Goal: Task Accomplishment & Management: Complete application form

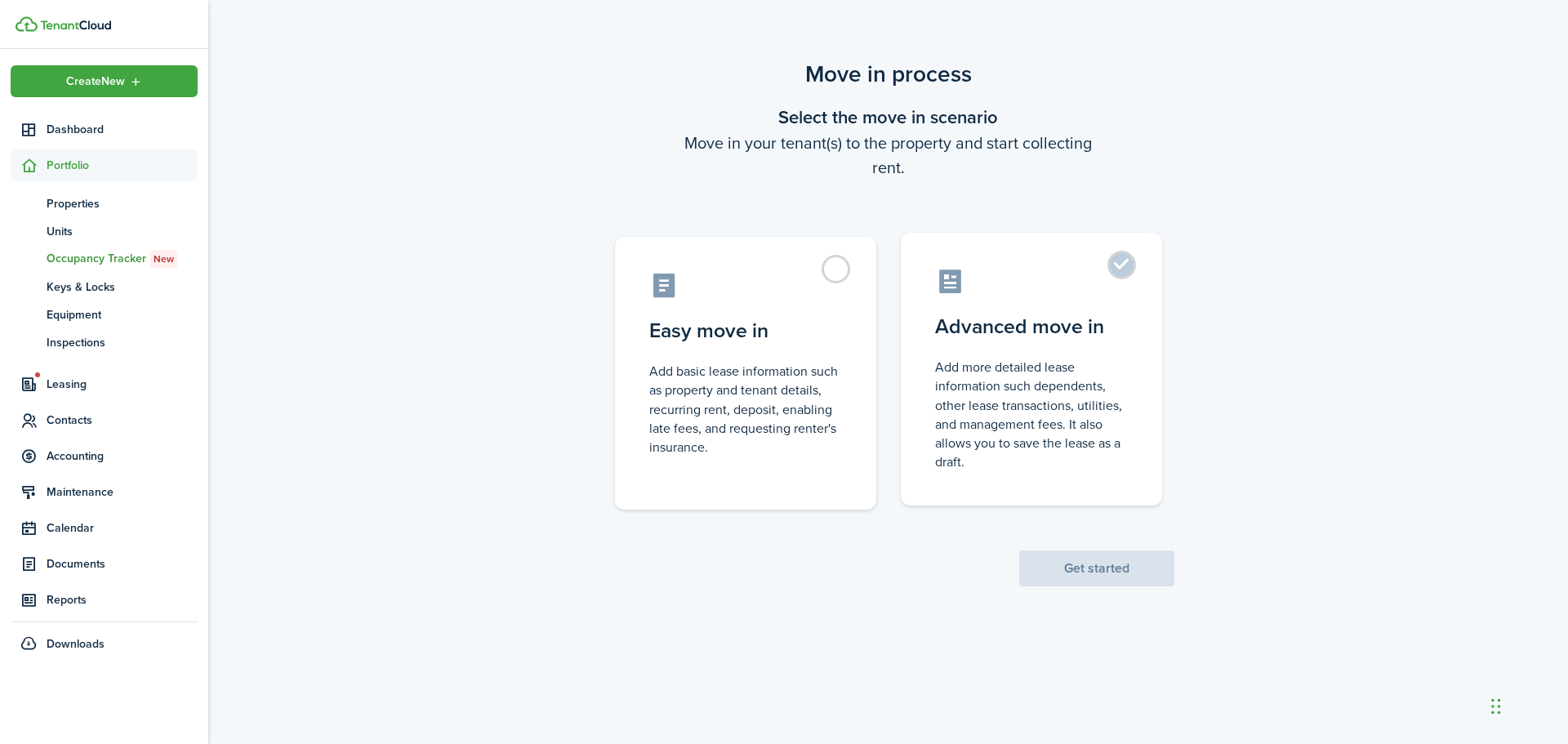
click at [1125, 266] on label "Advanced move in Add more detailed lease information such dependents, other lea…" at bounding box center [1031, 368] width 261 height 273
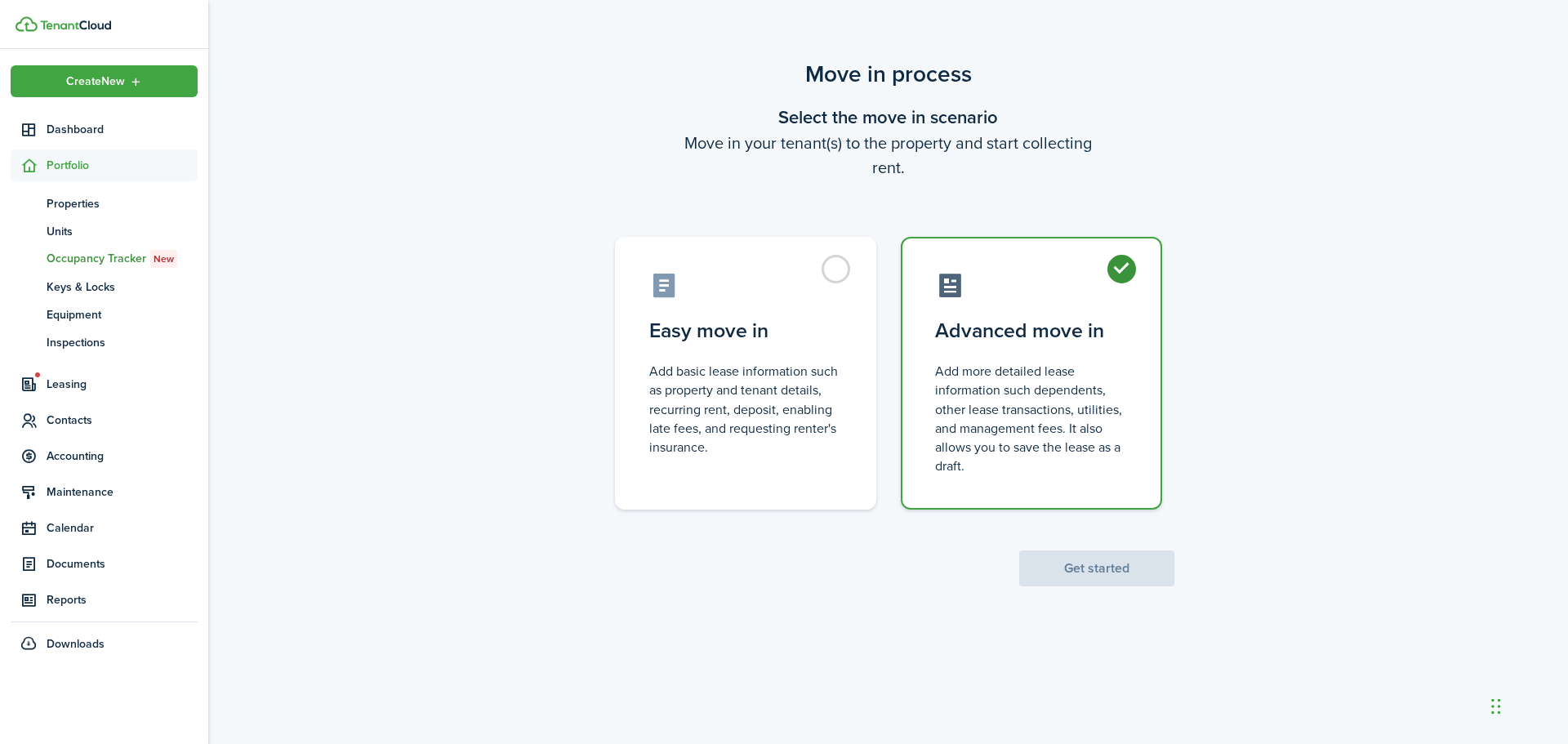
radio input "true"
click at [1092, 575] on button "Get started" at bounding box center [1097, 568] width 155 height 36
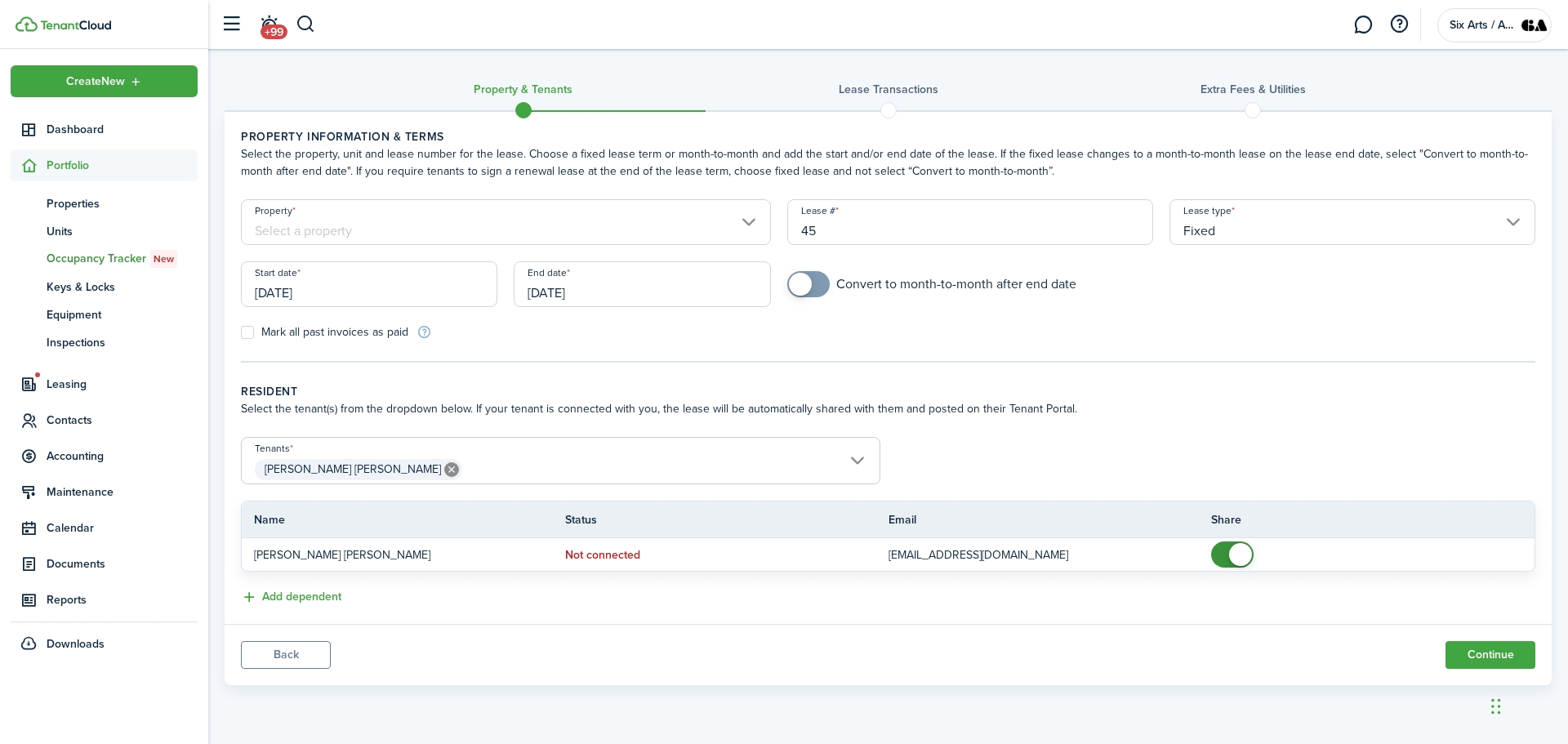
click at [750, 220] on input "Property" at bounding box center [506, 222] width 530 height 46
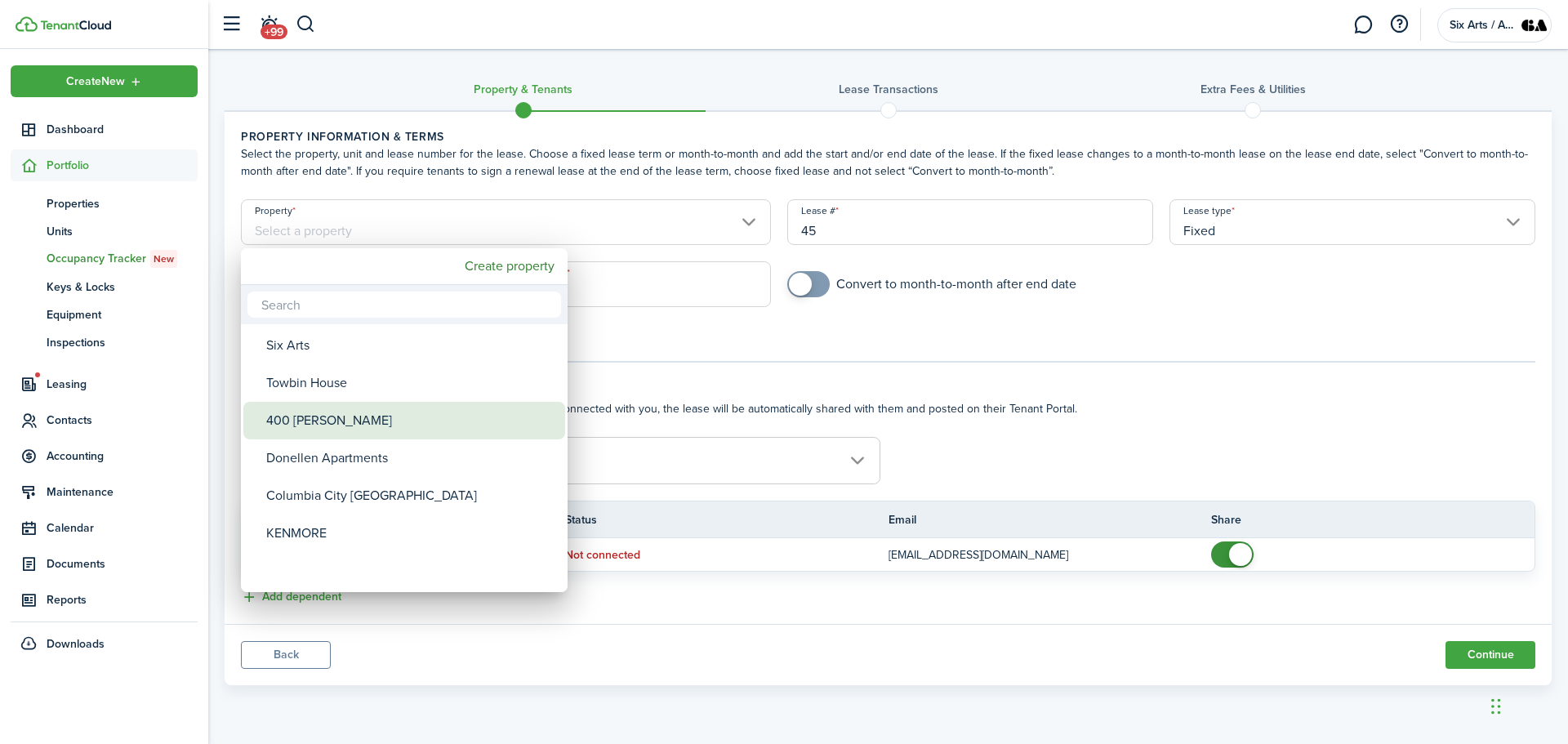
click at [310, 422] on div "400 [PERSON_NAME]" at bounding box center [410, 420] width 289 height 38
type input "400 [PERSON_NAME]"
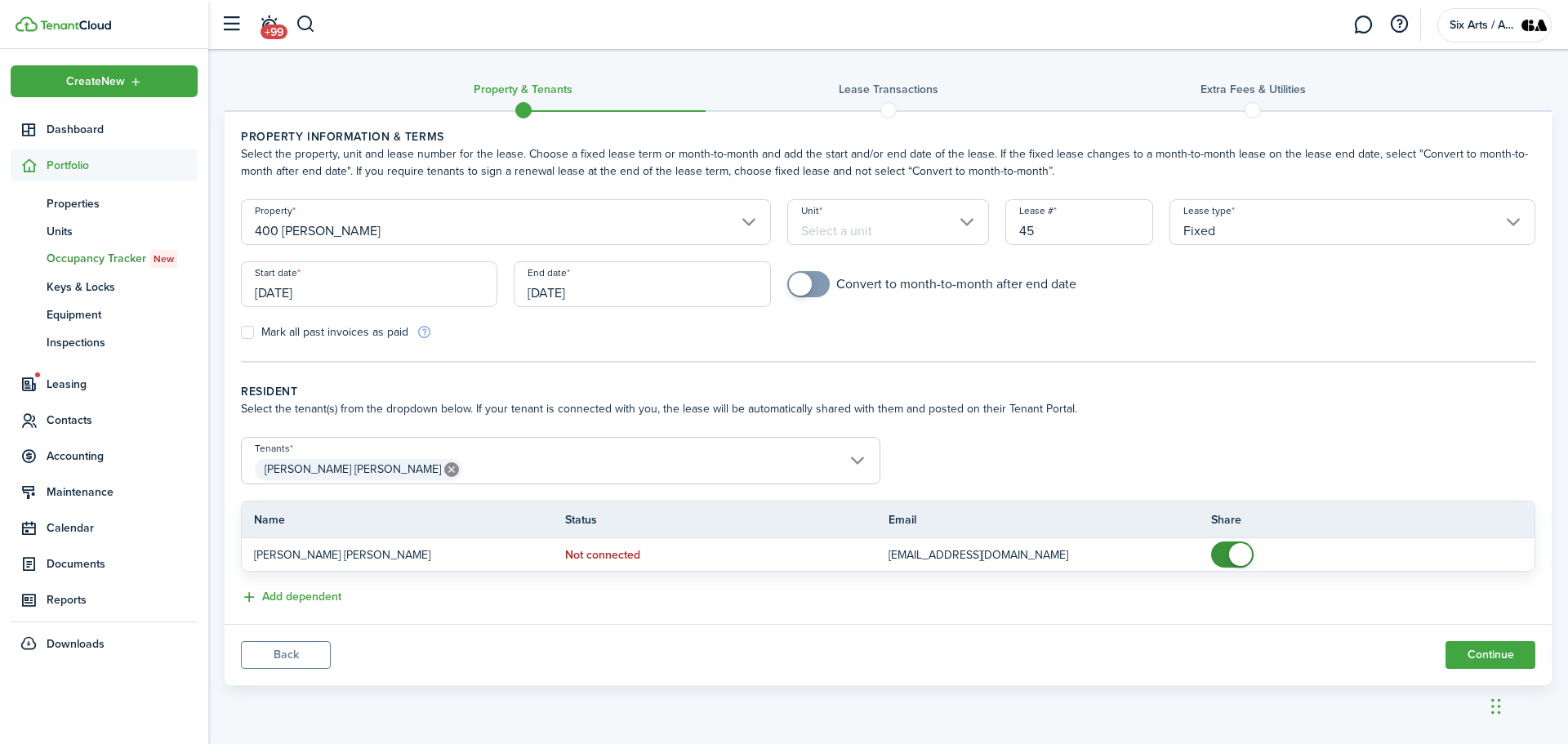
click at [968, 220] on input "Unit" at bounding box center [888, 222] width 202 height 46
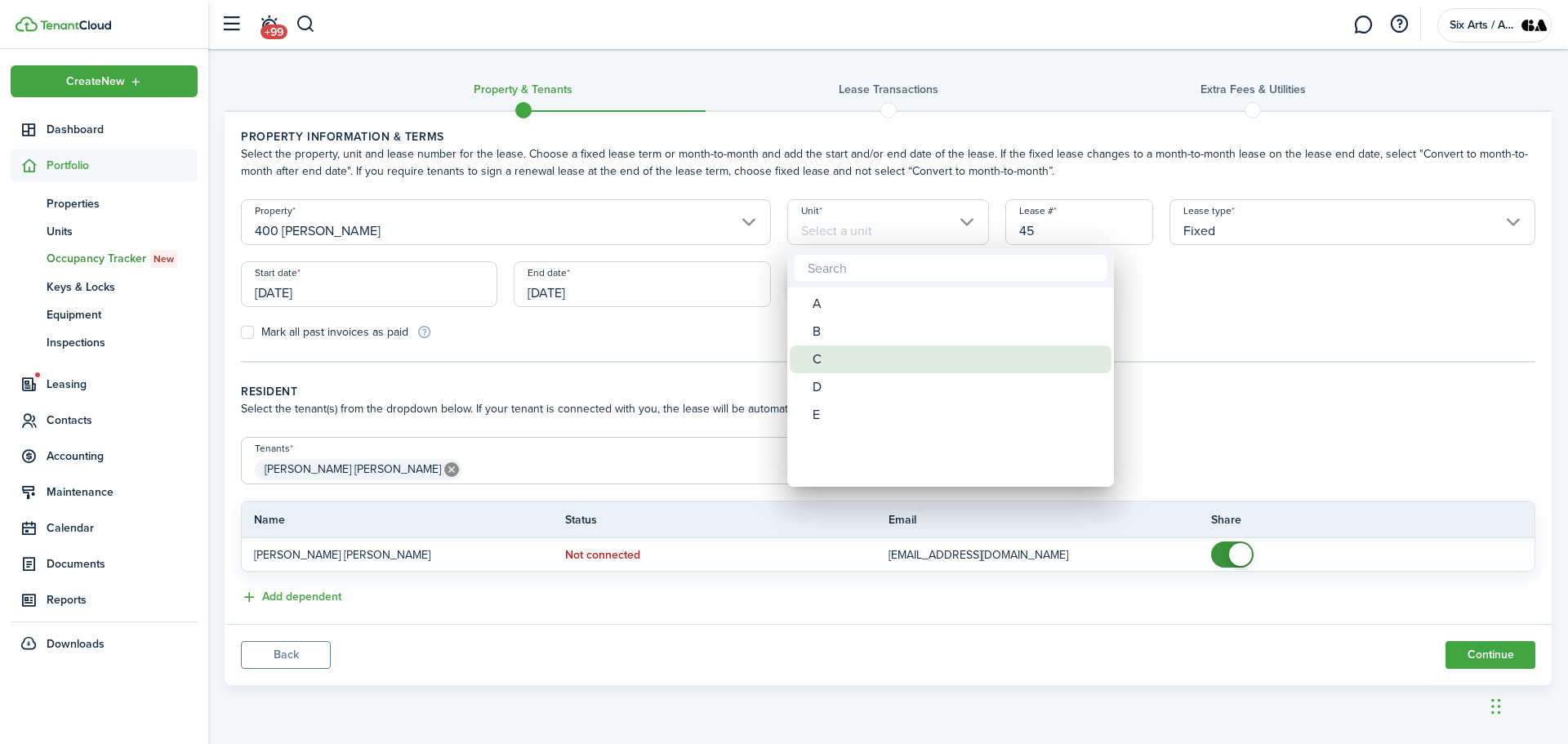
click at [822, 363] on div "C" at bounding box center [957, 359] width 289 height 28
type input "C"
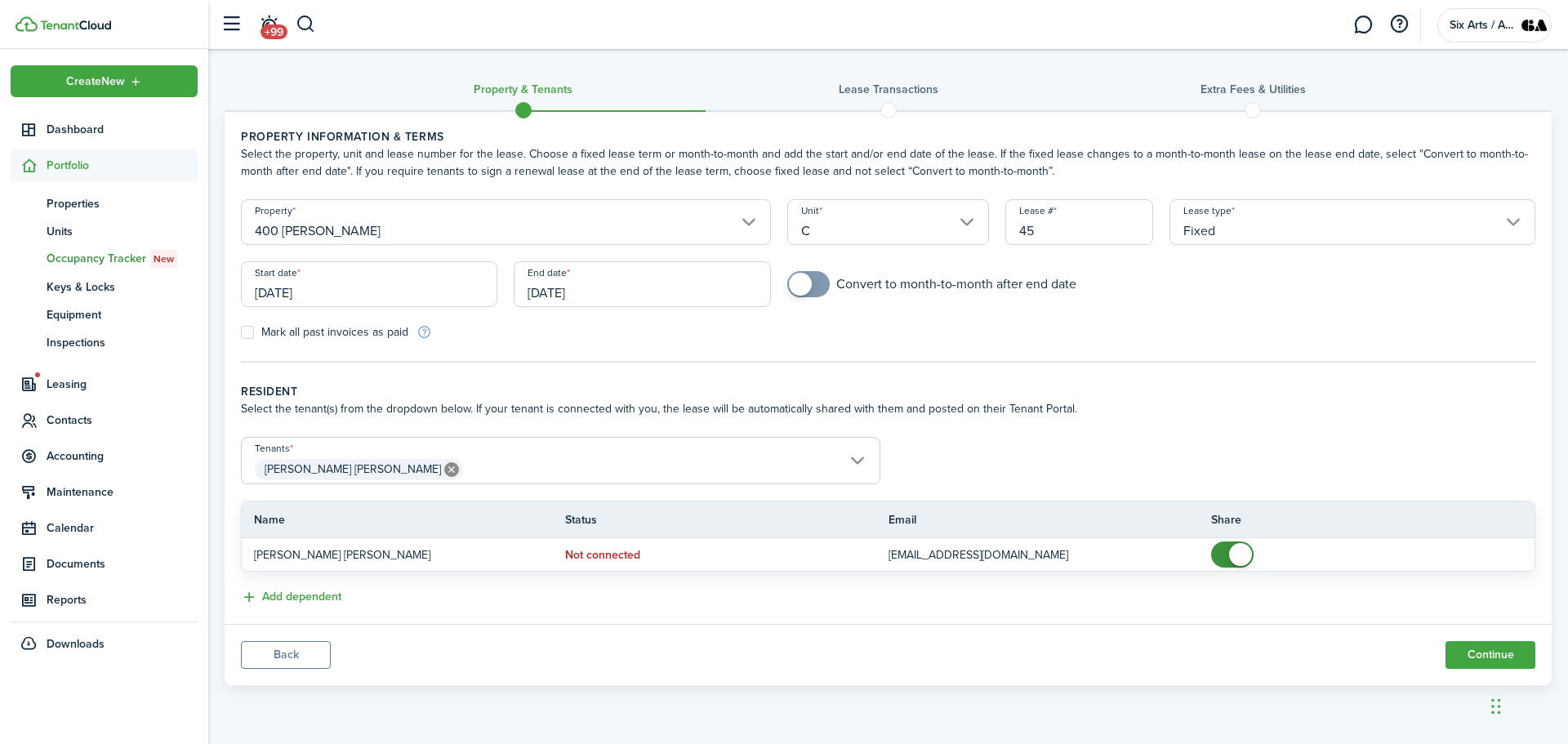
click at [268, 292] on input "[DATE]" at bounding box center [369, 284] width 257 height 46
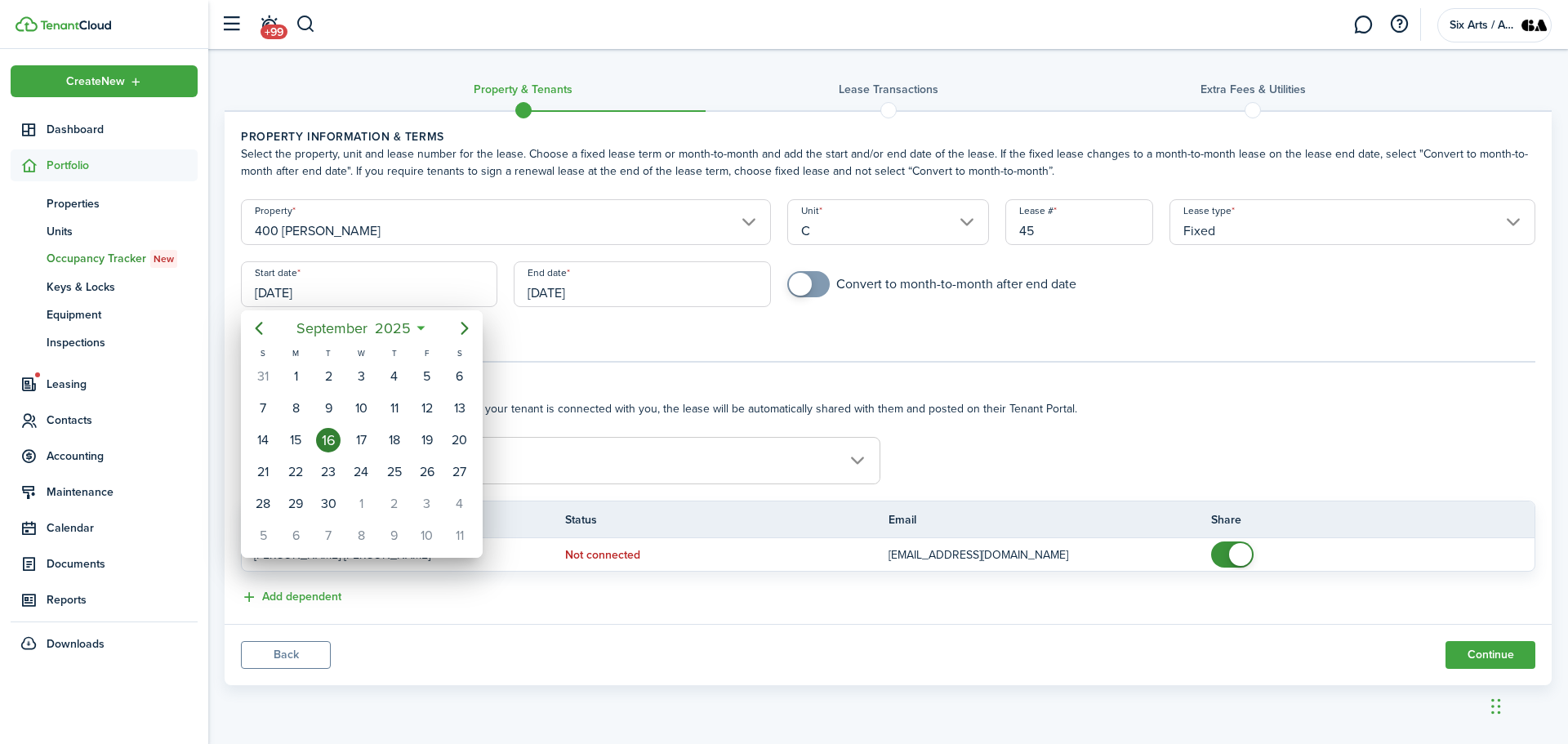
click at [268, 292] on div at bounding box center [784, 372] width 1829 height 1005
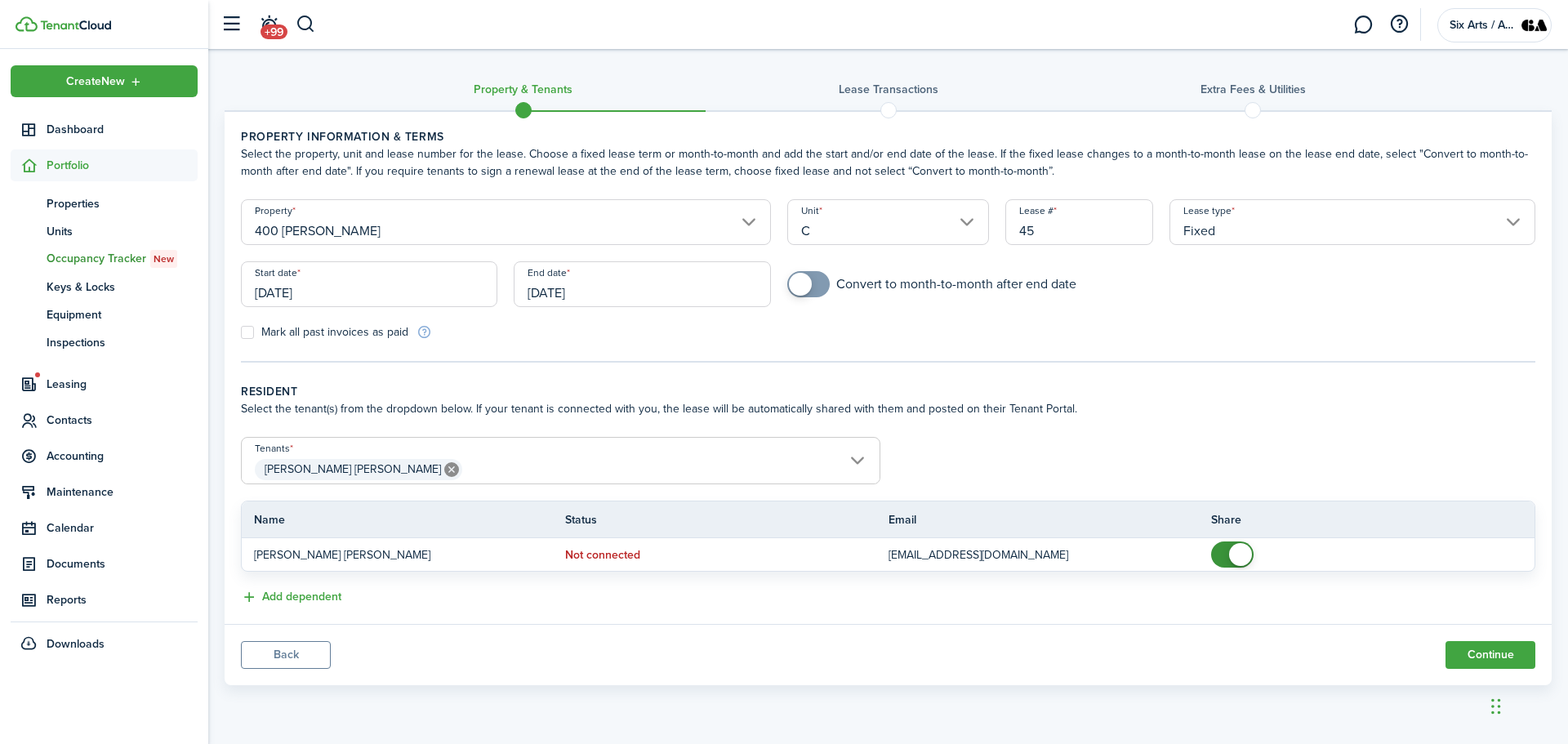
drag, startPoint x: 268, startPoint y: 292, endPoint x: 253, endPoint y: 291, distance: 15.0
click at [253, 291] on input "[DATE]" at bounding box center [369, 284] width 257 height 46
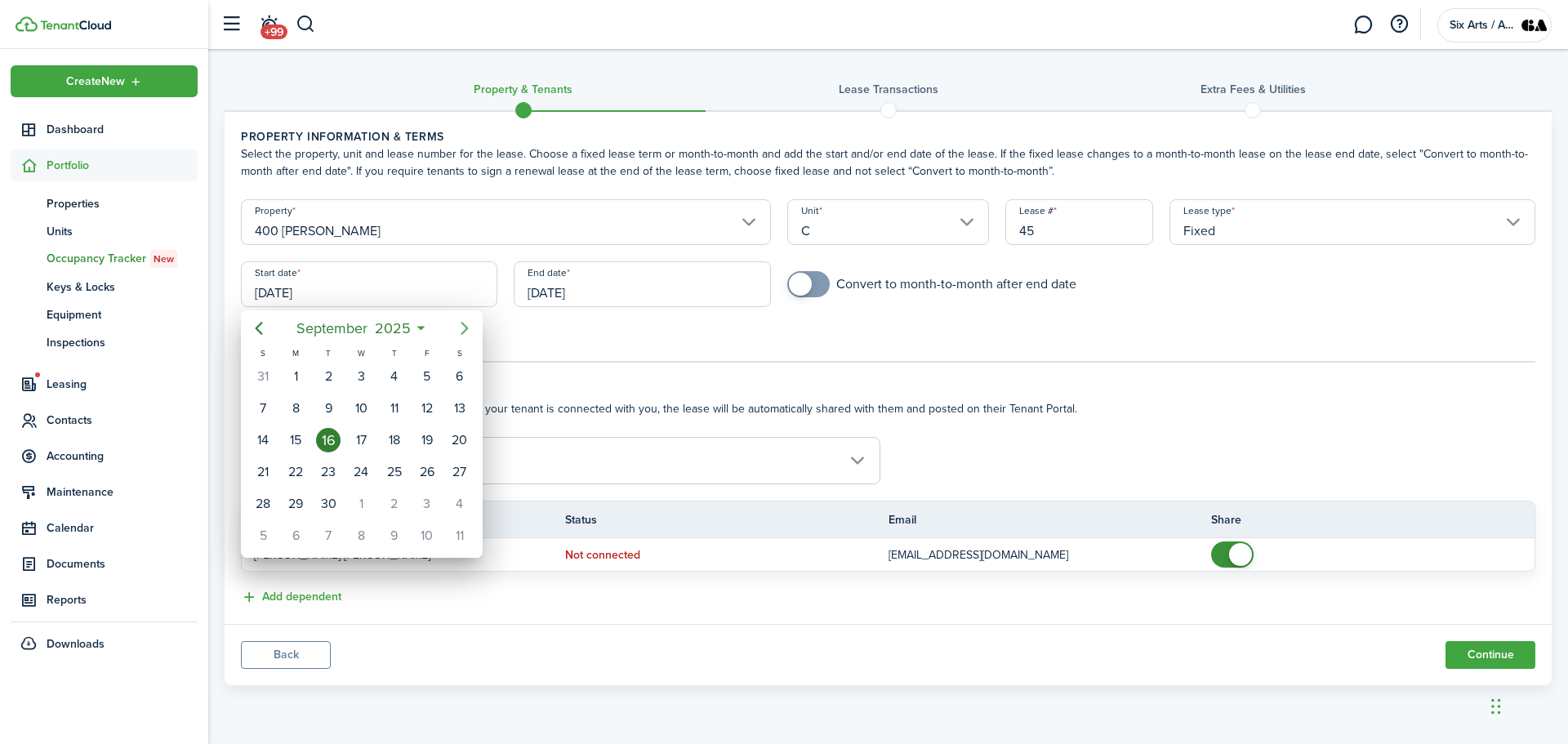
click at [466, 322] on icon "Next page" at bounding box center [464, 328] width 19 height 19
click at [364, 382] on div "1" at bounding box center [361, 376] width 24 height 24
type input "[DATE]"
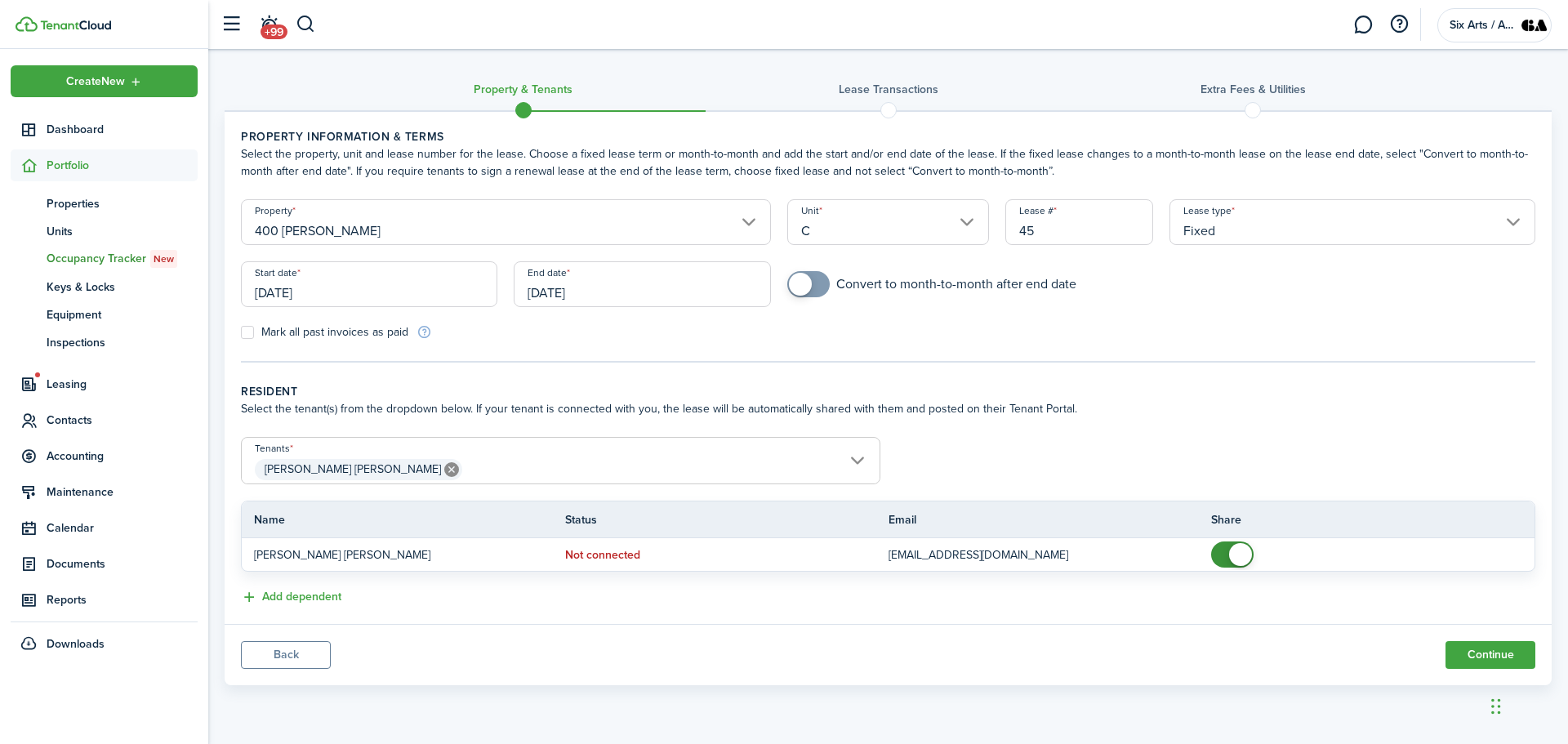
click at [601, 289] on input "[DATE]" at bounding box center [642, 284] width 257 height 46
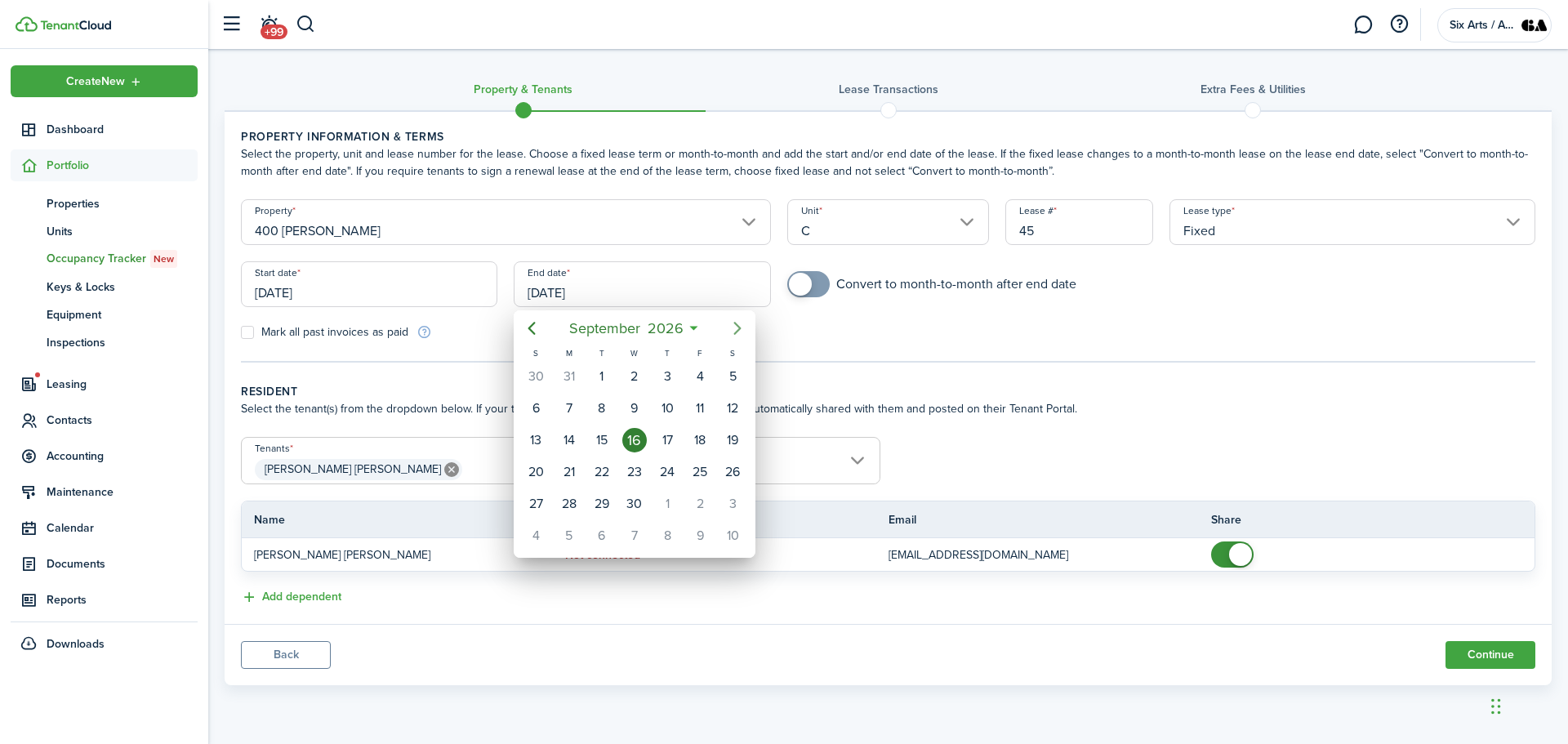
click at [732, 327] on icon "Next page" at bounding box center [737, 328] width 19 height 19
click at [528, 330] on icon "Previous page" at bounding box center [531, 328] width 19 height 19
drag, startPoint x: 706, startPoint y: 507, endPoint x: 691, endPoint y: 500, distance: 16.6
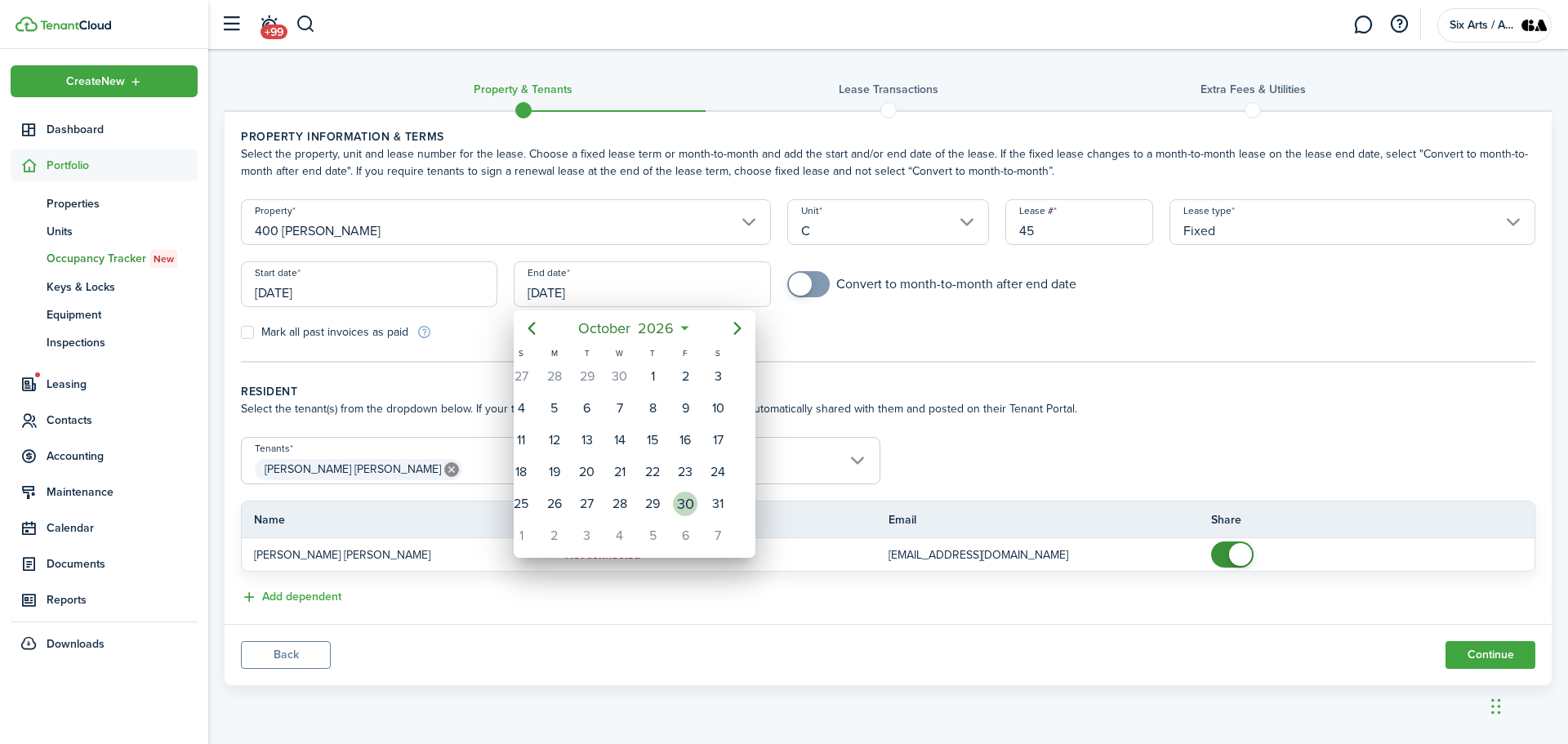
click at [691, 500] on div "30" at bounding box center [685, 503] width 24 height 24
click at [729, 502] on div "31" at bounding box center [732, 503] width 24 height 24
type input "[DATE]"
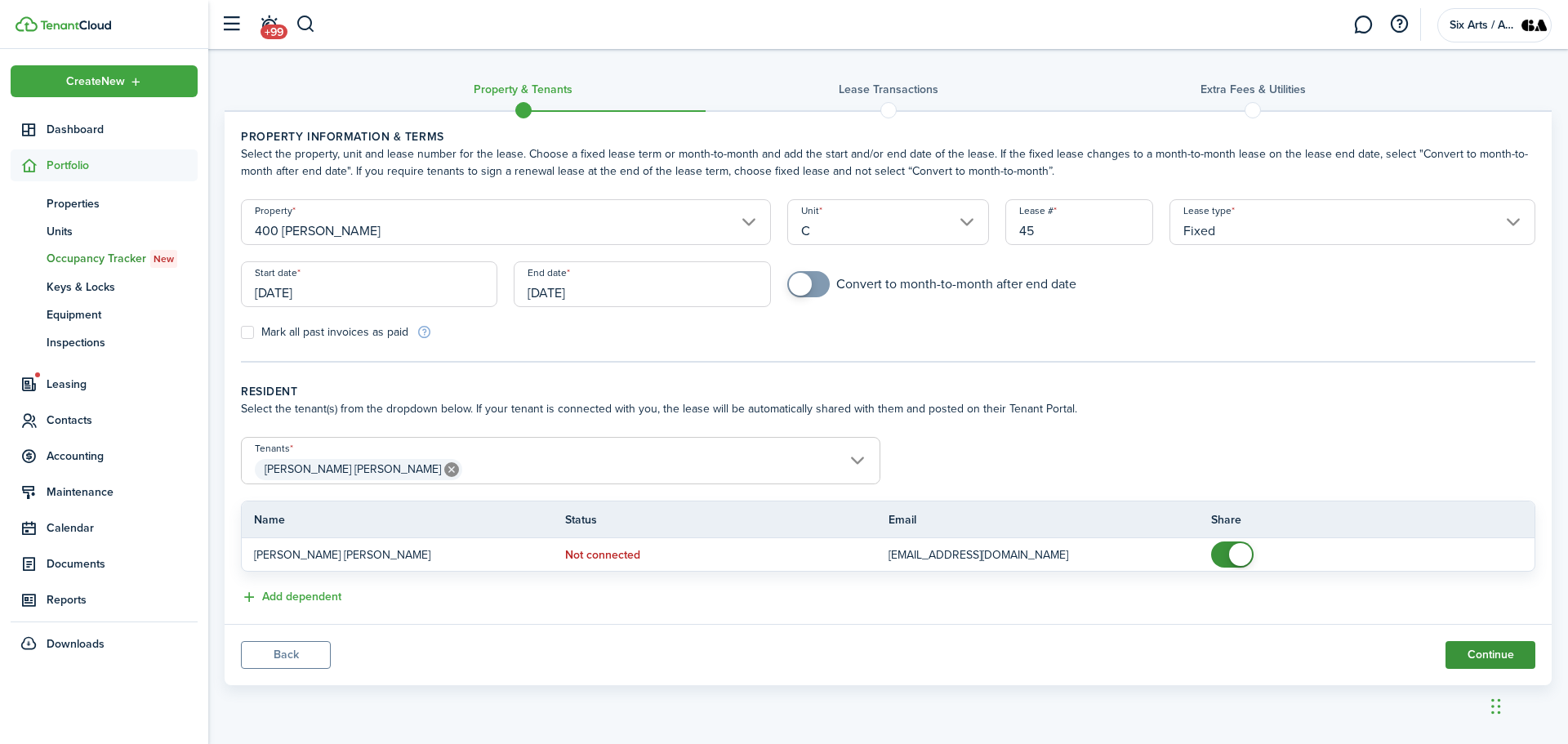
click at [1496, 657] on button "Continue" at bounding box center [1490, 654] width 90 height 28
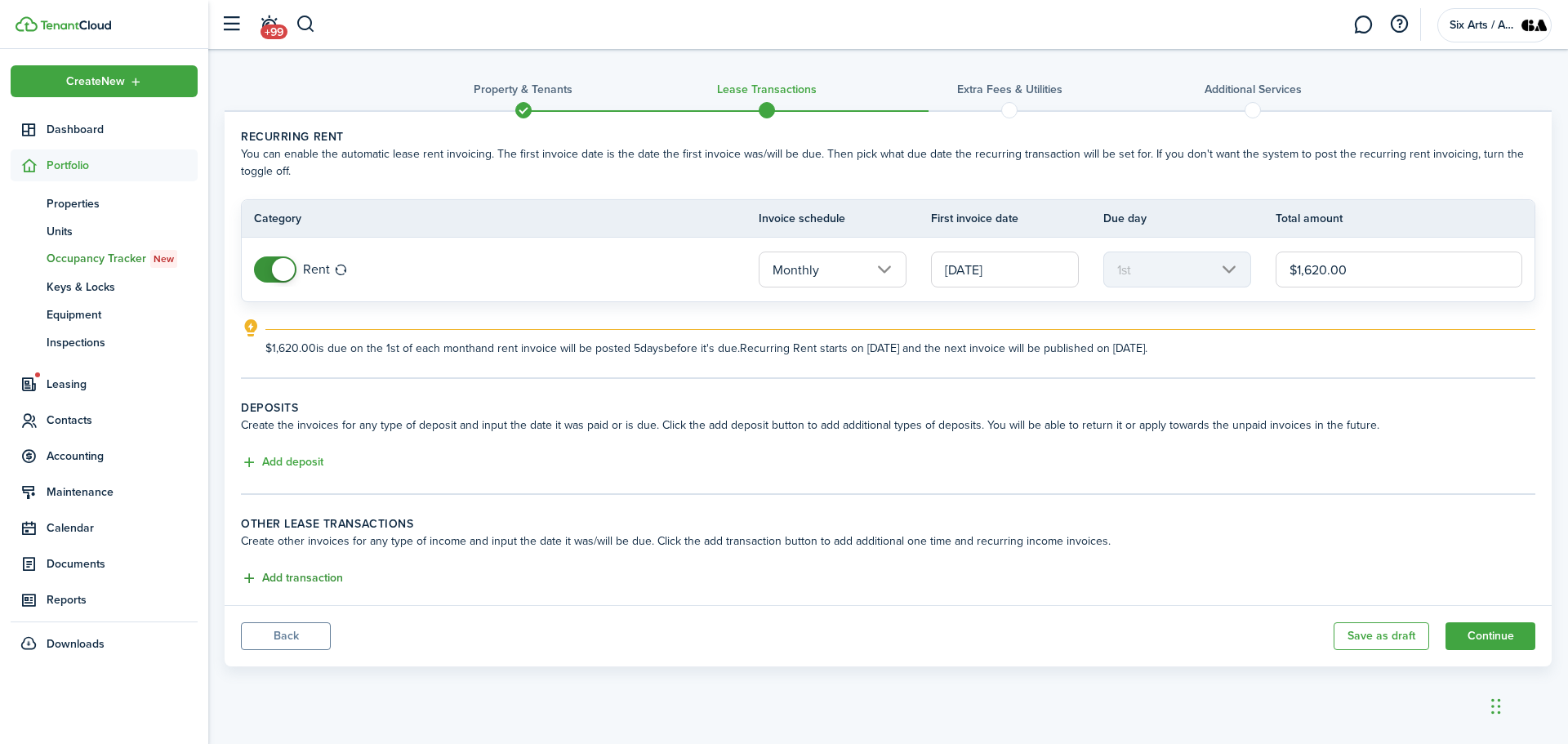
click at [300, 579] on button "Add transaction" at bounding box center [292, 578] width 102 height 18
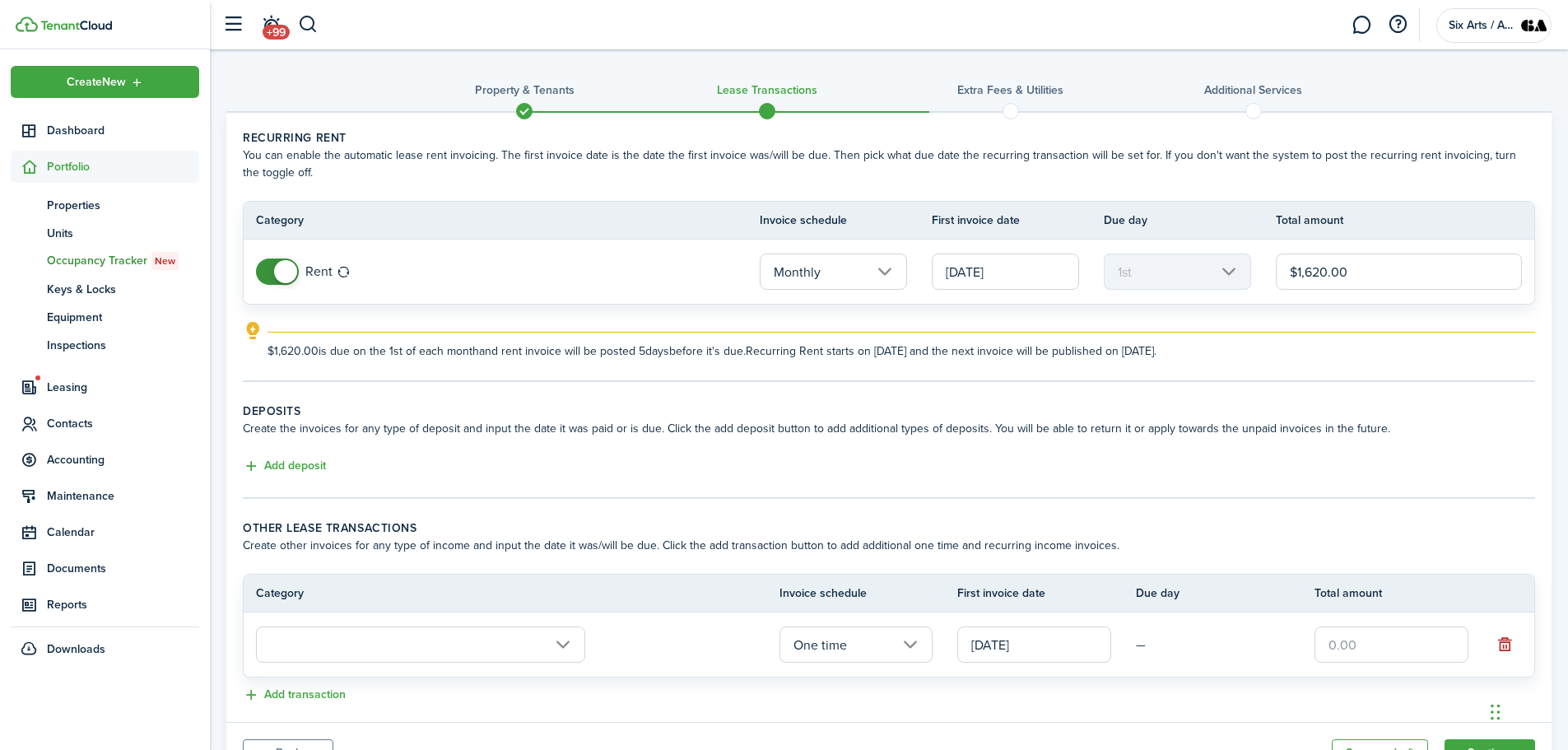
click at [562, 646] on input "text" at bounding box center [420, 644] width 329 height 36
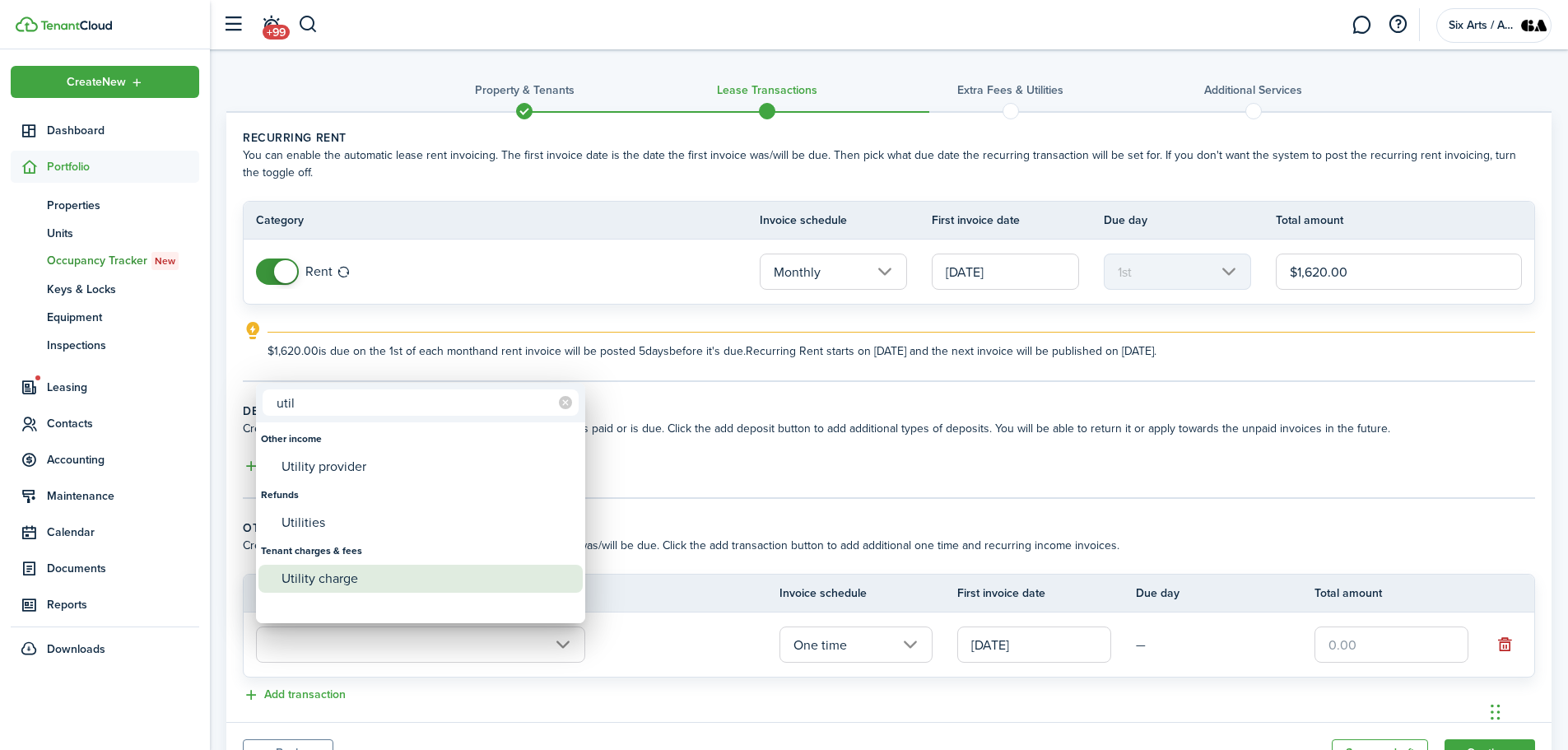
type input "util"
click at [340, 583] on div "Utility charge" at bounding box center [427, 578] width 292 height 28
type input "Tenant charges & fees / Utility charge"
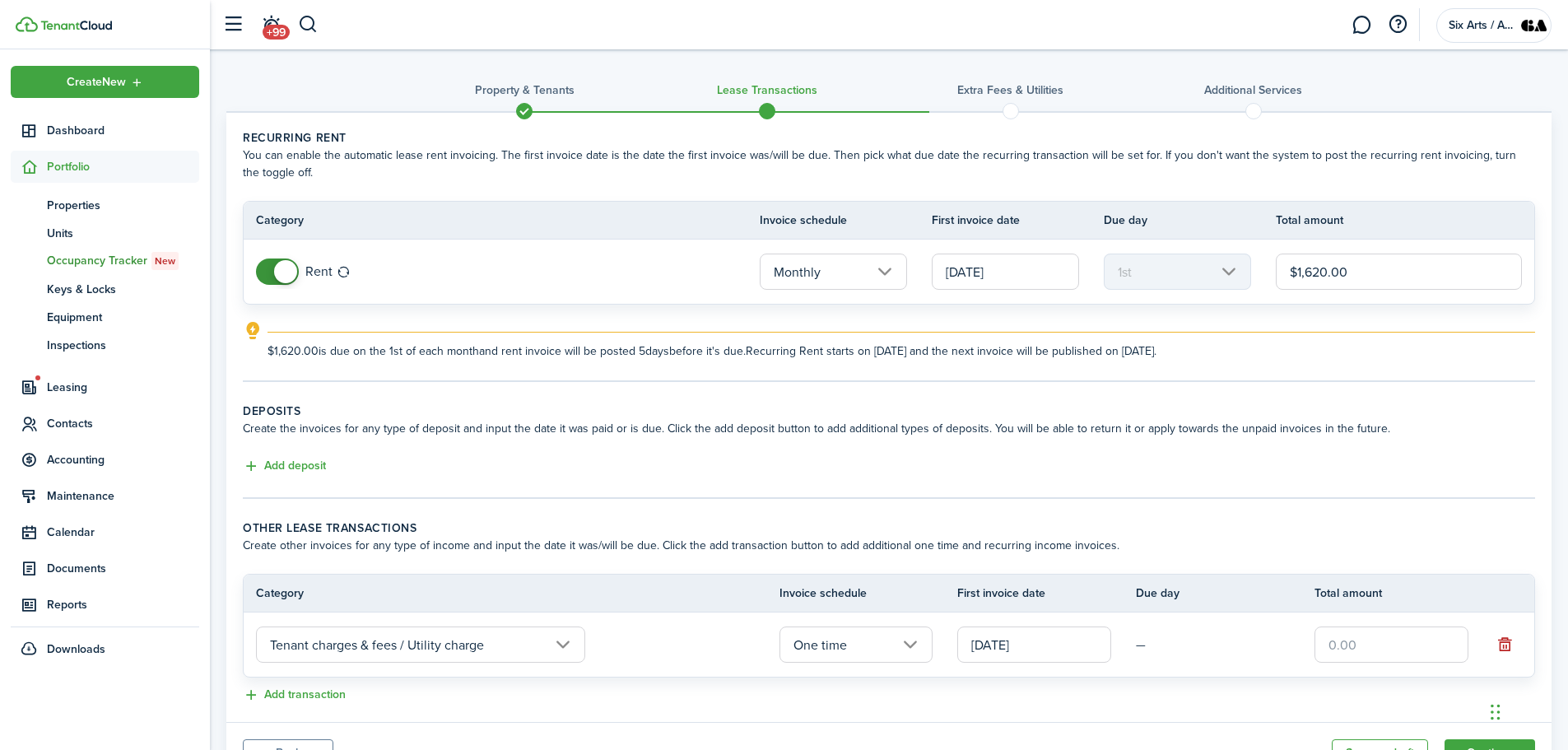
click at [908, 645] on input "One time" at bounding box center [857, 644] width 154 height 36
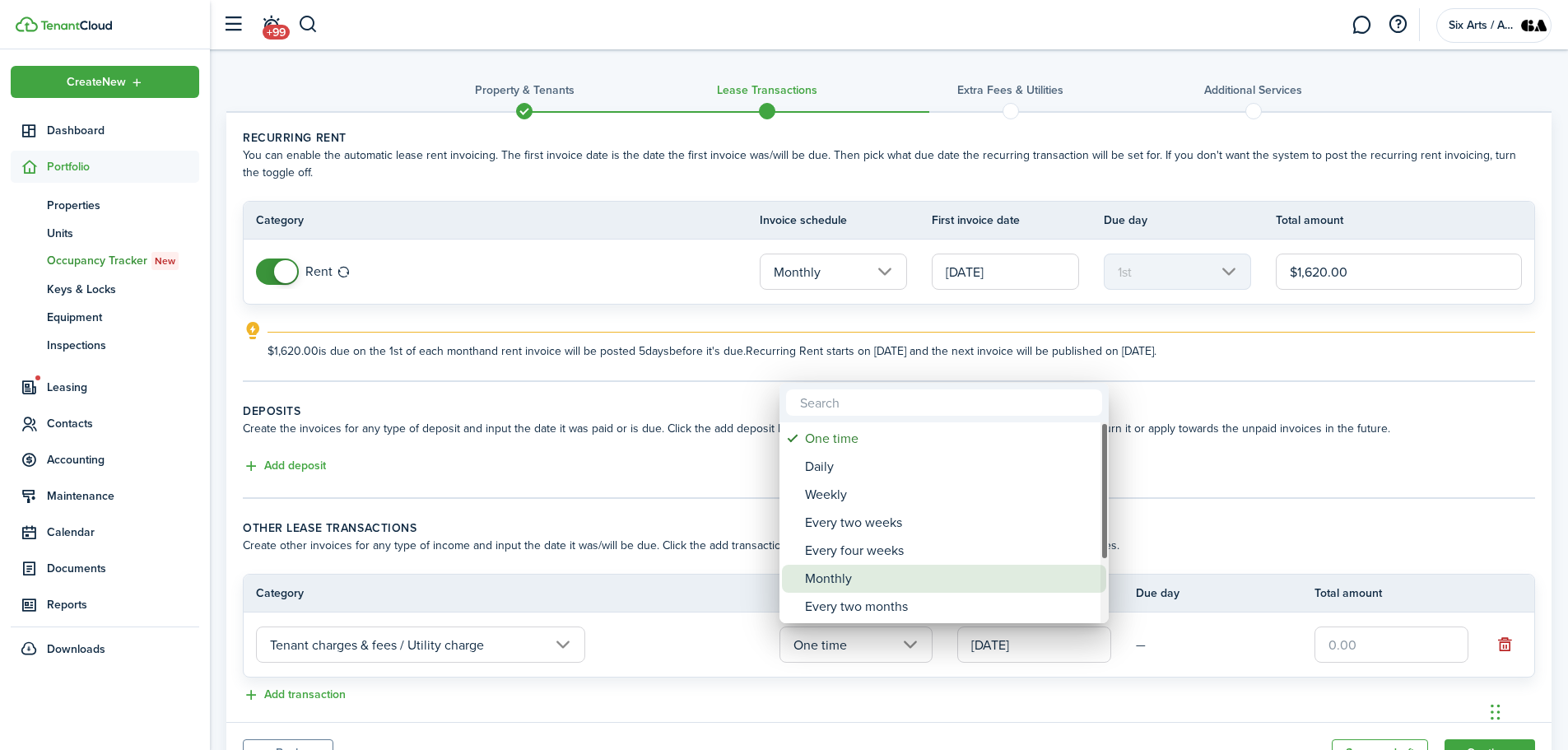
click at [817, 577] on div "Monthly" at bounding box center [951, 578] width 292 height 28
type input "Monthly"
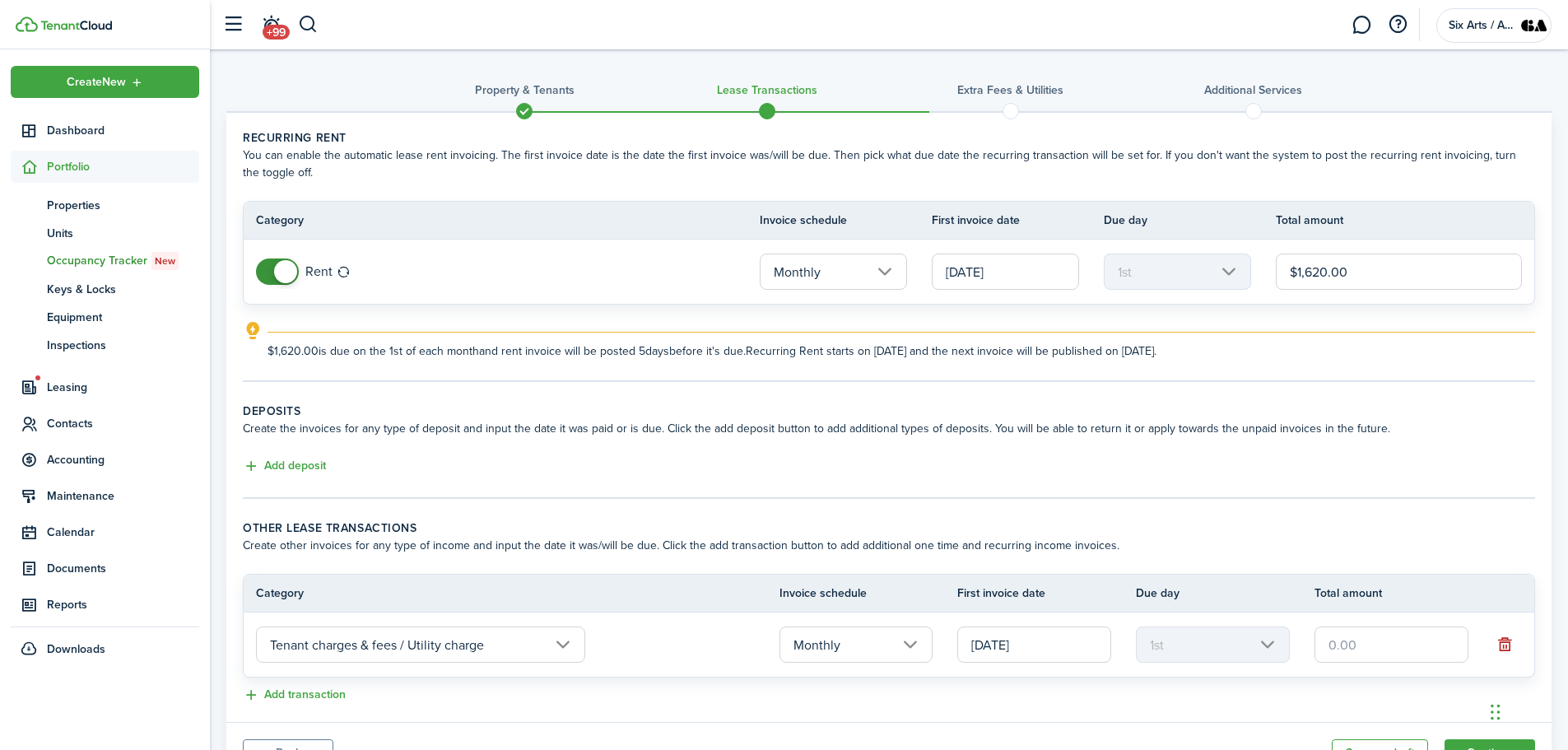
click at [1329, 646] on input "text" at bounding box center [1392, 644] width 154 height 36
type input "$125.00"
click at [1379, 525] on wizard-step-header-title "Other lease transactions" at bounding box center [889, 528] width 1292 height 17
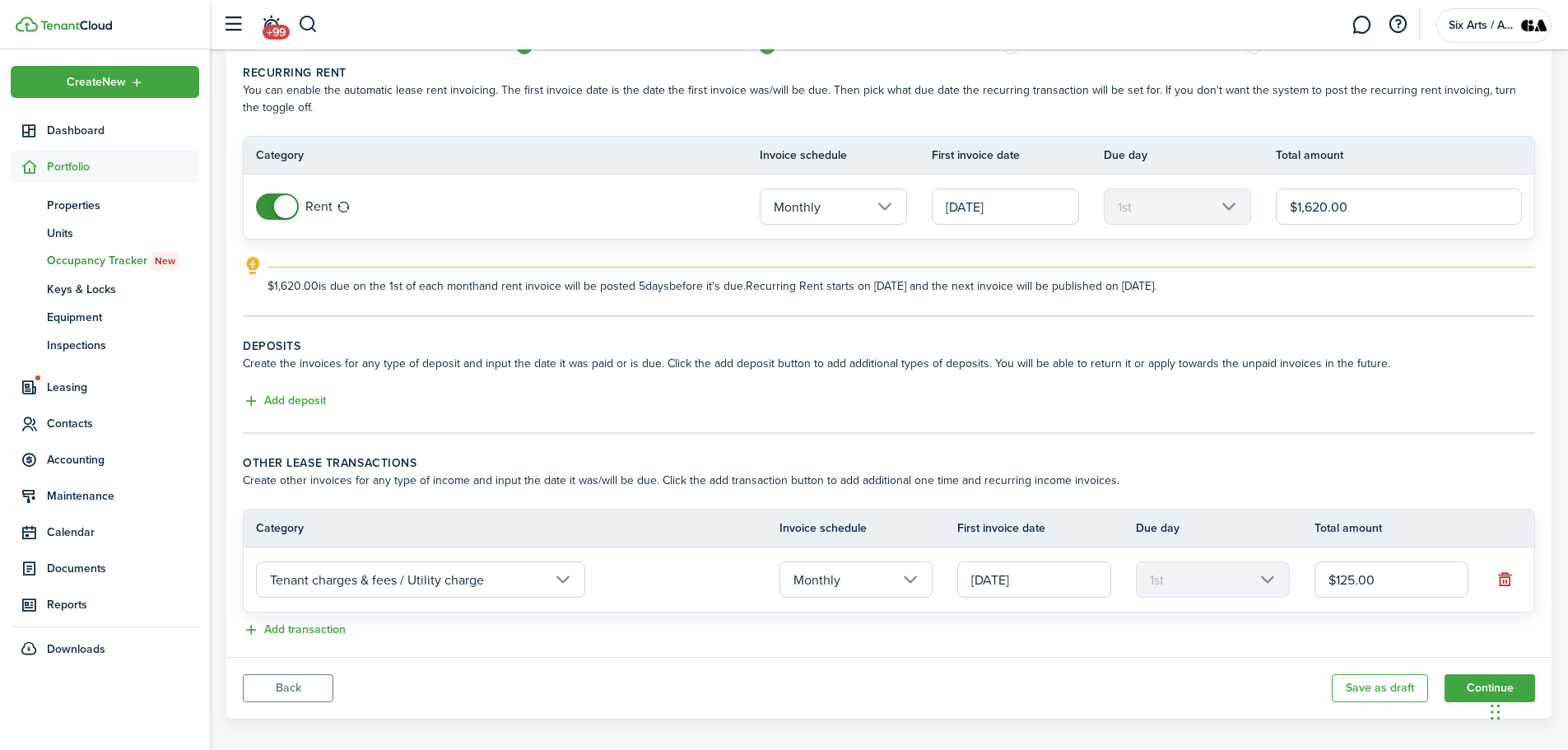
scroll to position [79, 0]
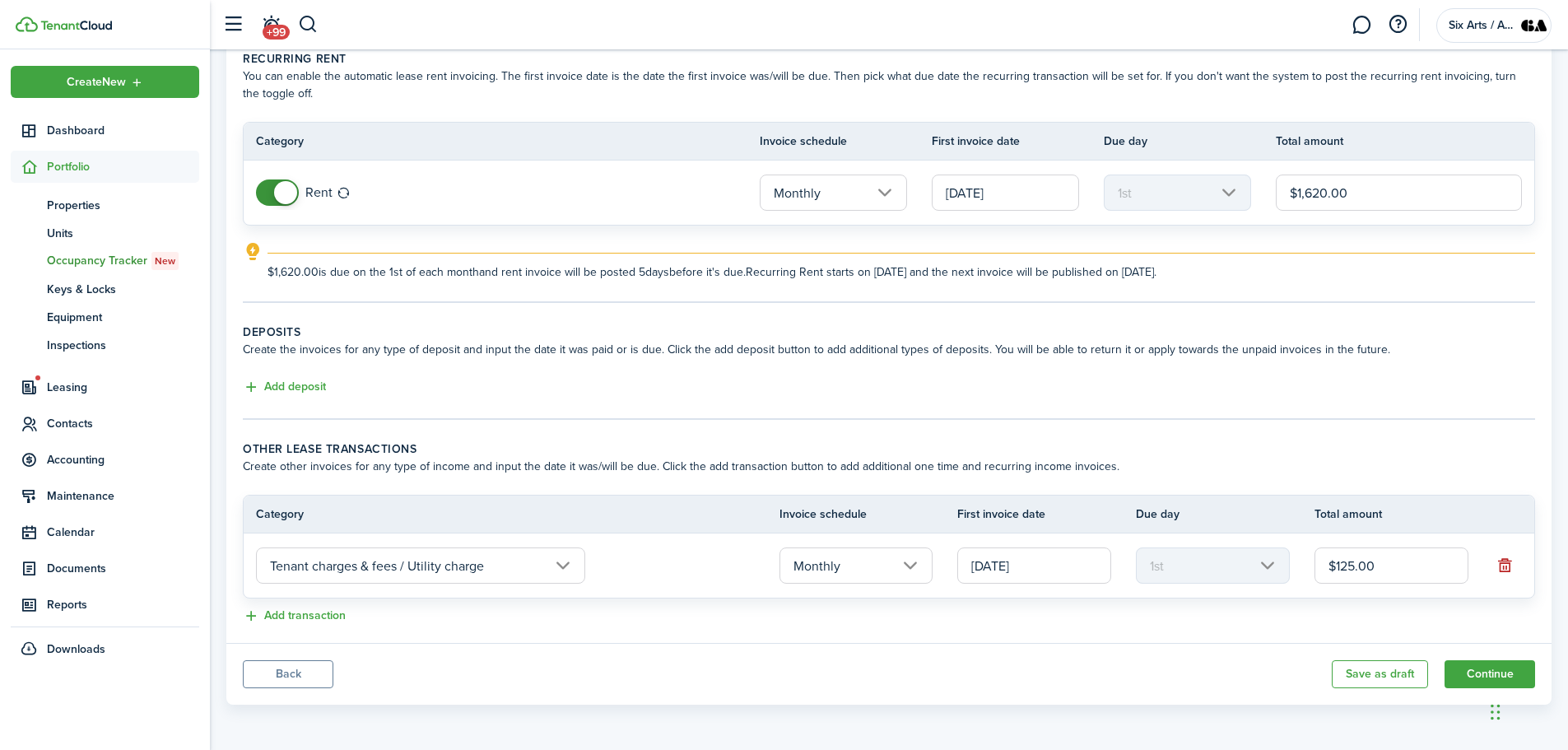
click at [883, 190] on input "Monthly" at bounding box center [833, 192] width 147 height 36
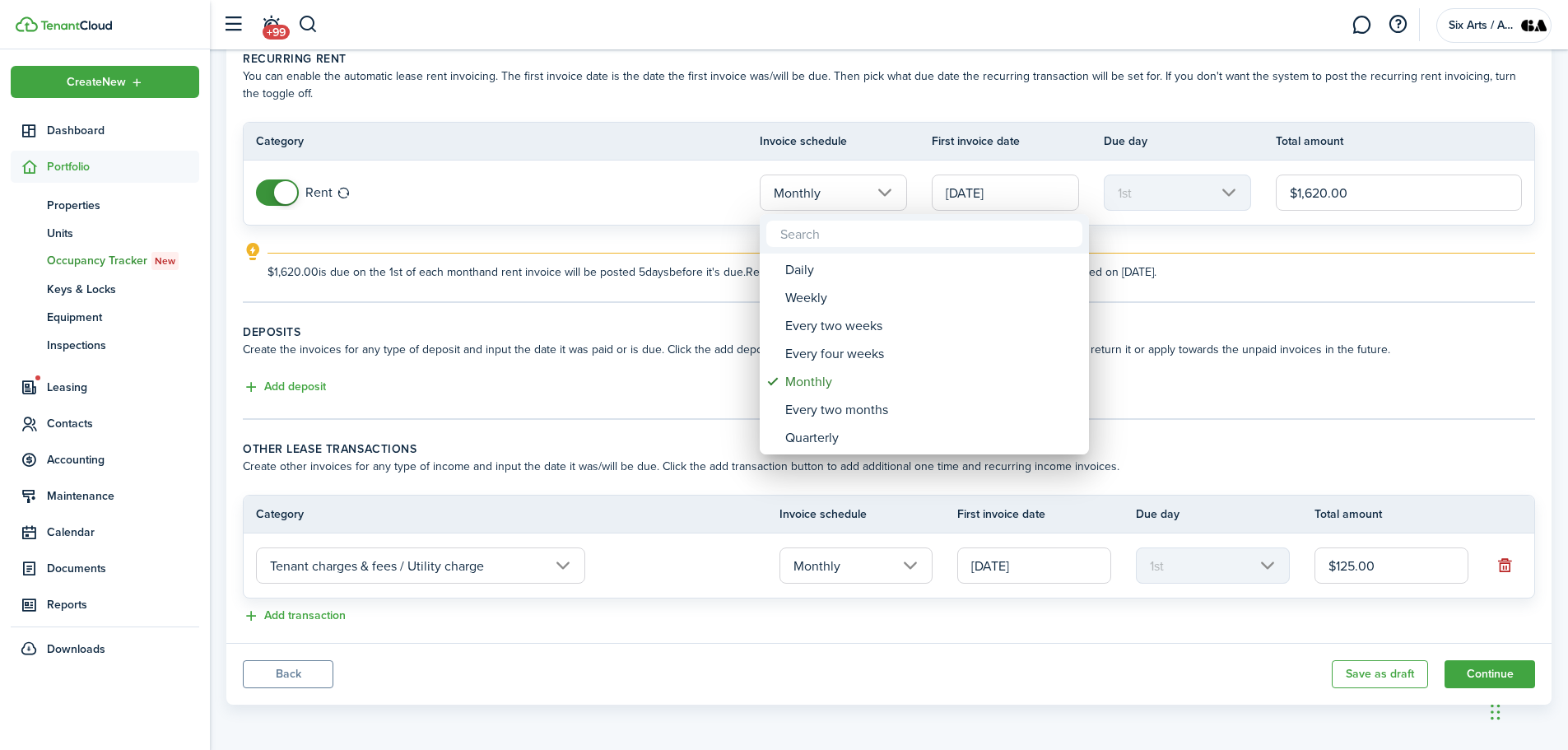
click at [961, 196] on div at bounding box center [784, 375] width 1832 height 1013
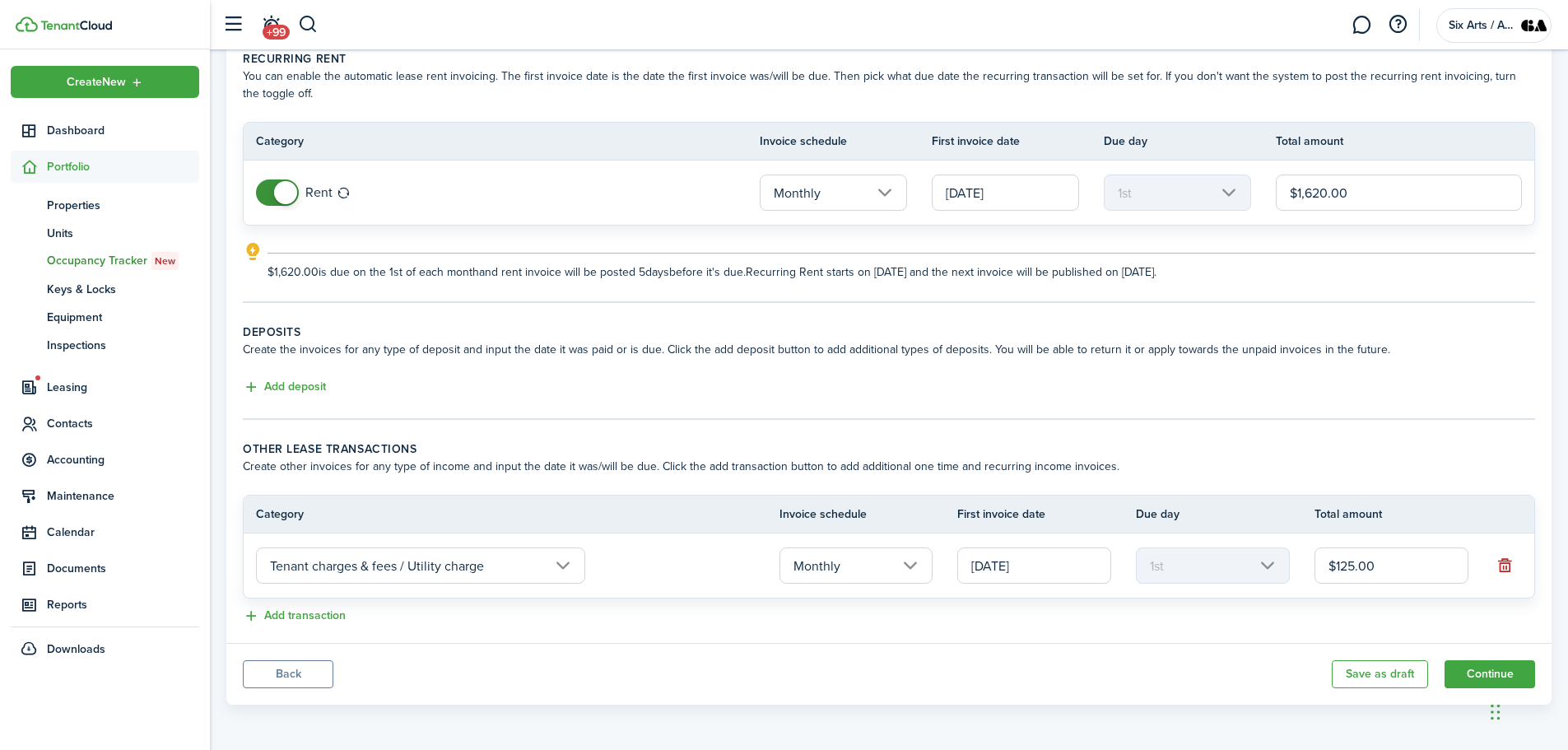
click at [951, 194] on input "[DATE]" at bounding box center [1006, 192] width 147 height 36
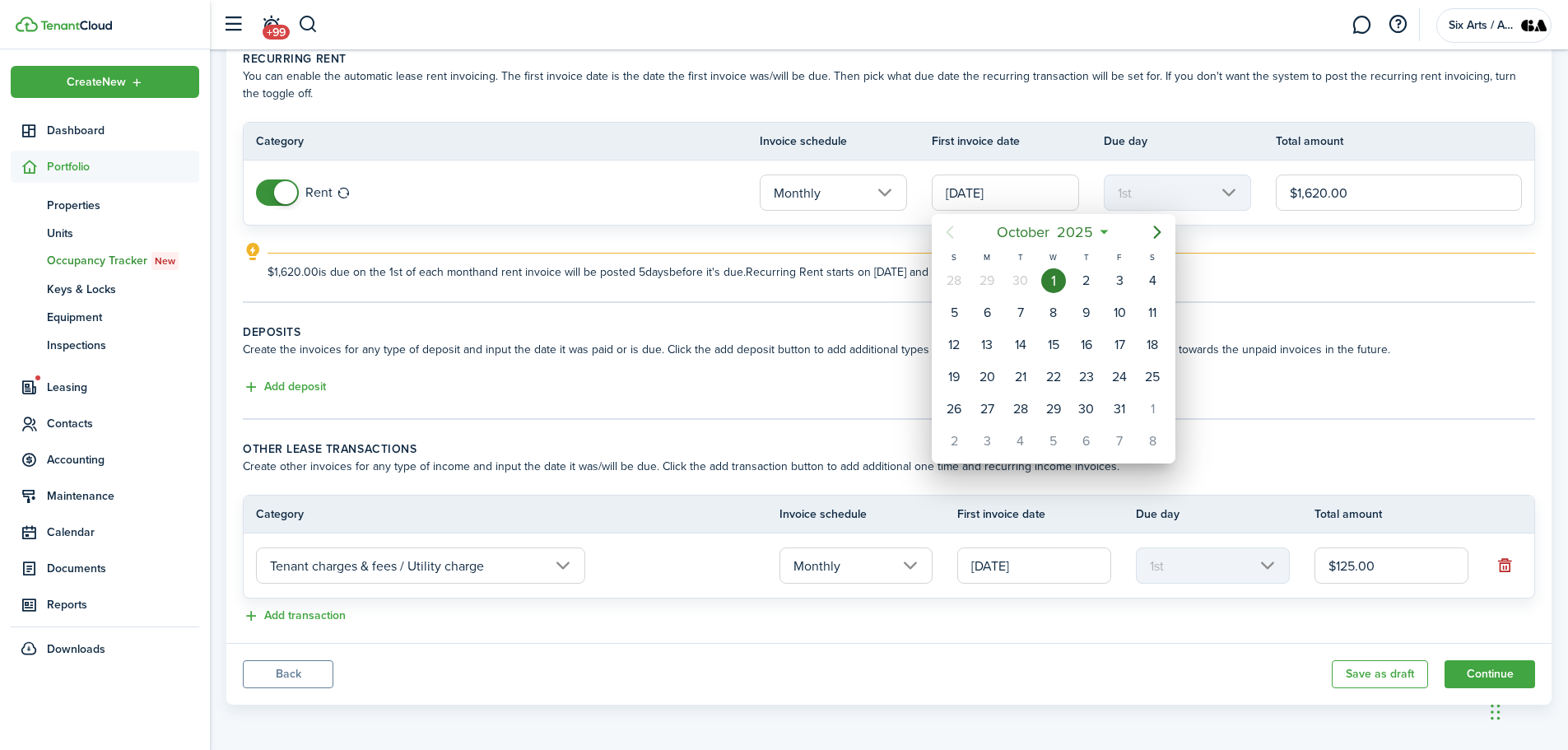
click at [1412, 357] on div at bounding box center [784, 375] width 1832 height 1013
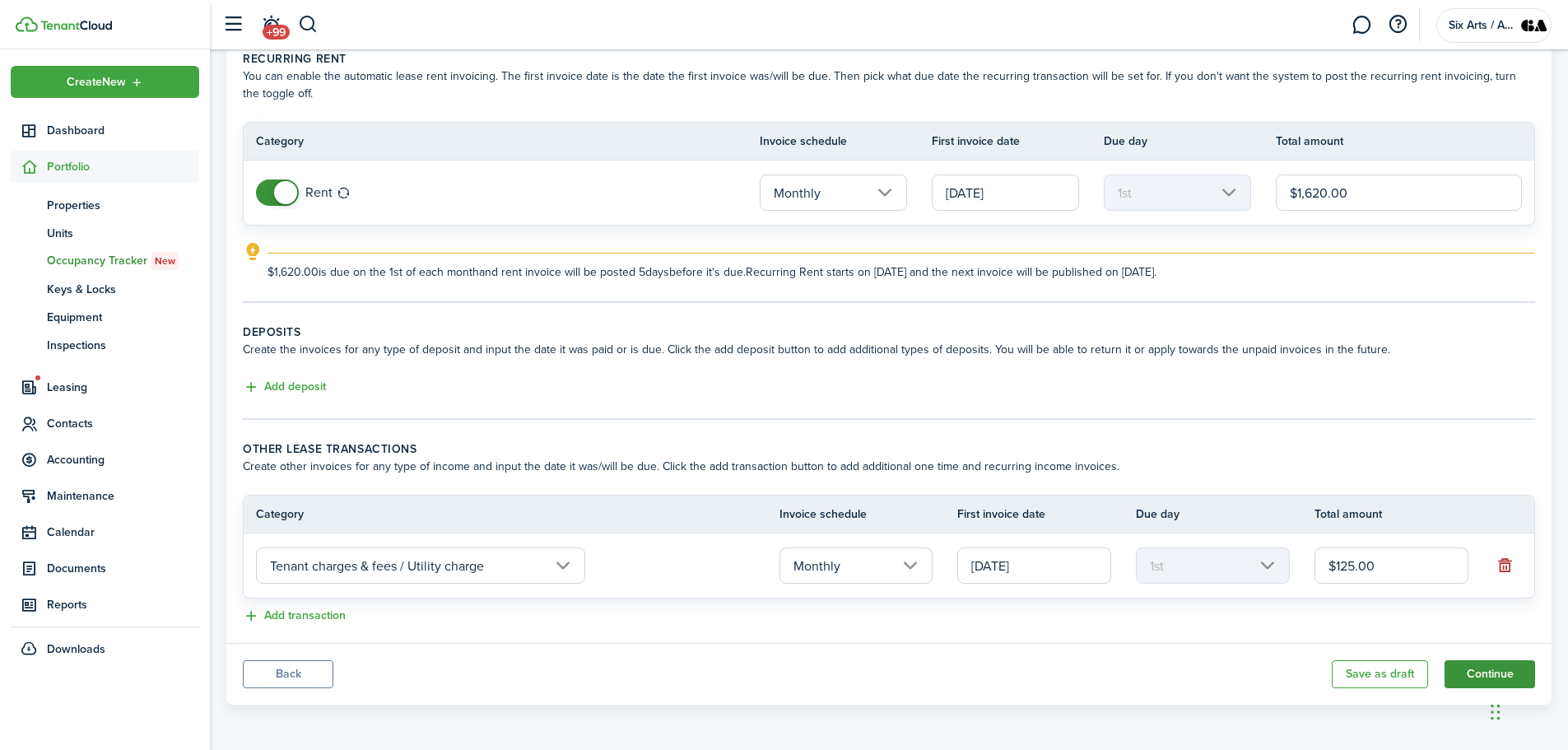
click at [1471, 671] on button "Continue" at bounding box center [1489, 674] width 90 height 28
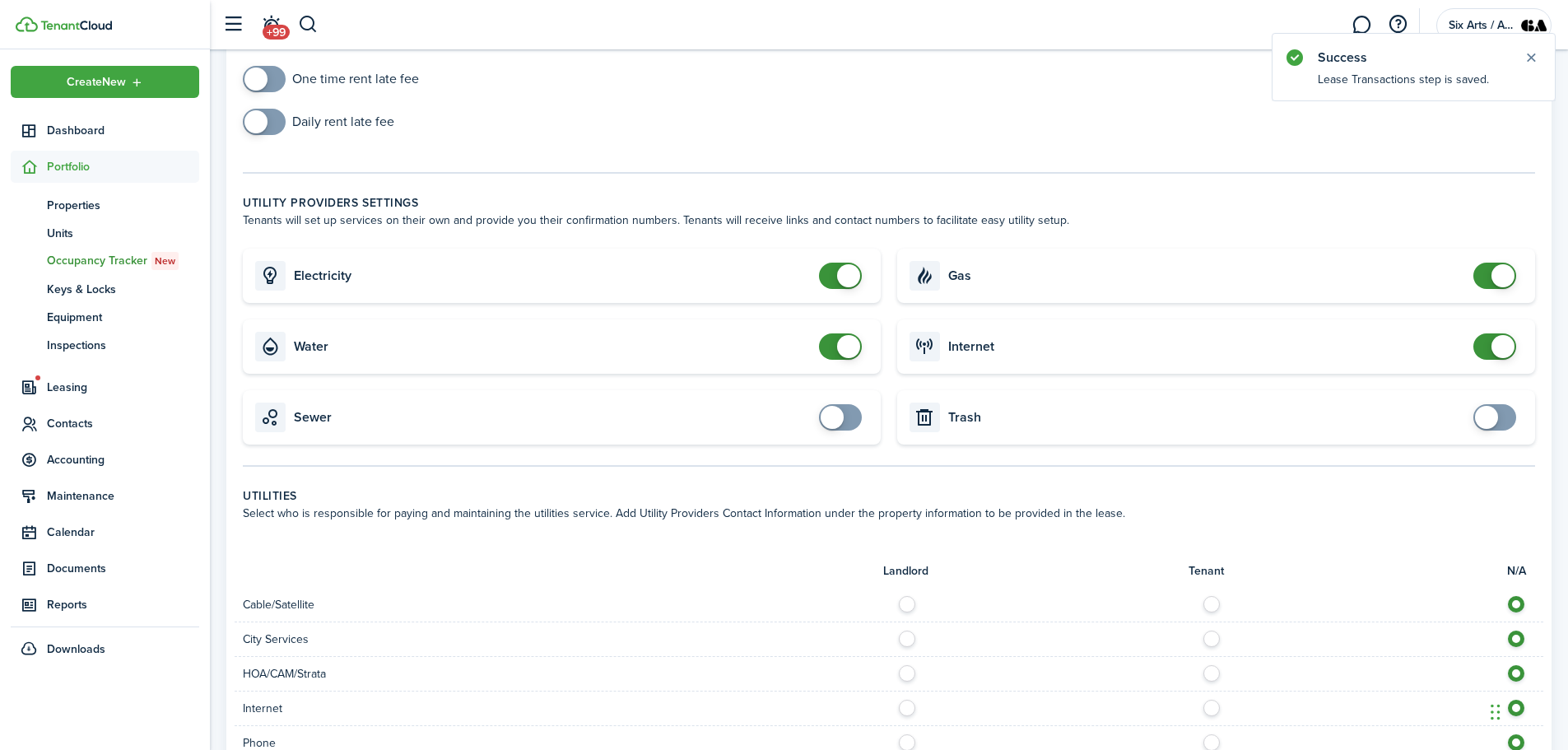
scroll to position [138, 0]
checkbox input "false"
click at [1497, 277] on span at bounding box center [1503, 274] width 23 height 23
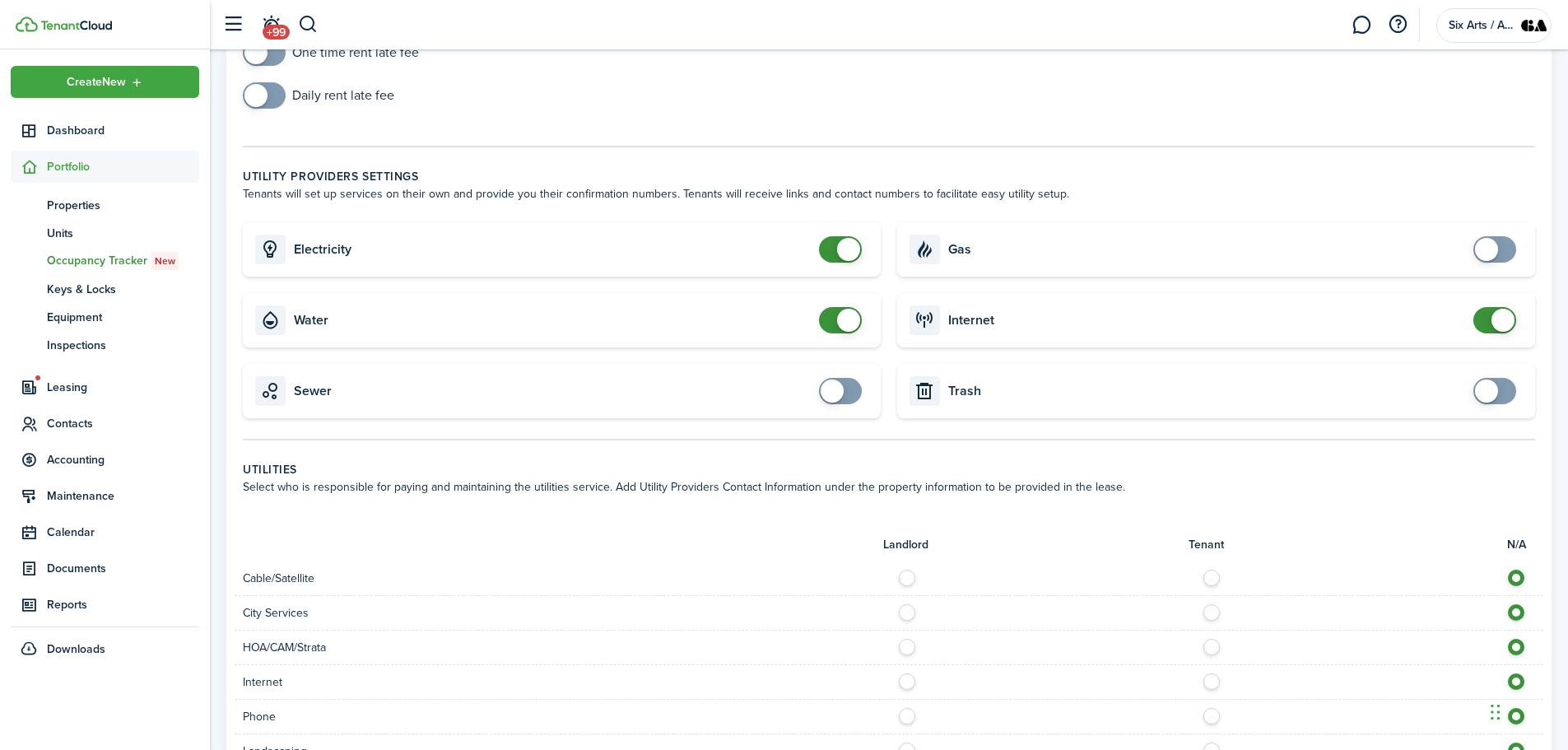
scroll to position [156, 0]
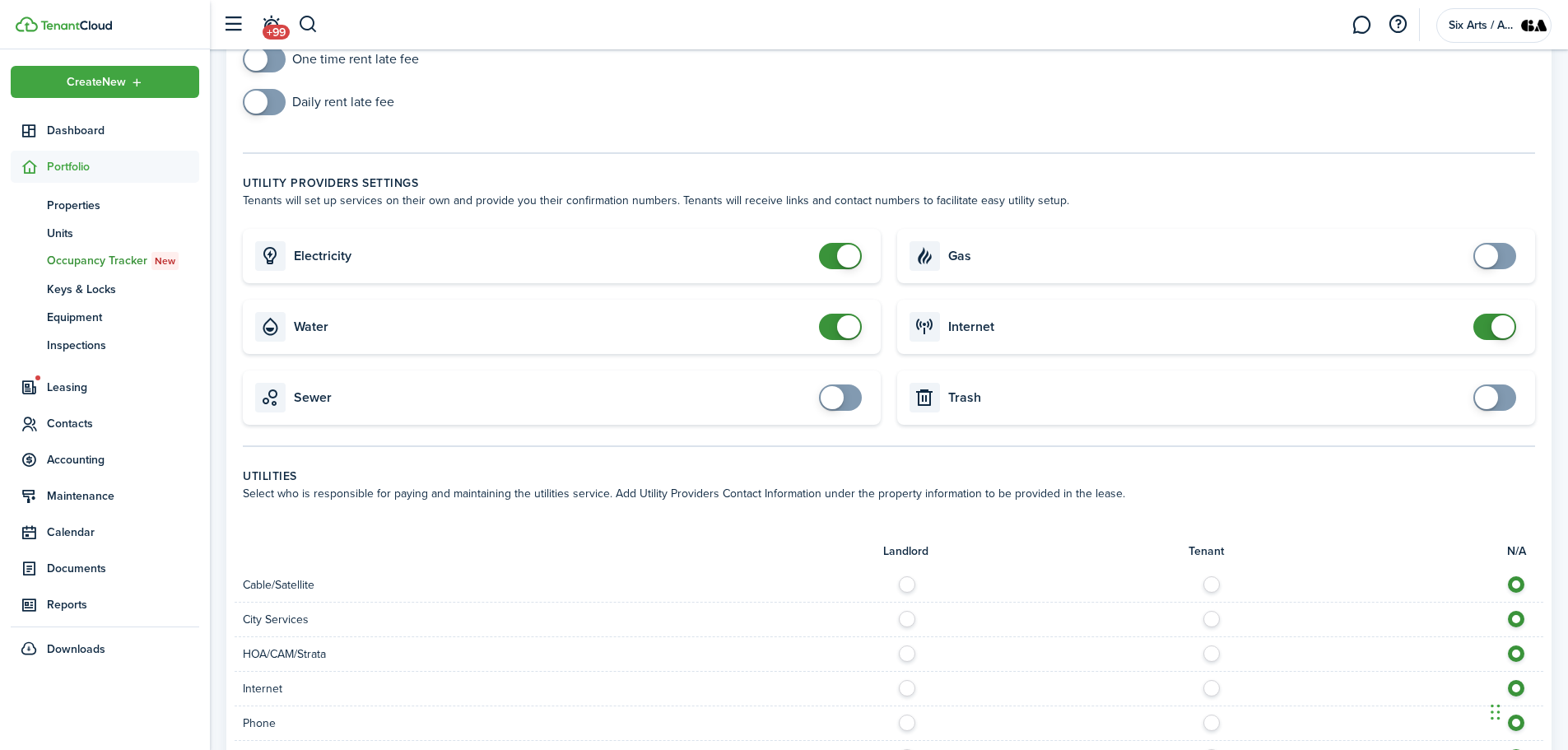
checkbox input "false"
click at [832, 325] on span at bounding box center [840, 326] width 16 height 26
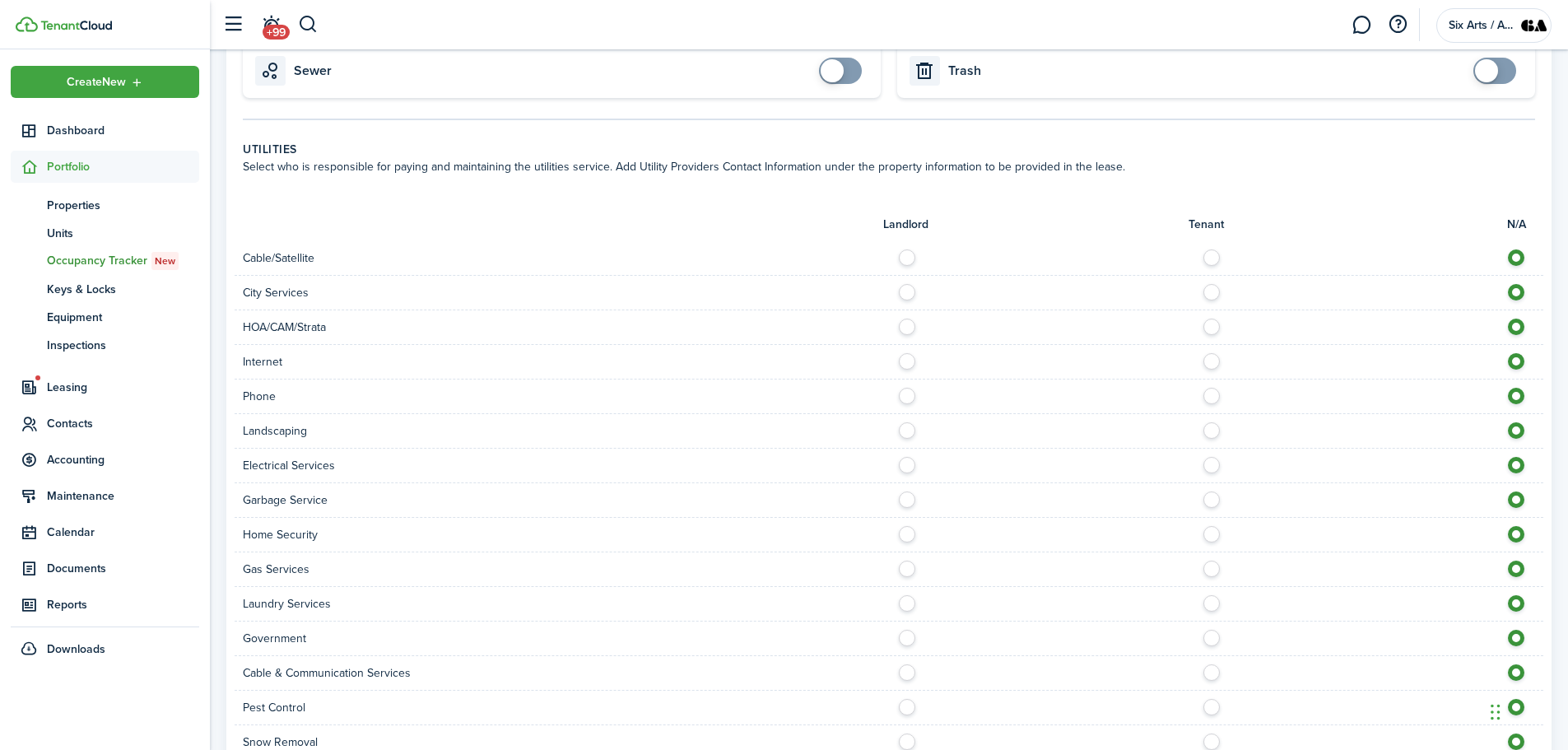
scroll to position [484, 0]
click at [1215, 264] on div at bounding box center [1216, 256] width 655 height 17
click at [1210, 256] on label at bounding box center [1216, 252] width 29 height 8
radio input "true"
click at [906, 291] on label at bounding box center [912, 287] width 29 height 8
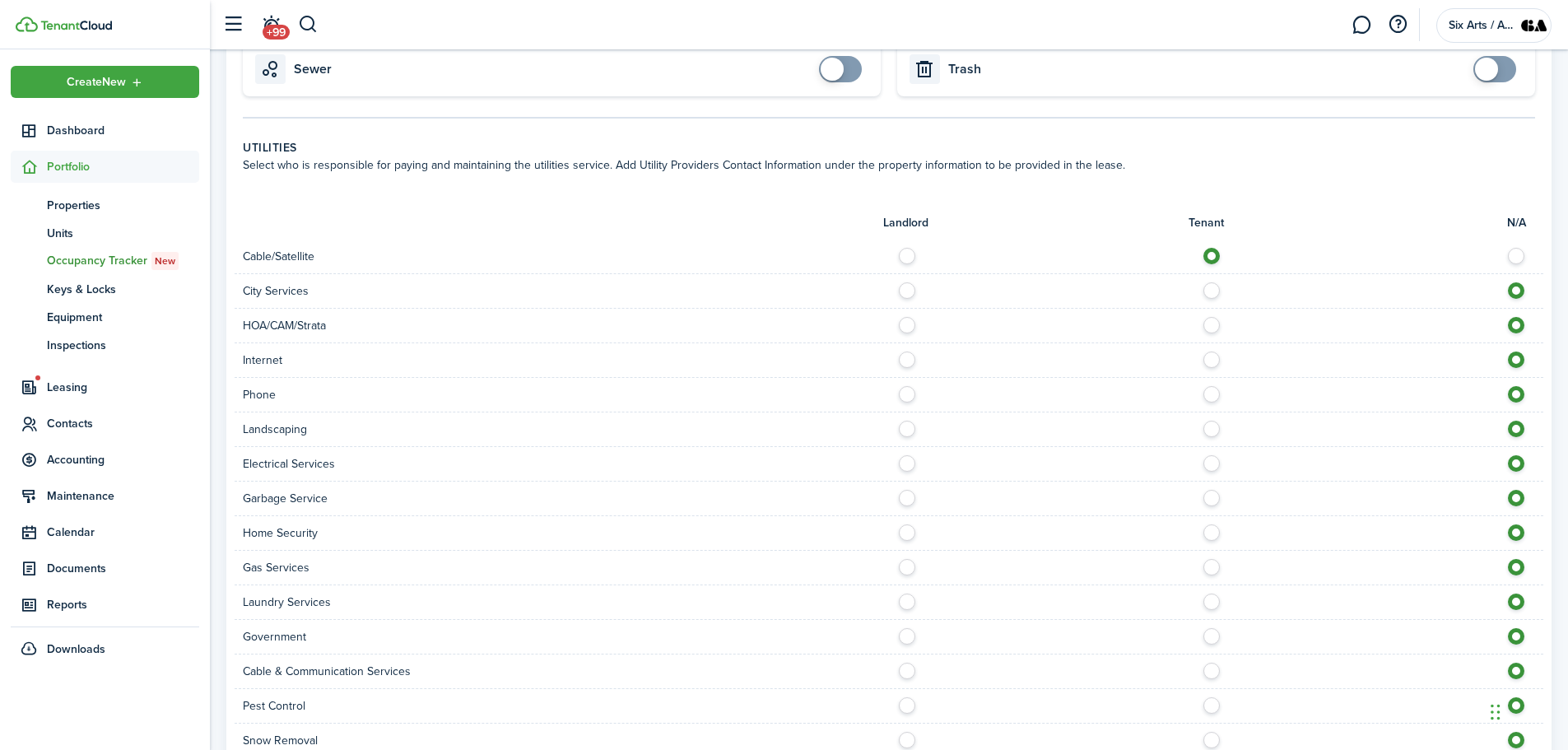
radio input "true"
click at [904, 325] on label at bounding box center [912, 321] width 29 height 8
radio input "true"
click at [1214, 359] on label at bounding box center [1216, 356] width 29 height 8
radio input "true"
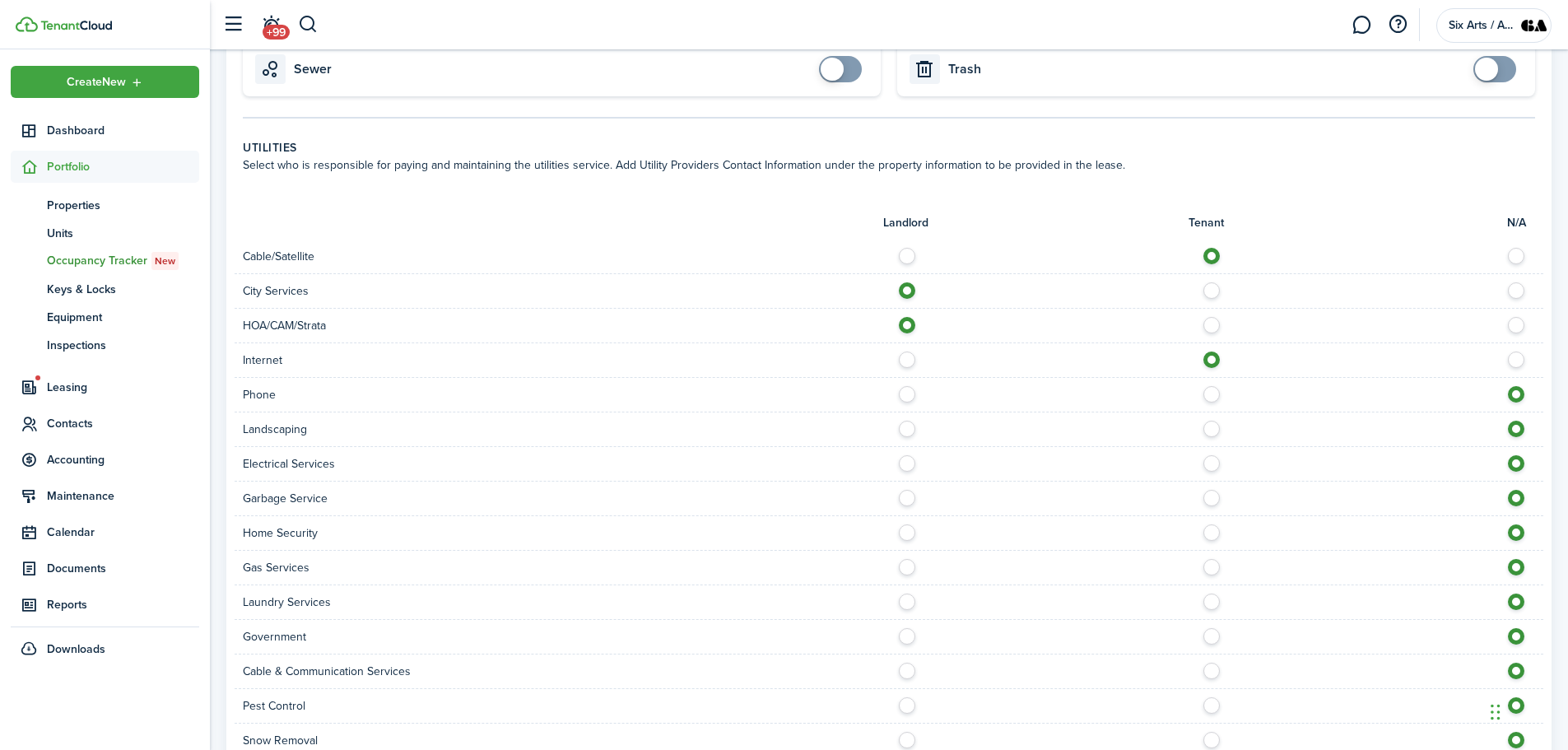
click at [1213, 394] on label at bounding box center [1216, 391] width 29 height 8
radio input "true"
click at [906, 429] on label at bounding box center [912, 424] width 29 height 8
radio input "true"
click at [1212, 463] on label at bounding box center [1216, 459] width 29 height 8
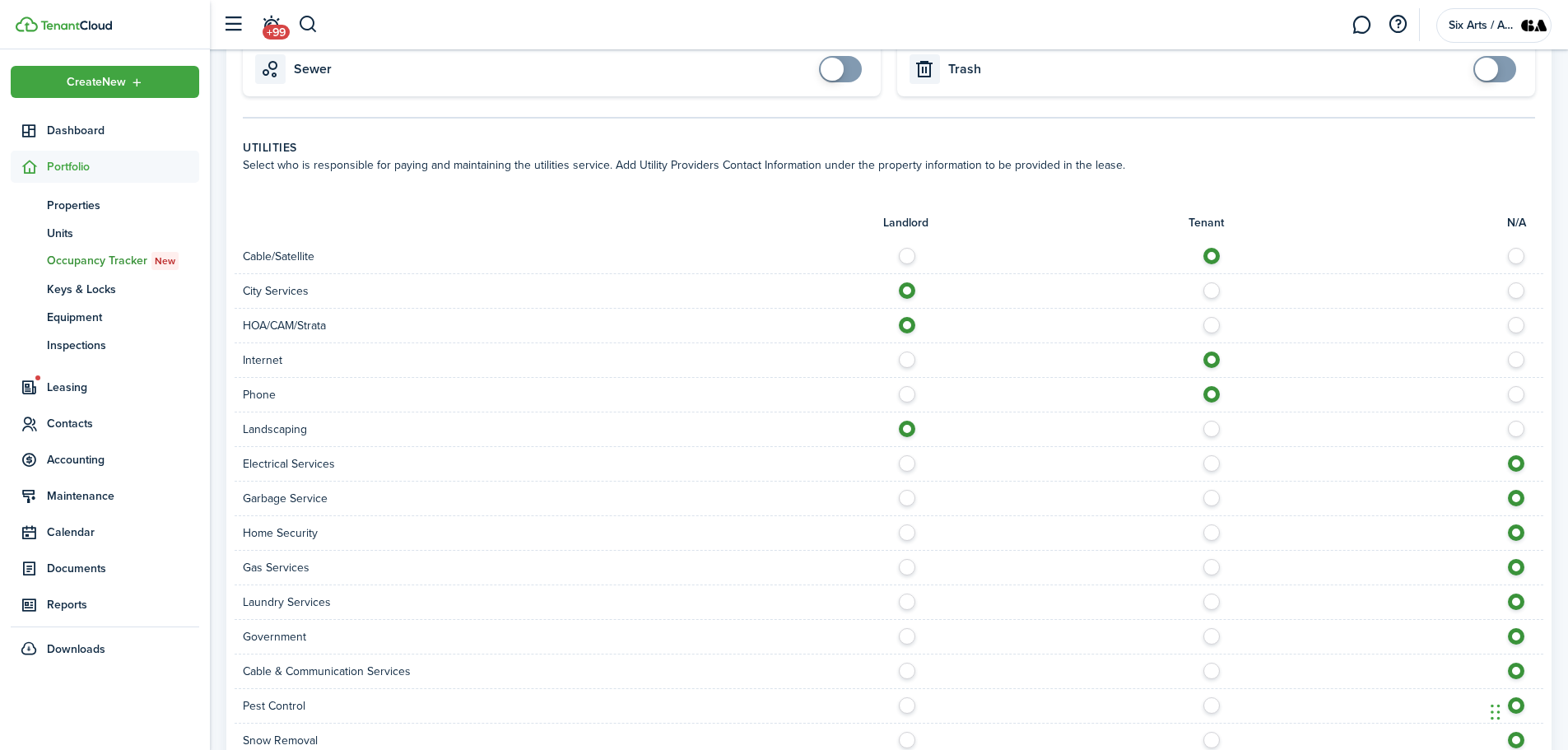
radio input "true"
click at [908, 498] on label at bounding box center [912, 494] width 29 height 8
click at [905, 498] on label at bounding box center [912, 494] width 29 height 8
click at [1209, 498] on label at bounding box center [1216, 494] width 29 height 8
radio input "false"
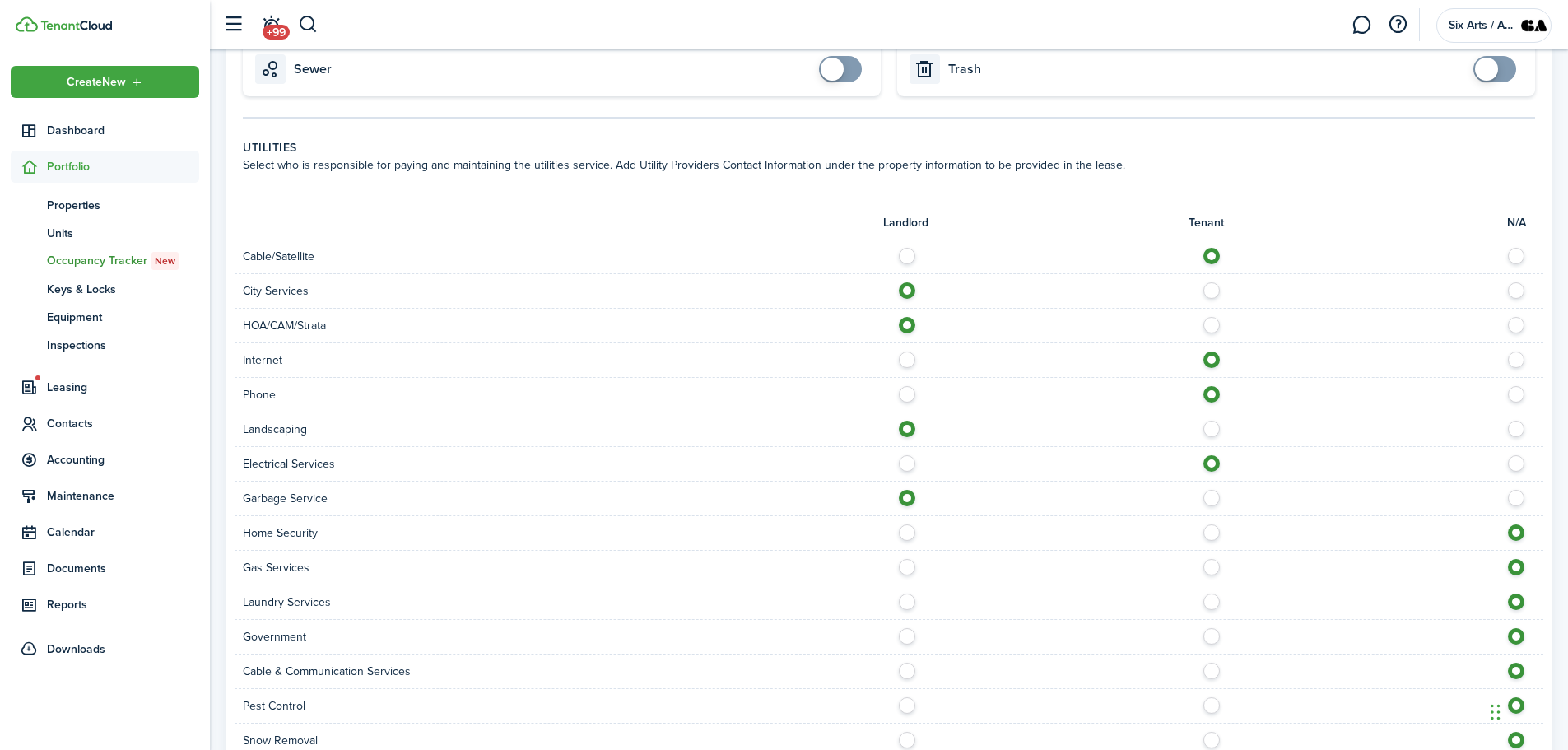
radio input "true"
click at [1214, 533] on label at bounding box center [1216, 528] width 29 height 8
radio input "true"
click at [1214, 602] on label at bounding box center [1216, 598] width 29 height 8
radio input "true"
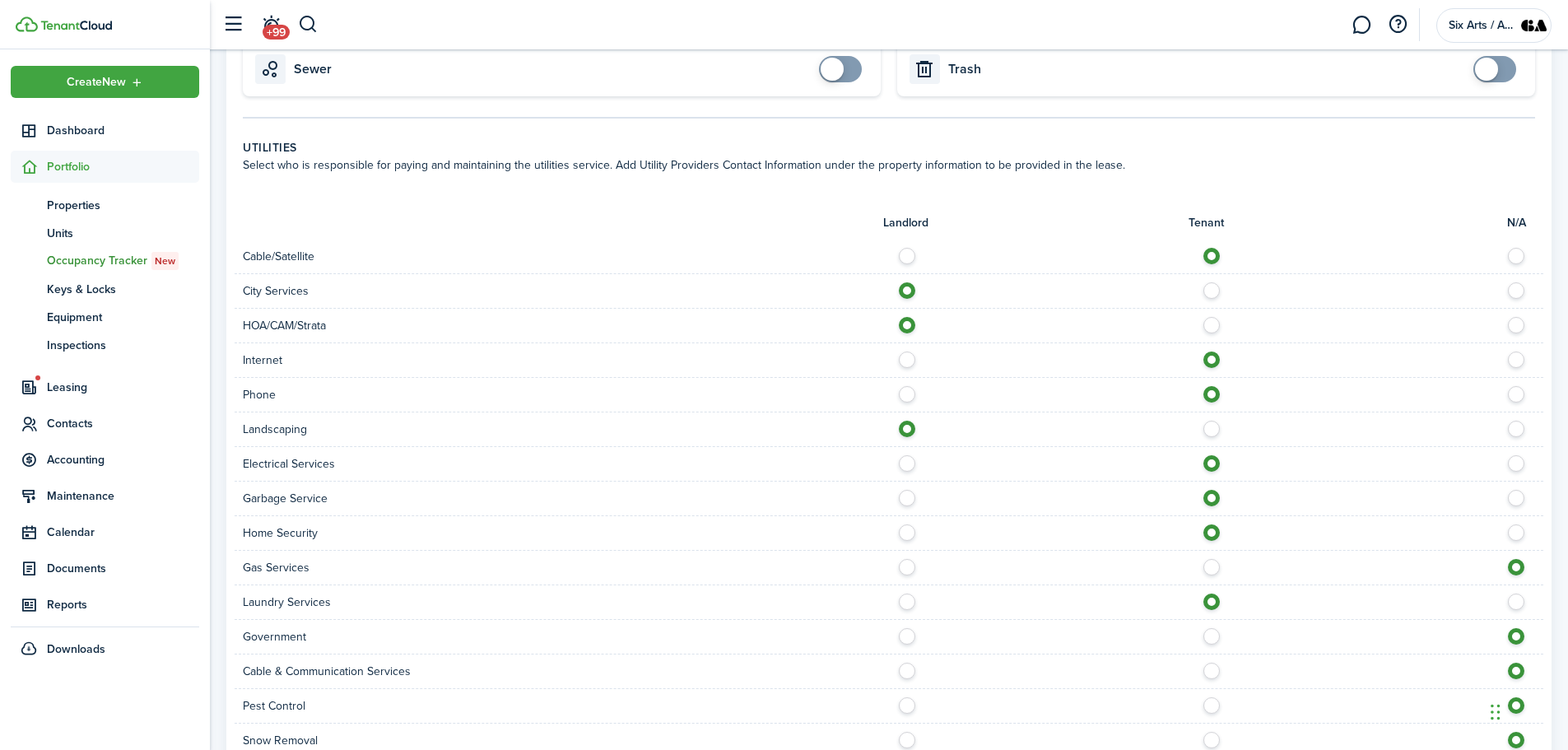
click at [1208, 671] on label at bounding box center [1216, 667] width 29 height 8
radio input "true"
click at [909, 705] on label at bounding box center [912, 701] width 29 height 8
radio input "true"
drag, startPoint x: 911, startPoint y: 742, endPoint x: 1304, endPoint y: 572, distance: 428.2
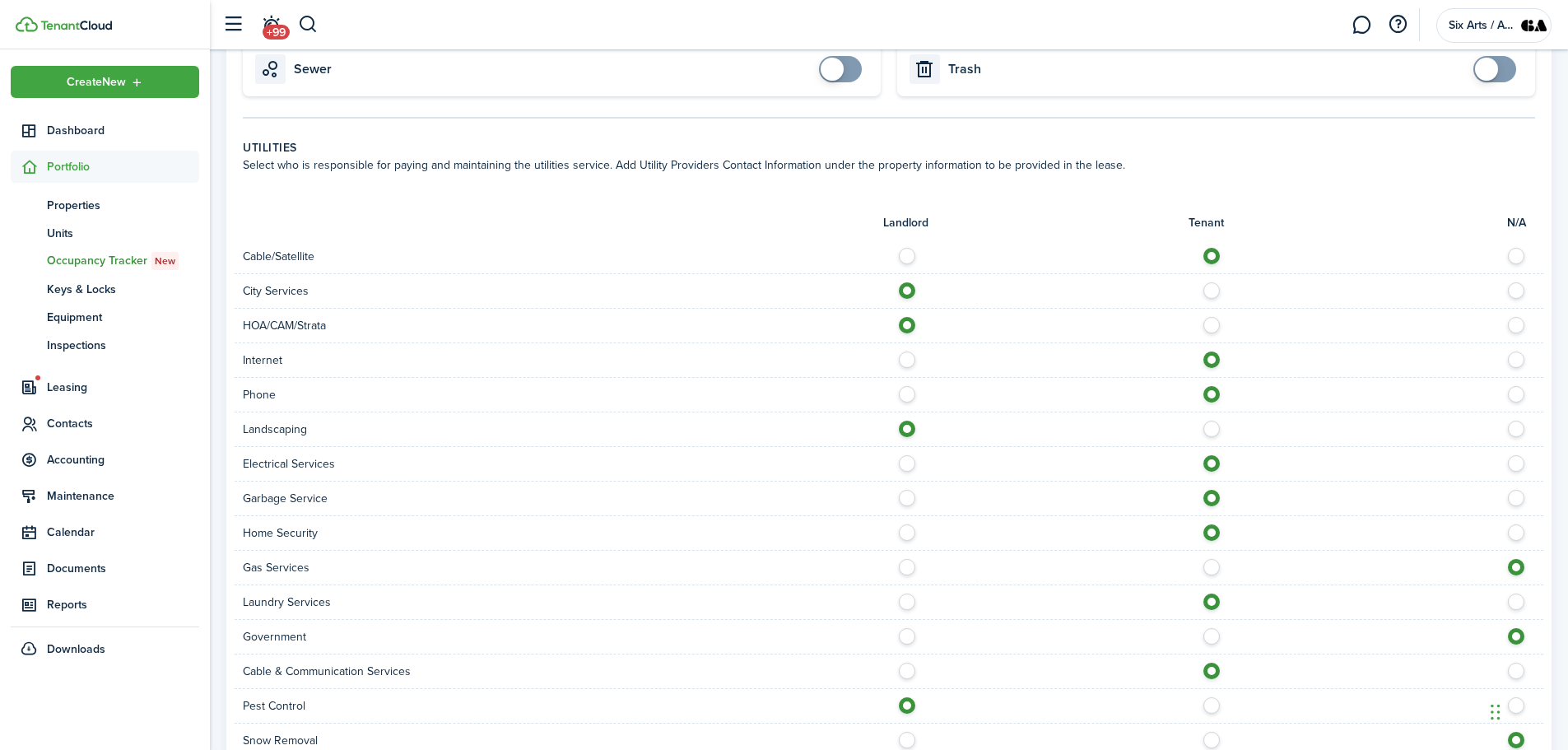
click at [912, 740] on label at bounding box center [912, 736] width 29 height 8
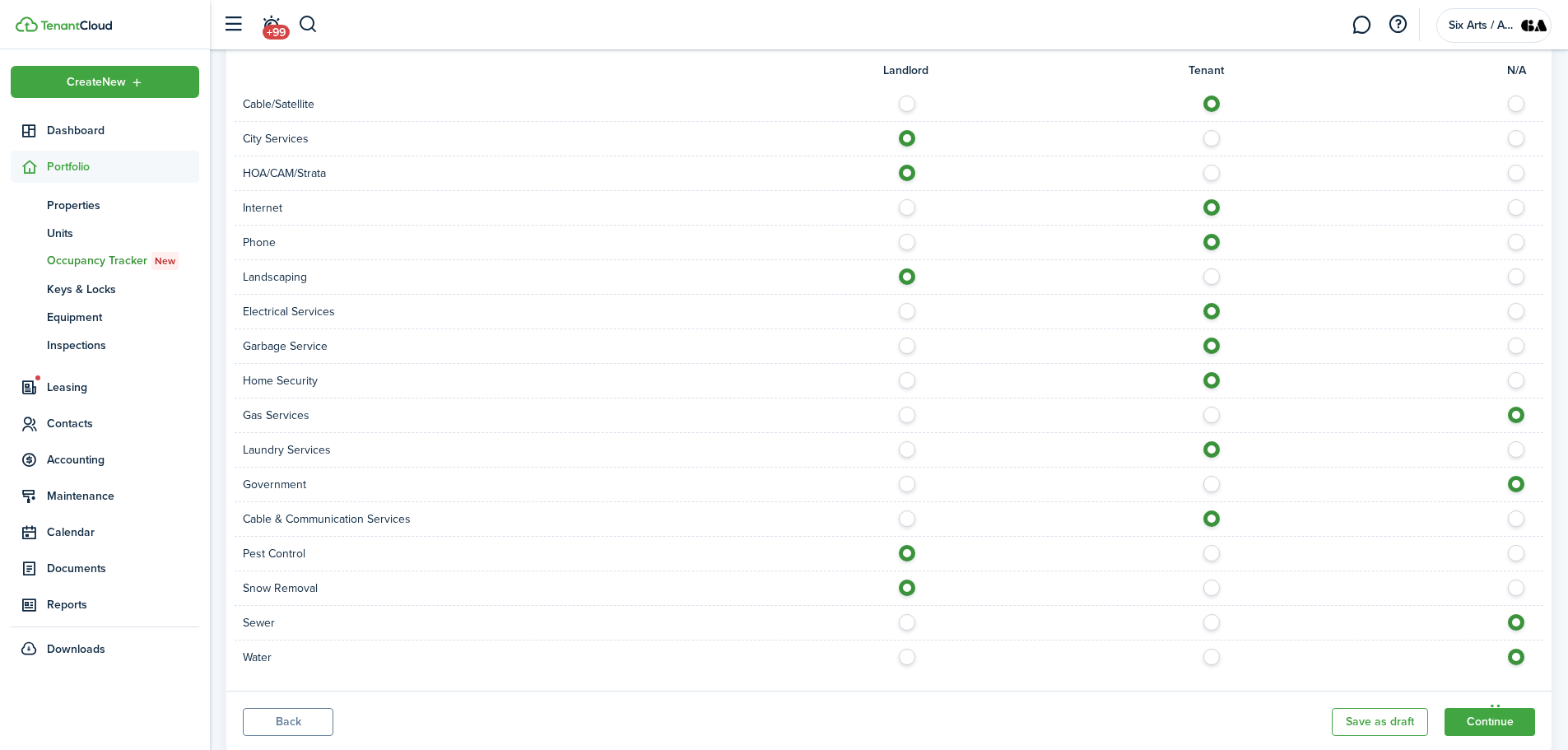
scroll to position [684, 0]
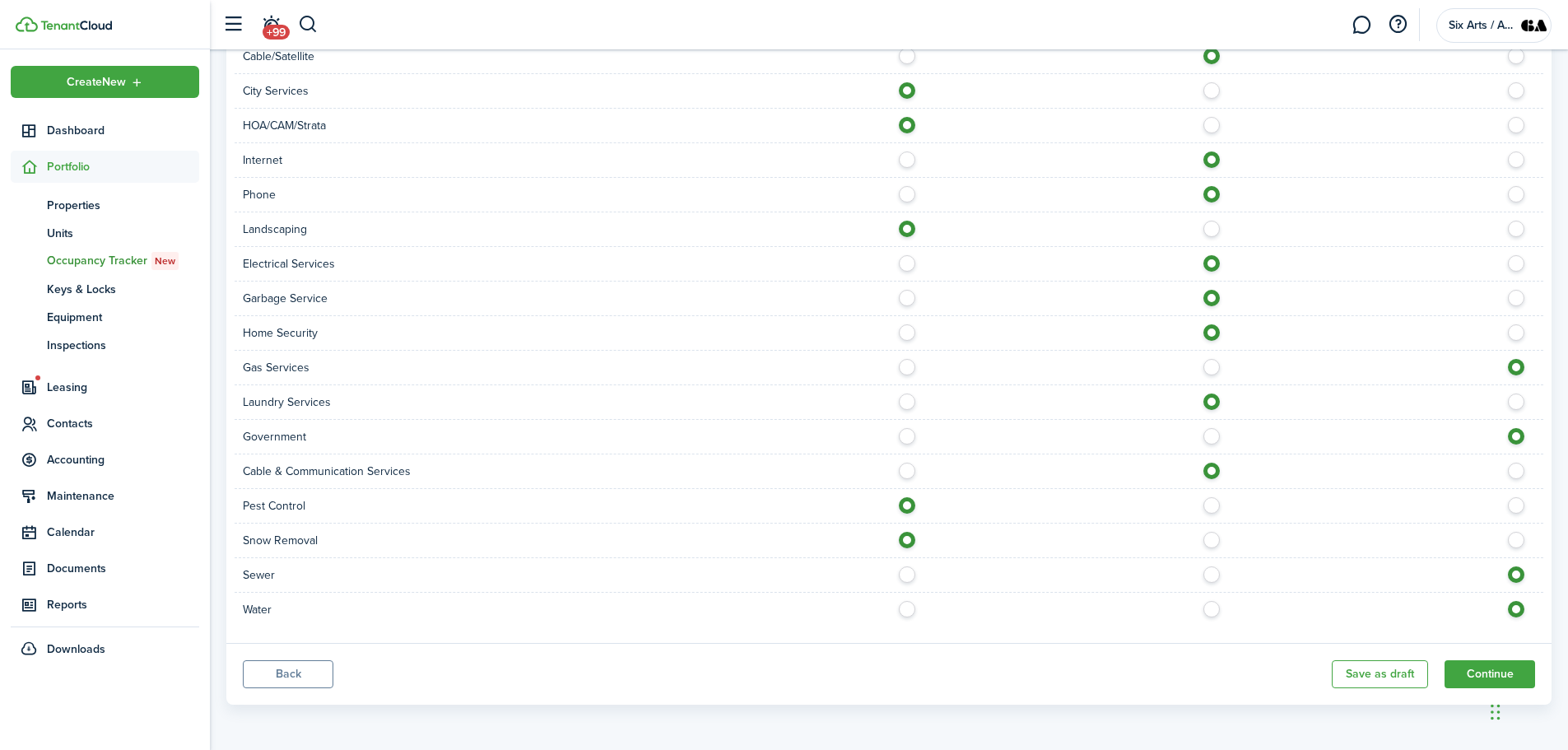
click at [1511, 537] on label at bounding box center [1521, 536] width 29 height 8
radio input "false"
radio input "true"
click at [1214, 572] on label at bounding box center [1216, 571] width 29 height 8
radio input "true"
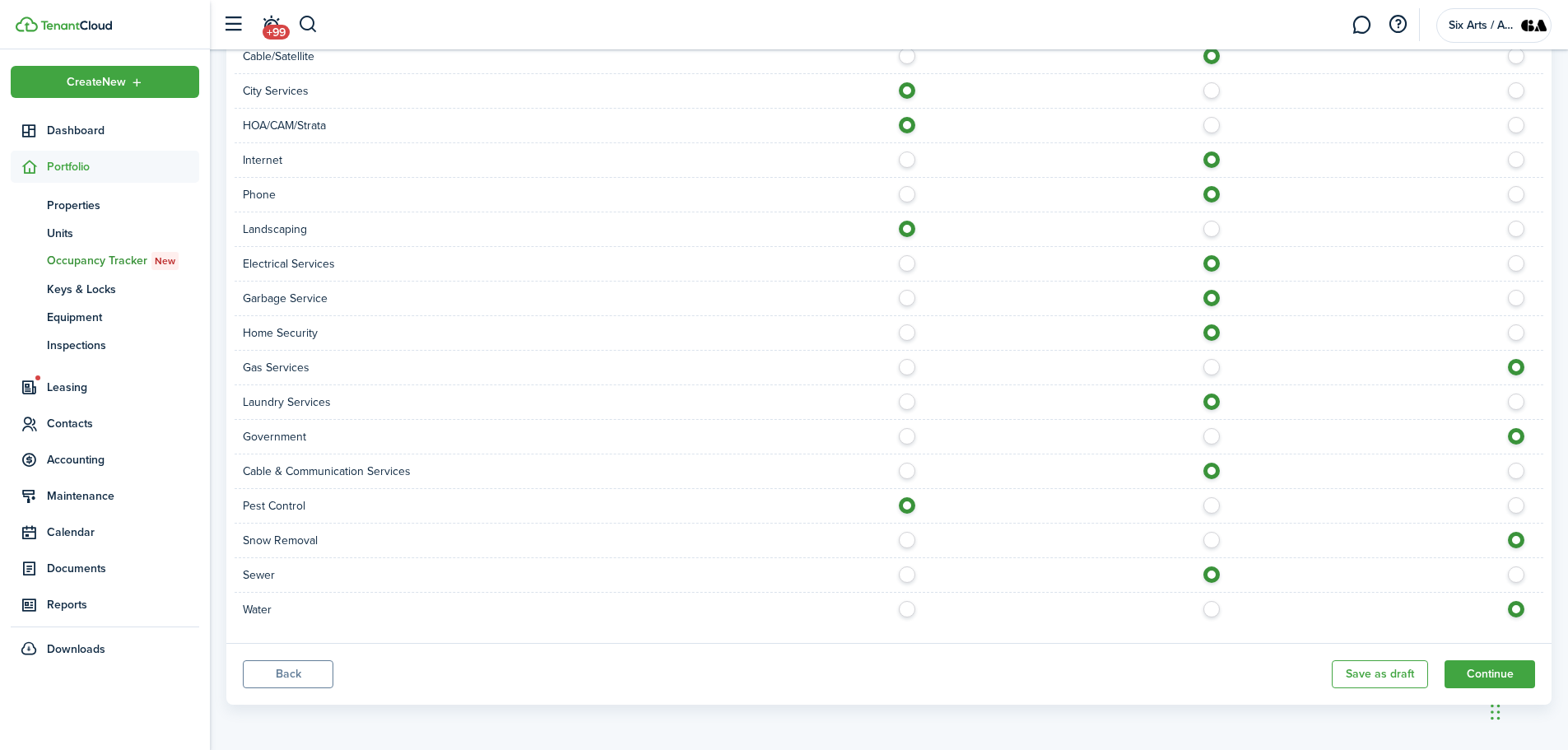
click at [1209, 609] on label at bounding box center [1216, 605] width 29 height 8
radio input "true"
click at [1472, 673] on button "Continue" at bounding box center [1489, 674] width 90 height 28
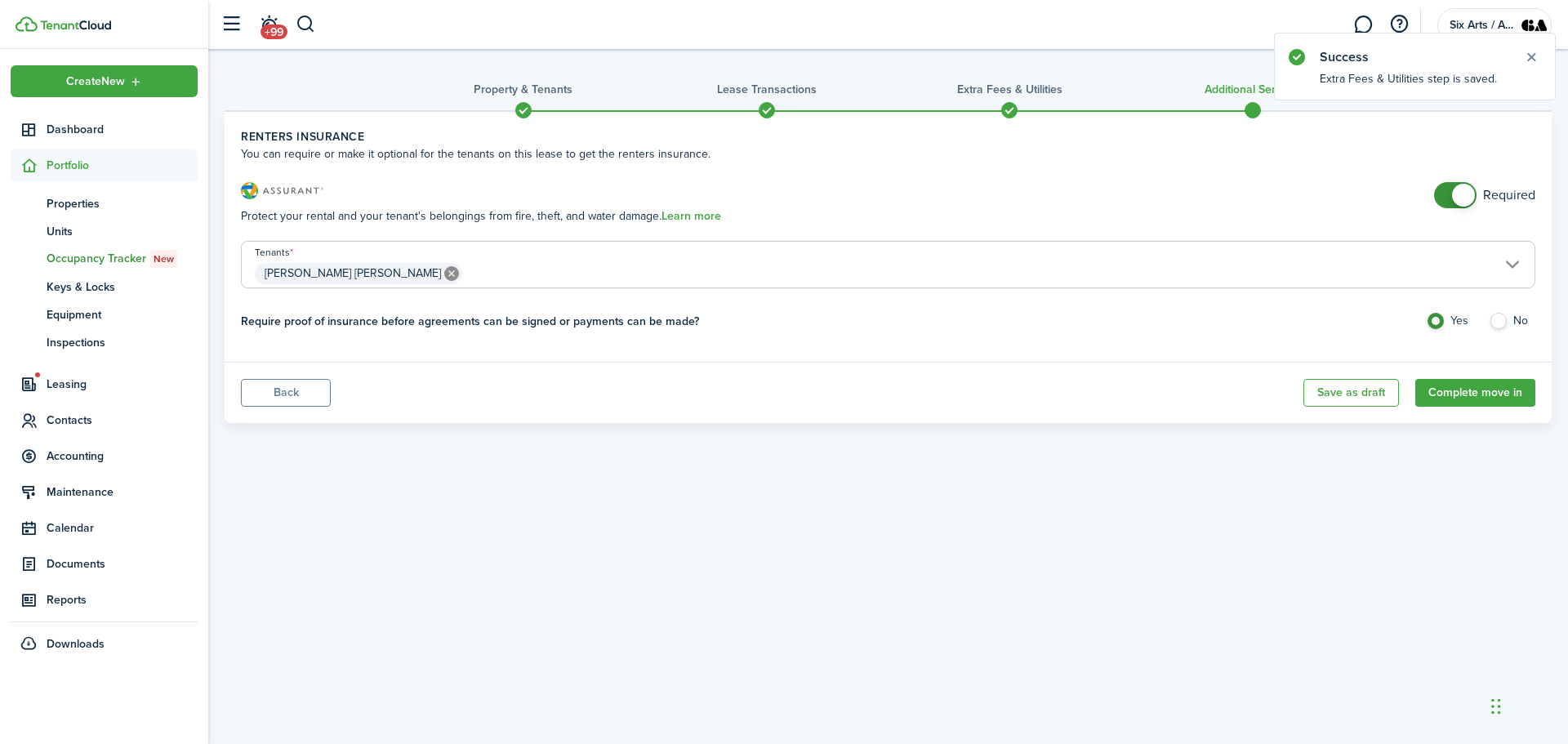
checkbox input "false"
click at [1449, 200] on span at bounding box center [1455, 195] width 16 height 26
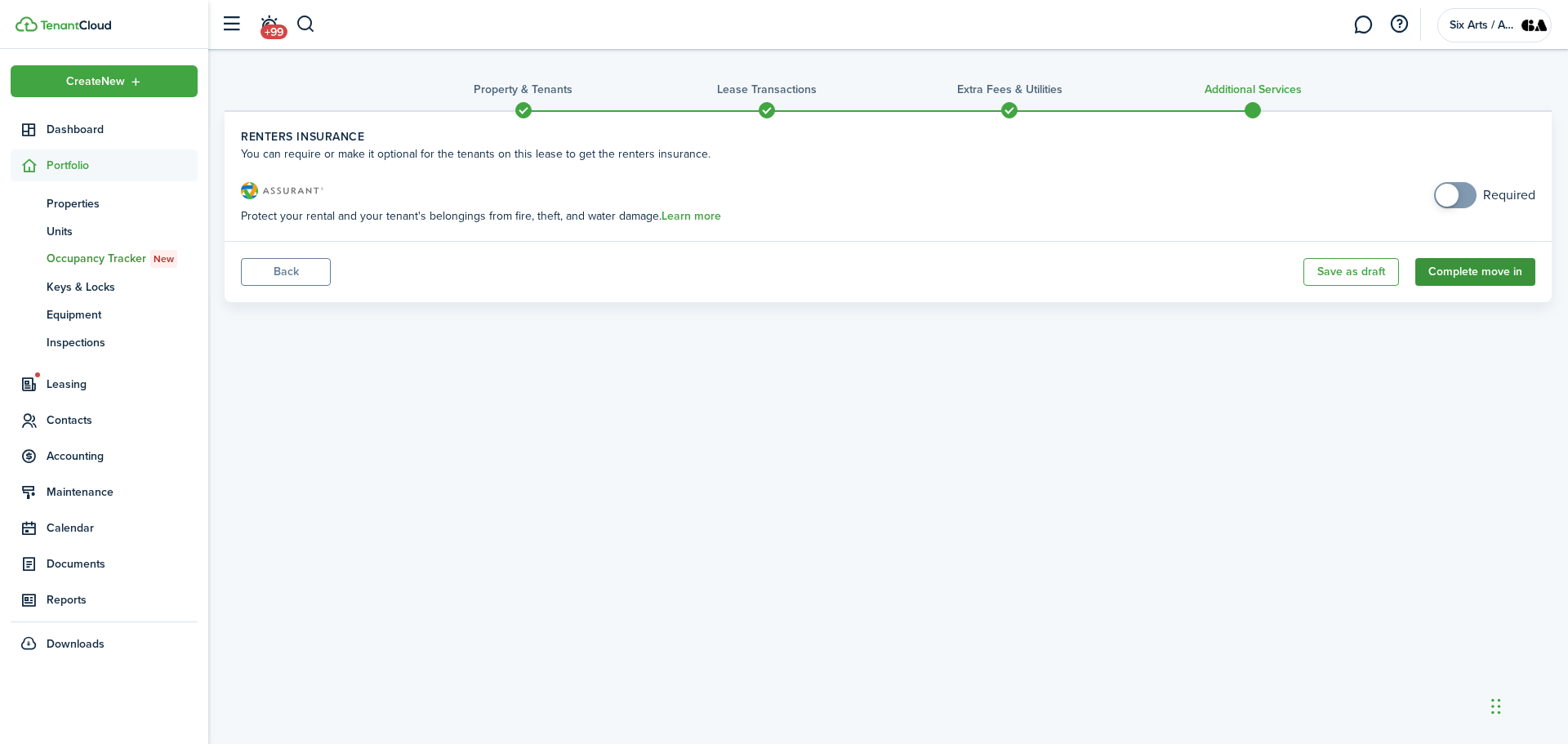
click at [1484, 272] on button "Complete move in" at bounding box center [1475, 272] width 120 height 28
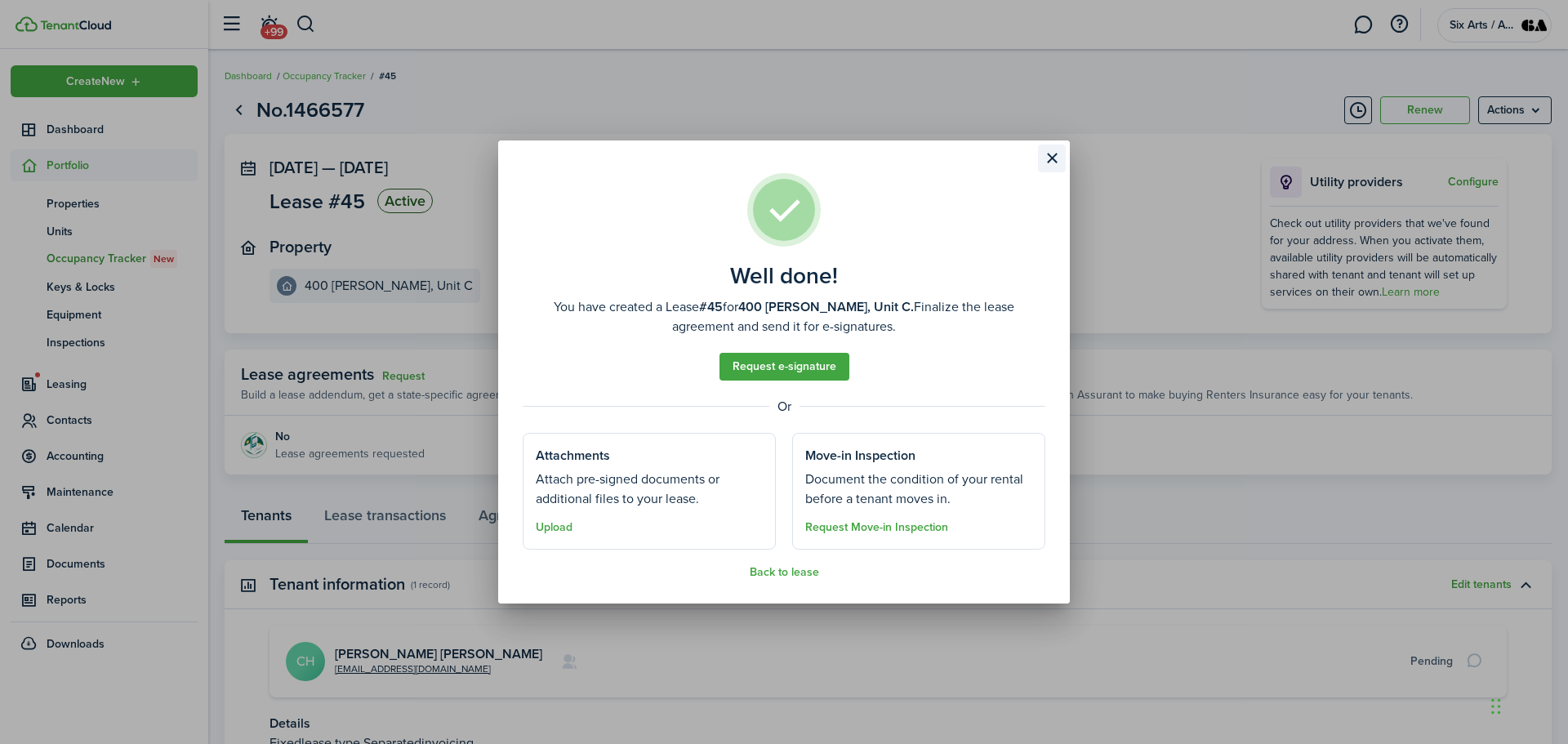
click at [1053, 161] on button "Close modal" at bounding box center [1051, 158] width 28 height 28
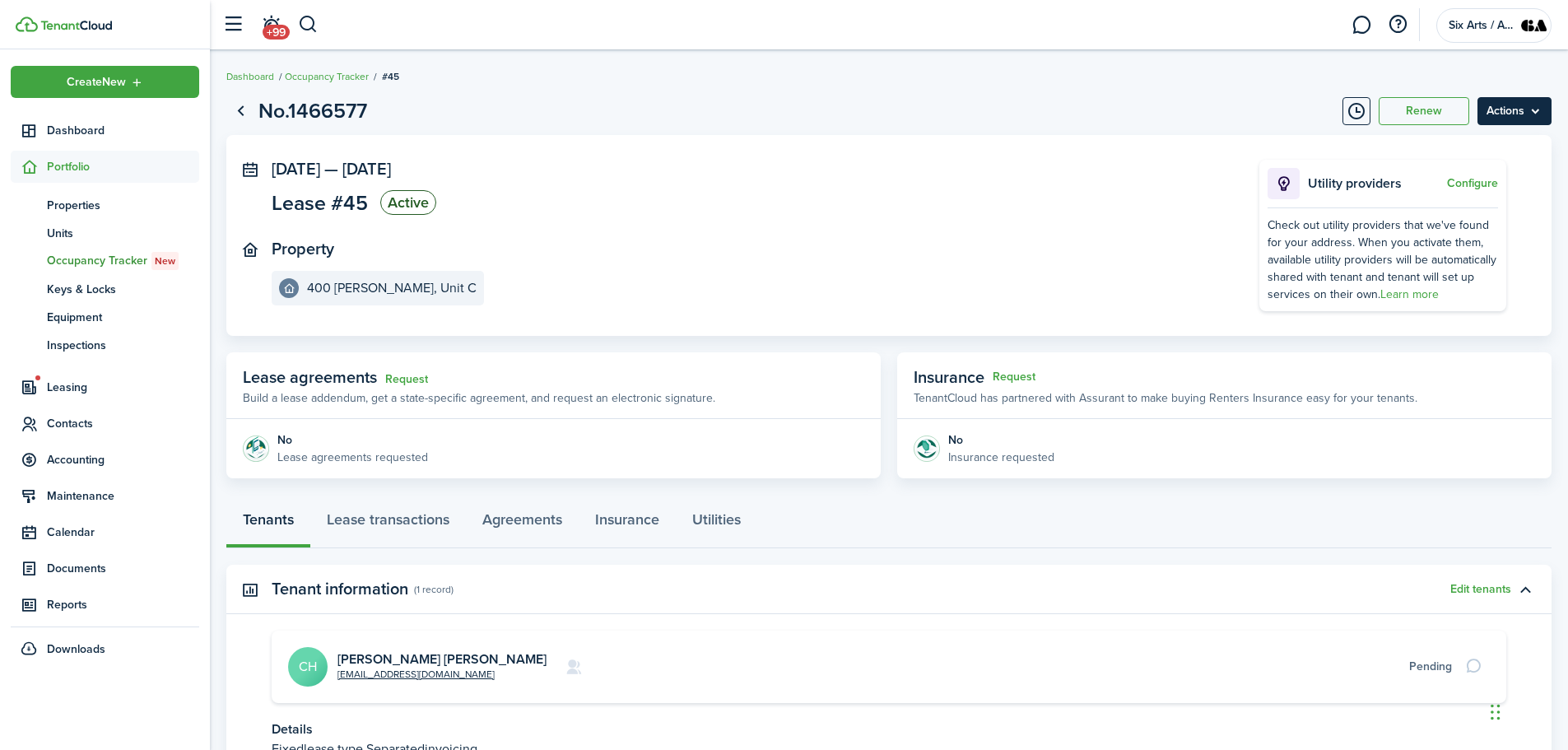
click at [1538, 108] on menu-btn "Actions" at bounding box center [1515, 111] width 74 height 28
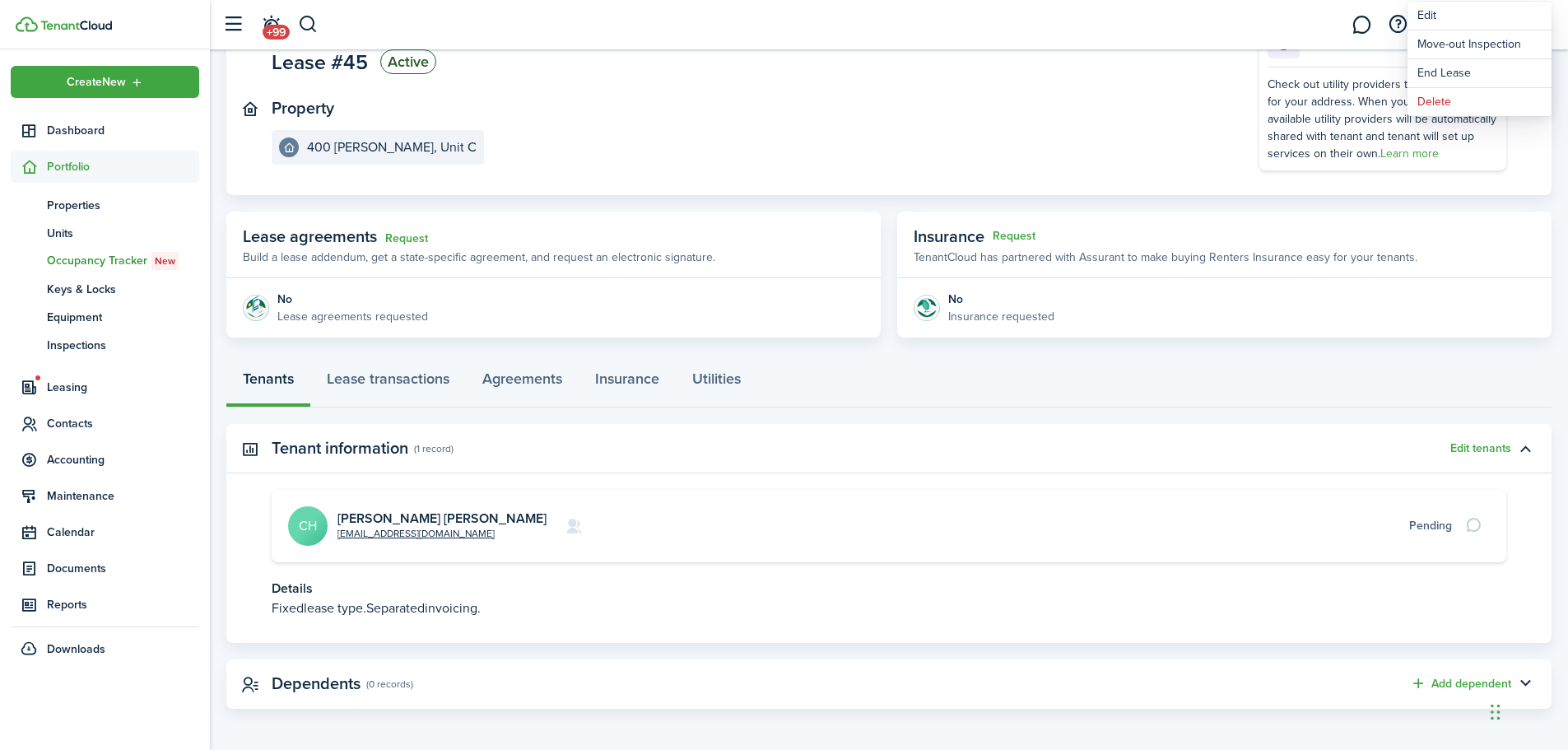
scroll to position [145, 0]
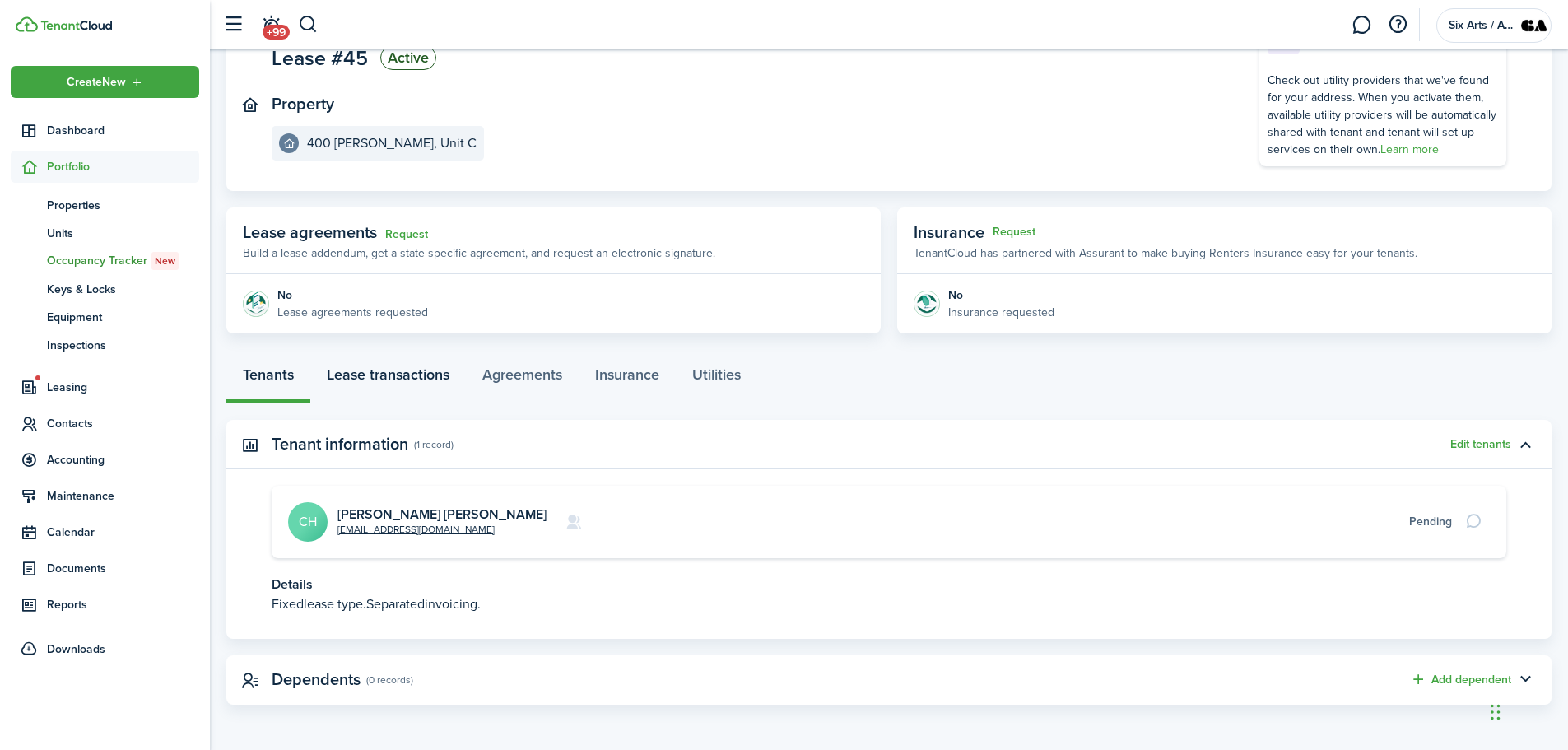
click at [418, 377] on link "Lease transactions" at bounding box center [388, 379] width 156 height 49
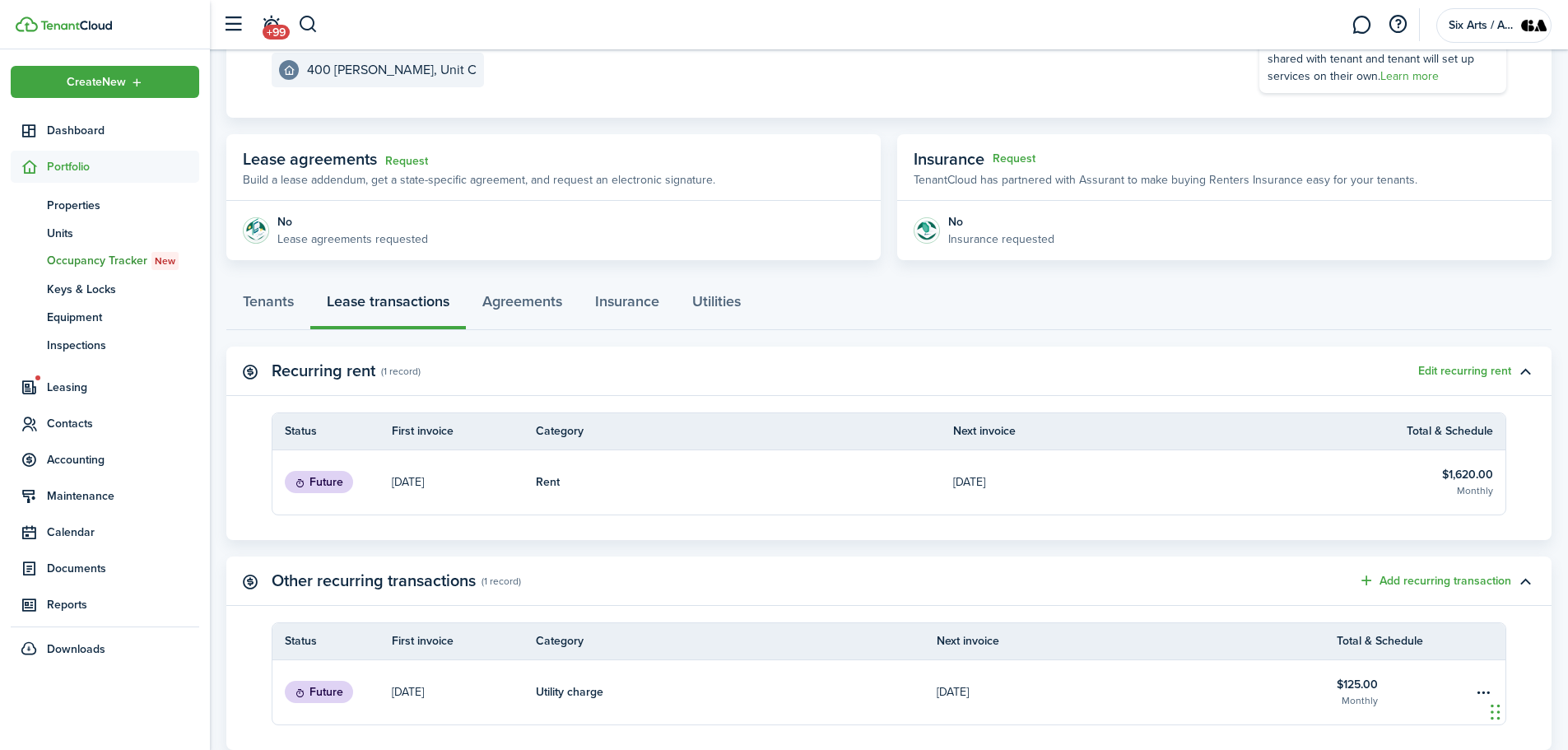
scroll to position [329, 0]
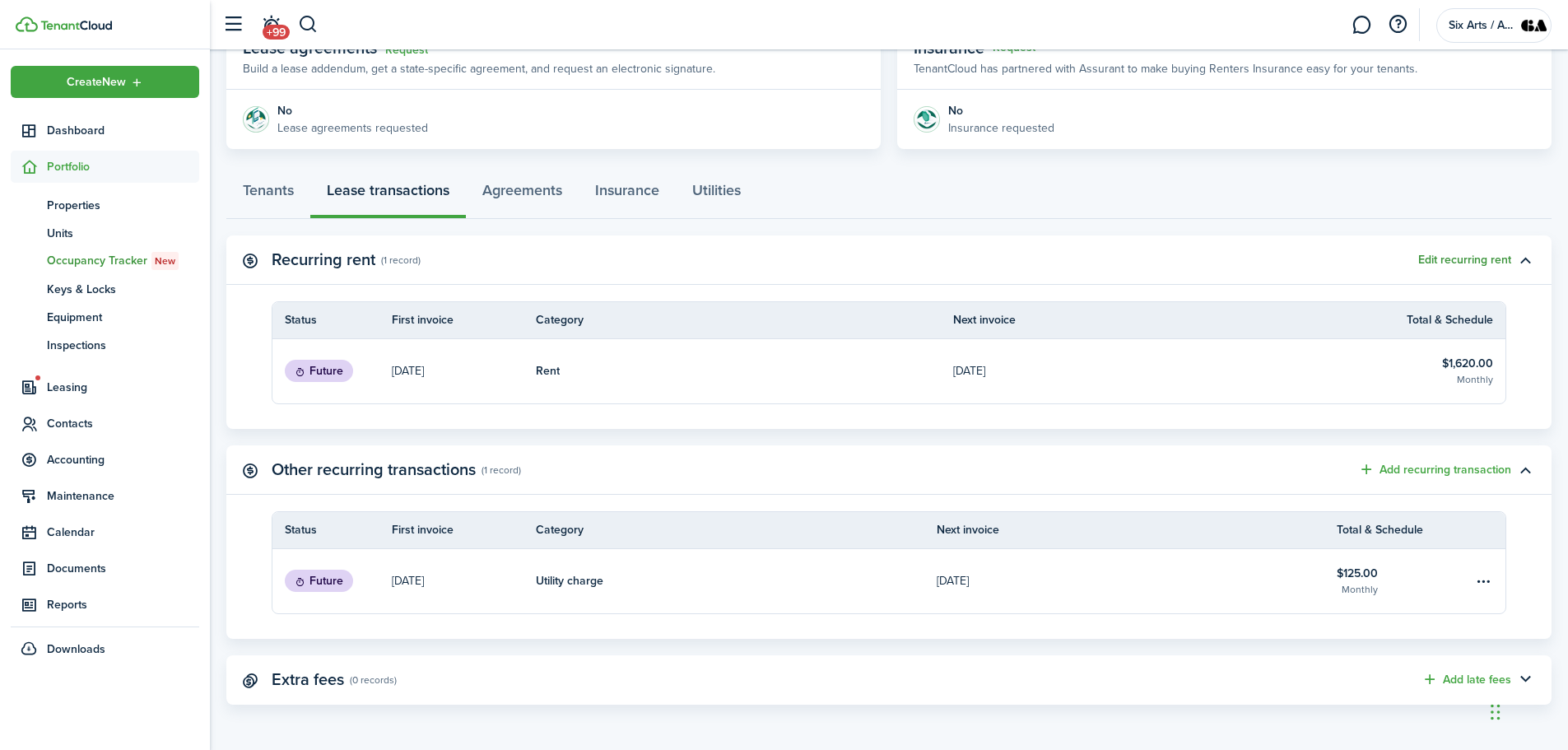
click at [1472, 261] on button "Edit recurring rent" at bounding box center [1465, 260] width 93 height 14
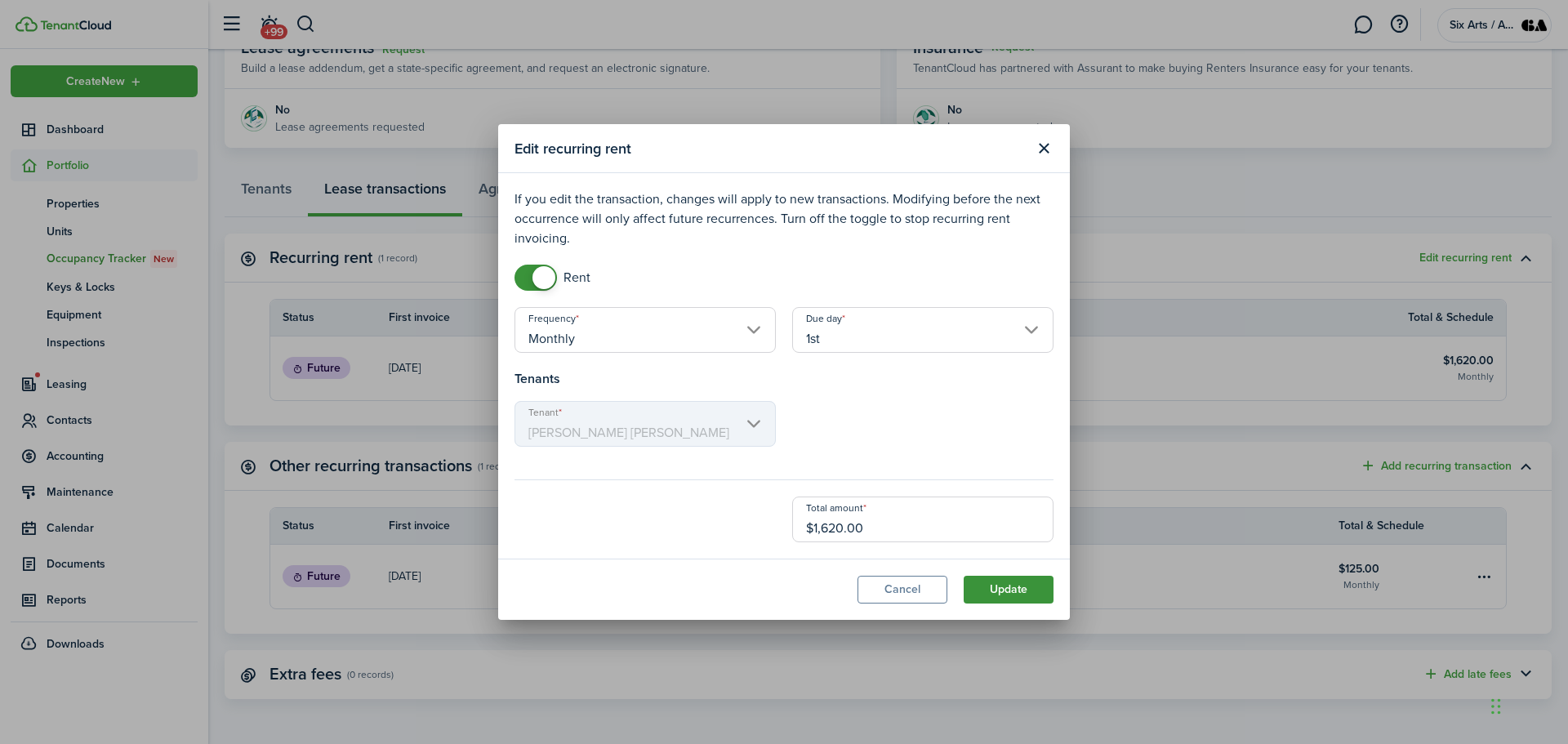
click at [1024, 593] on button "Update" at bounding box center [1008, 589] width 90 height 28
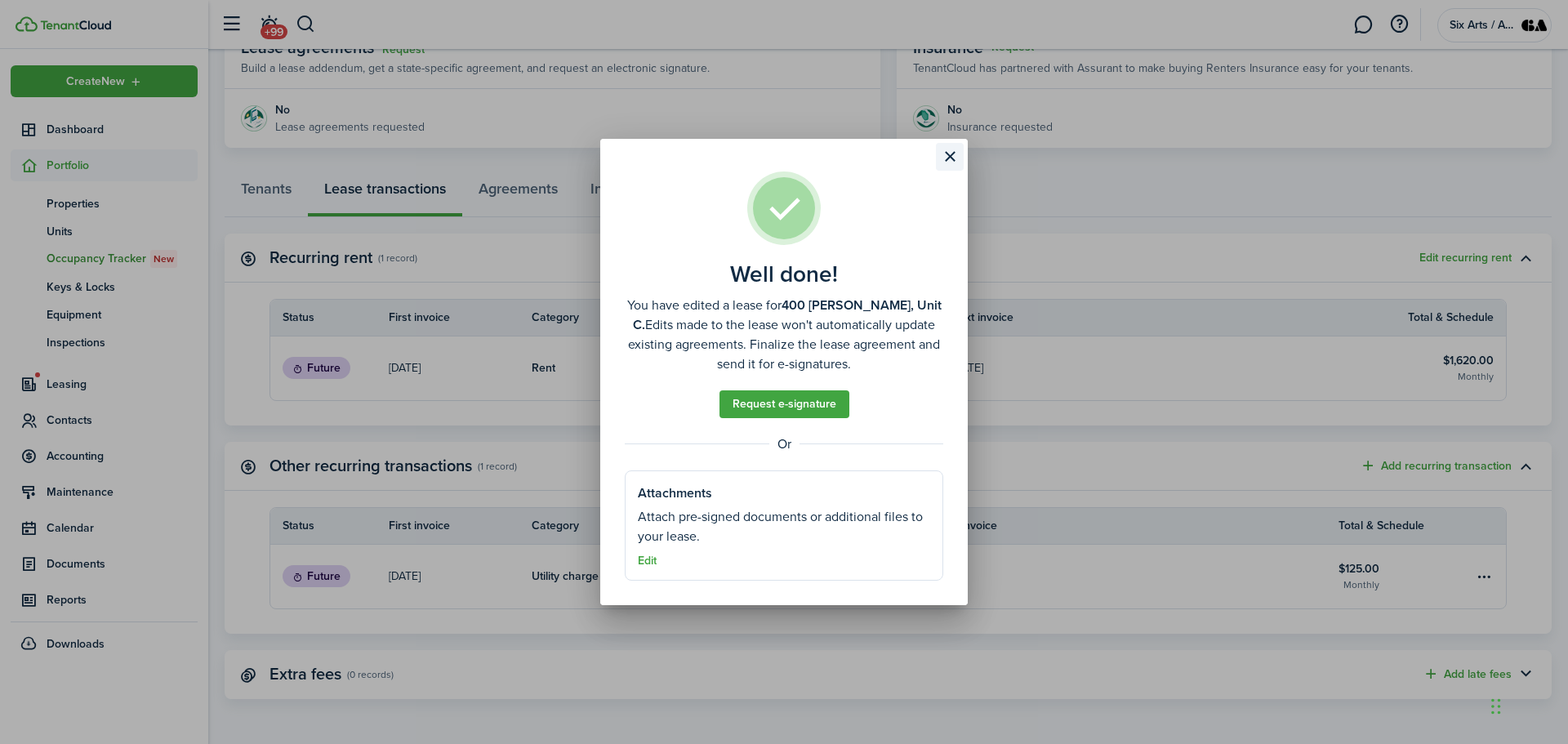
click at [952, 159] on button "Close modal" at bounding box center [950, 156] width 28 height 28
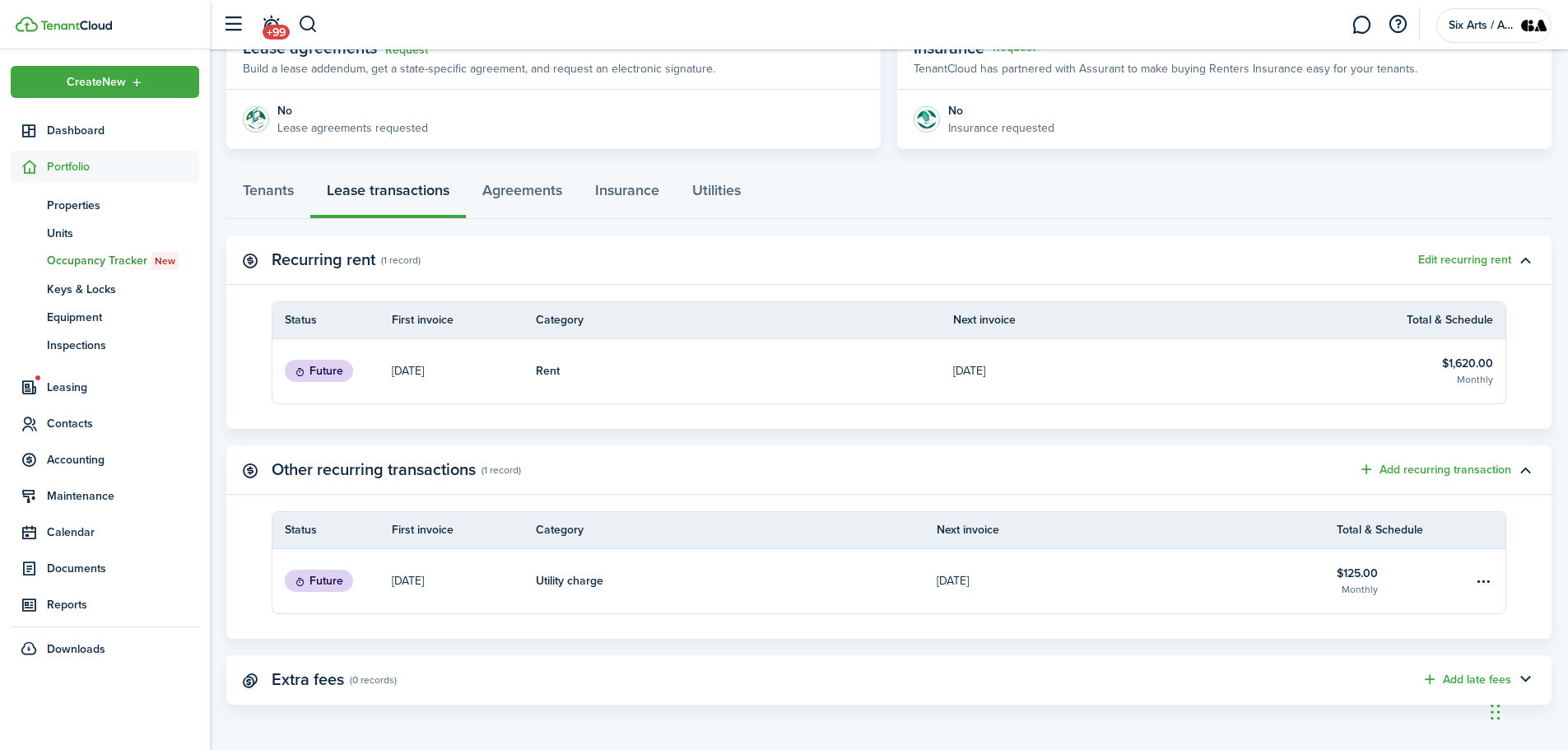
click at [370, 189] on div "Tenants Lease transactions Agreements Insurance Utilities" at bounding box center [889, 194] width 1325 height 49
click at [282, 188] on link "Tenants" at bounding box center [268, 194] width 84 height 49
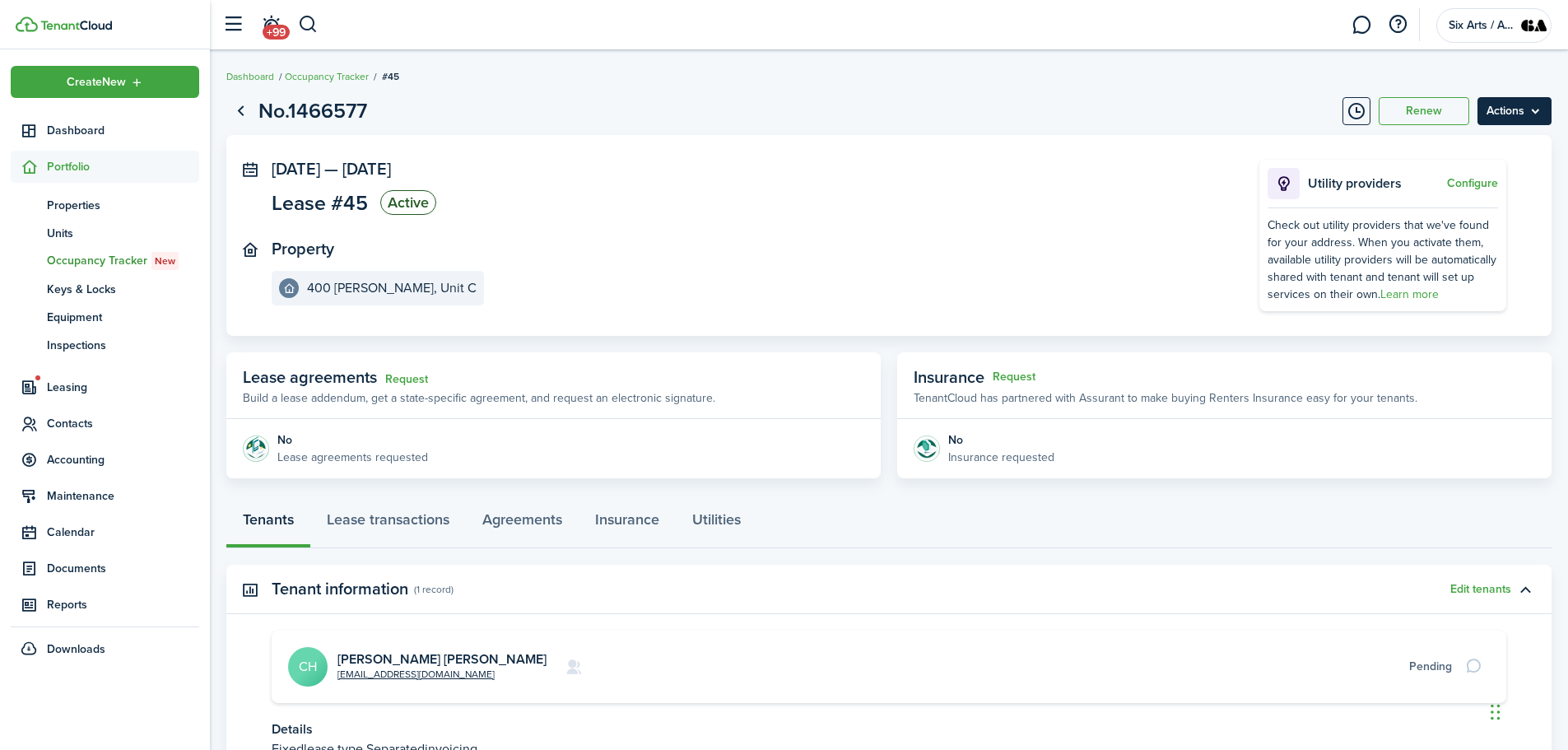
click at [1530, 114] on menu-btn "Actions" at bounding box center [1515, 111] width 74 height 28
click at [1425, 146] on button "Edit" at bounding box center [1479, 147] width 144 height 28
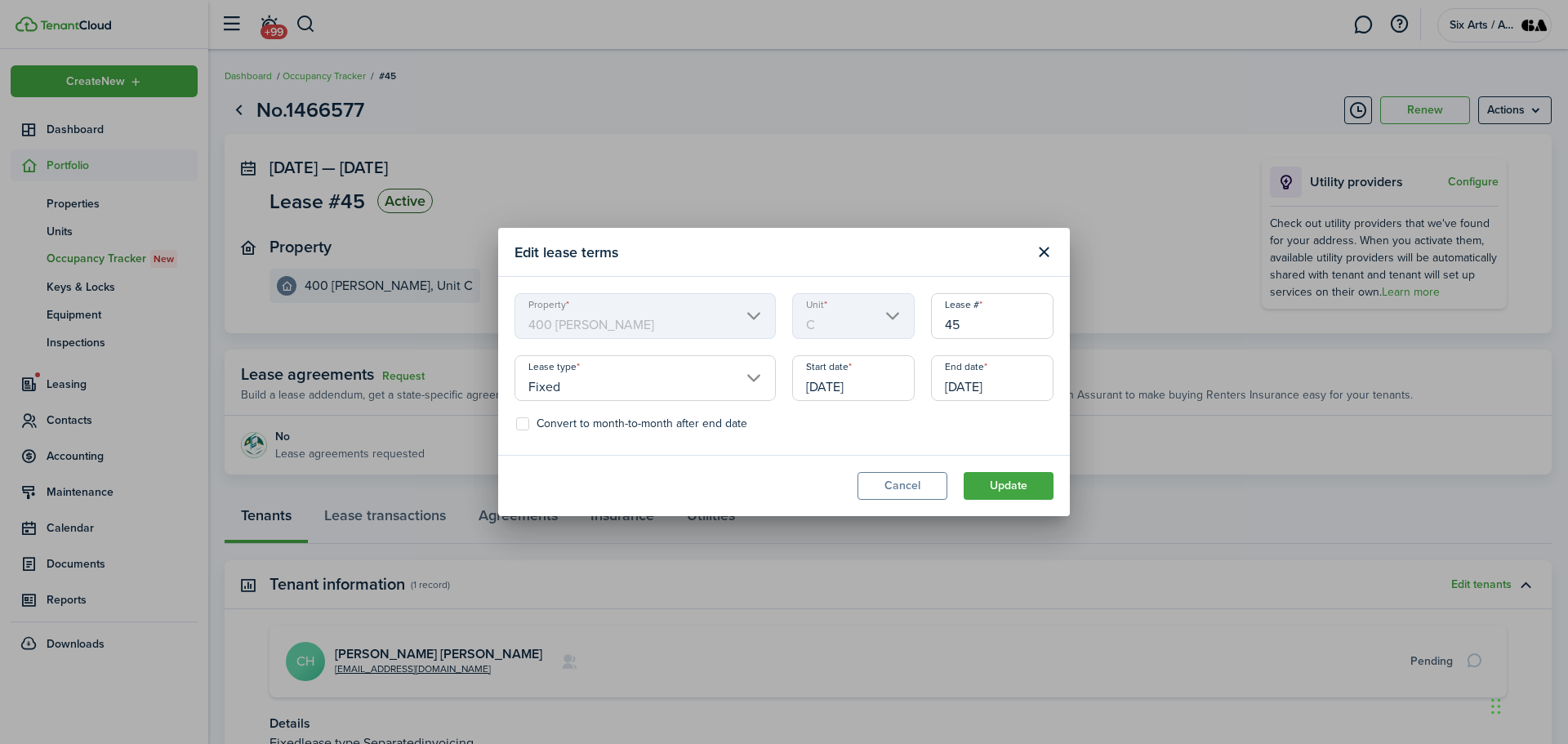
click at [867, 383] on input "[DATE]" at bounding box center [853, 377] width 122 height 46
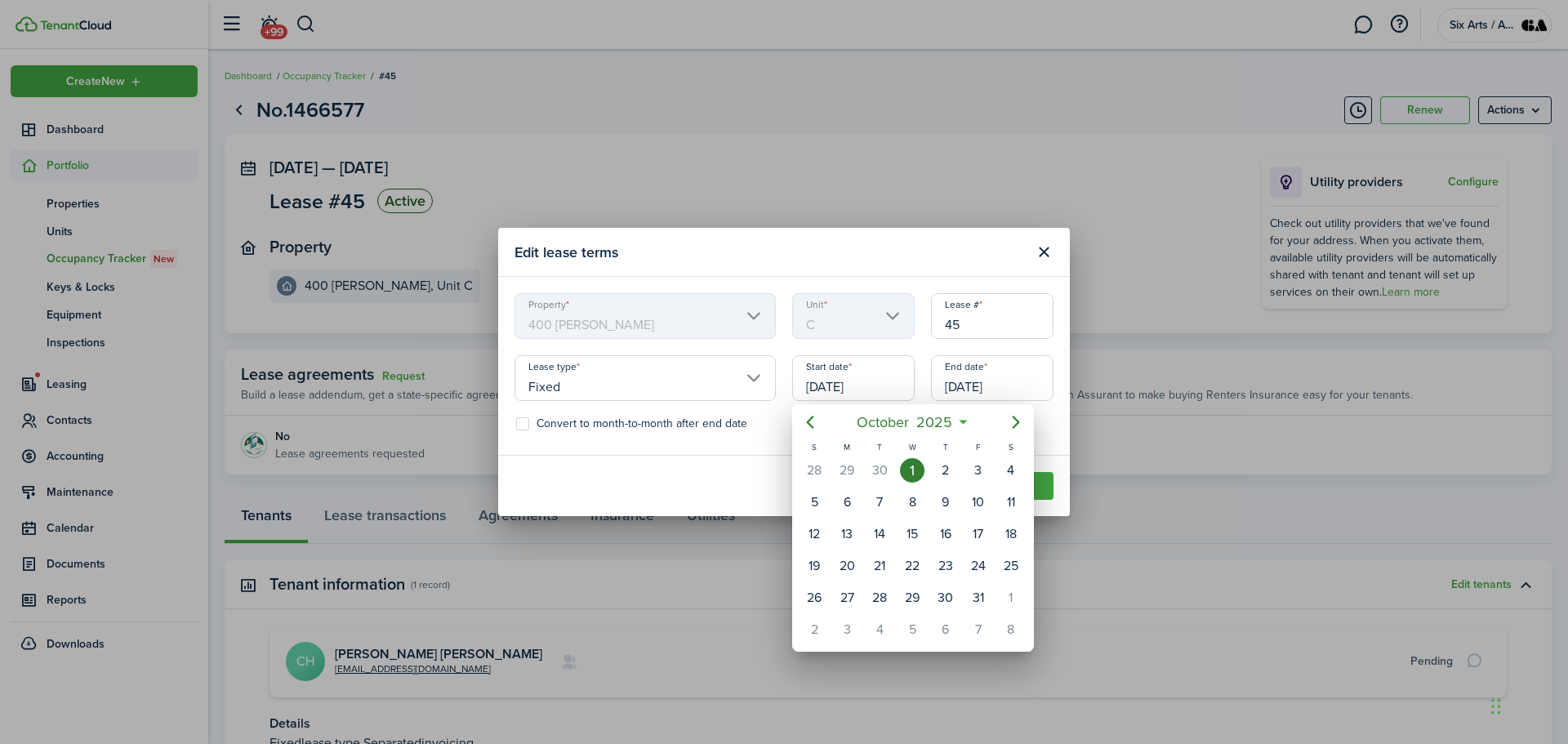
click at [1018, 381] on div at bounding box center [784, 372] width 1829 height 1005
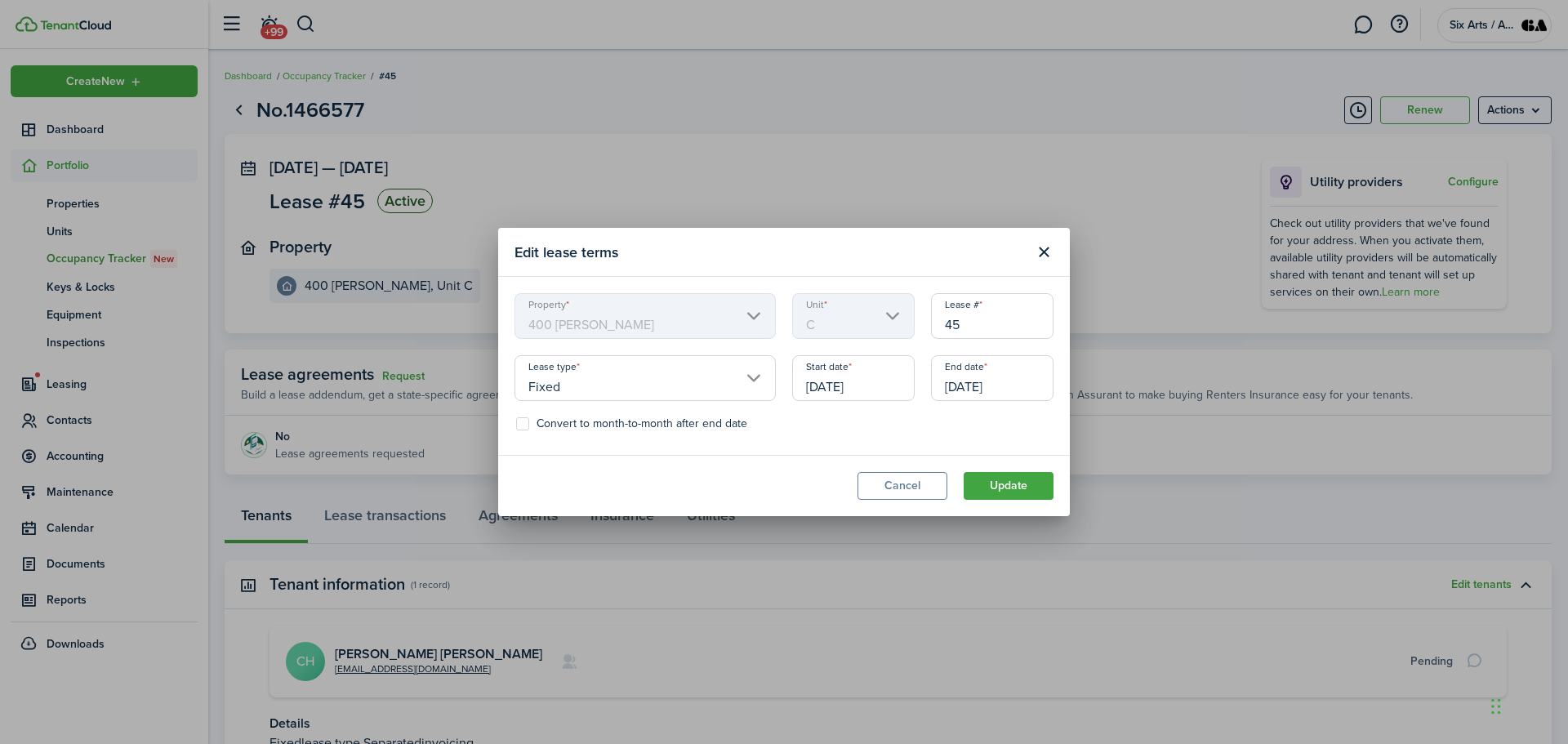
click at [956, 383] on input "[DATE]" at bounding box center [992, 377] width 122 height 46
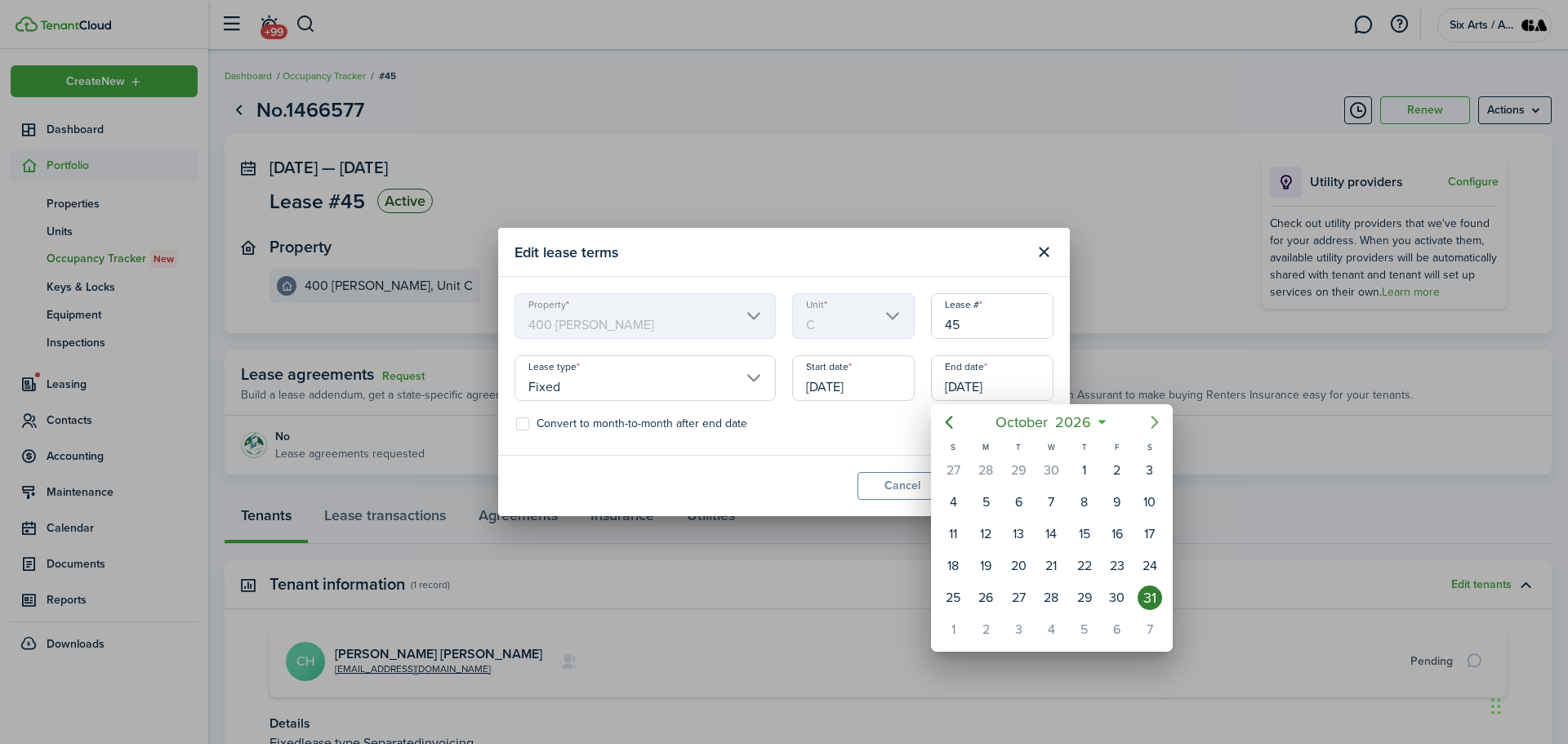
click at [1153, 418] on icon "Next page" at bounding box center [1154, 422] width 8 height 13
click at [1105, 421] on mbsc-button "[DATE]" at bounding box center [1043, 422] width 132 height 29
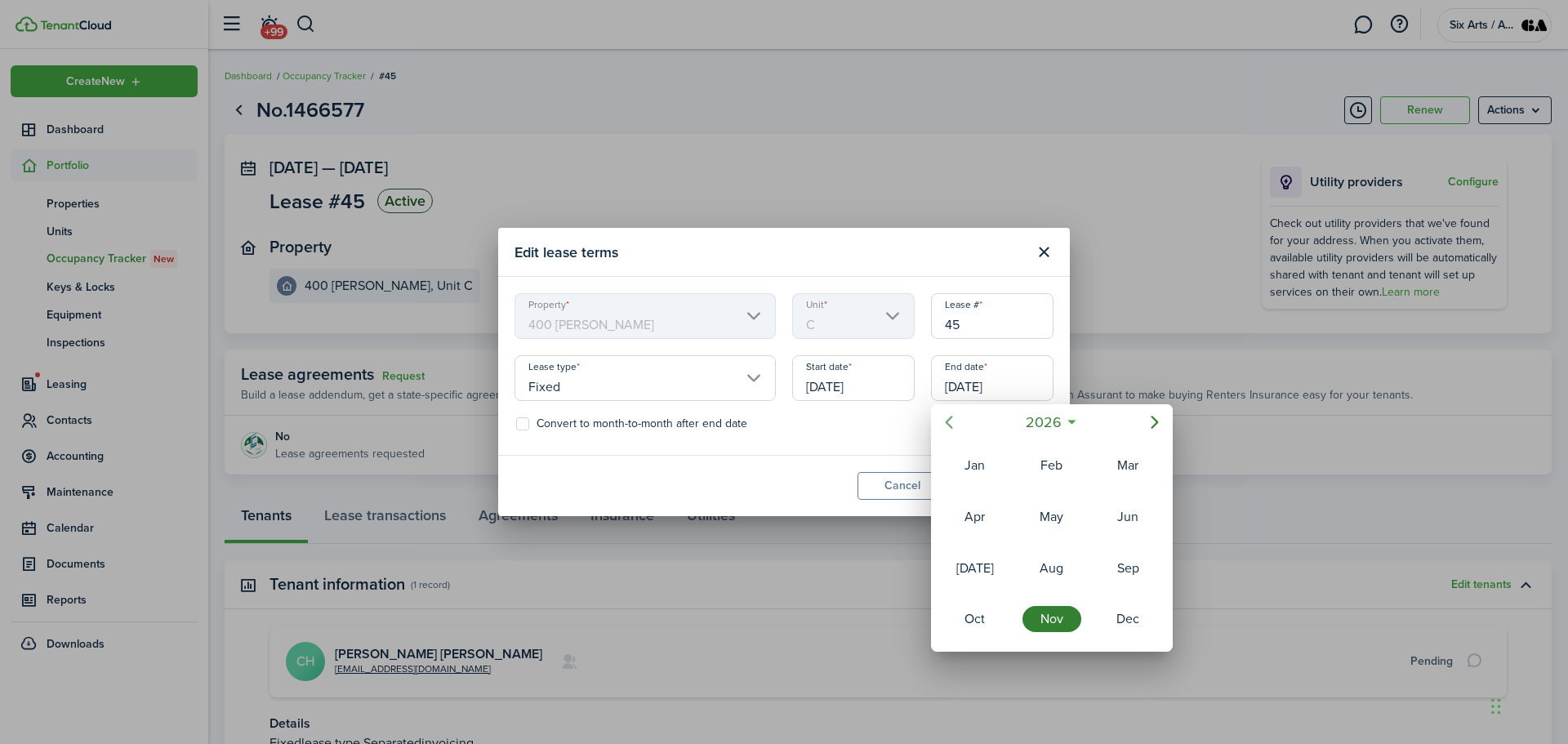
click at [945, 424] on icon "Previous page" at bounding box center [948, 422] width 19 height 19
click at [1055, 623] on div "Nov" at bounding box center [1052, 618] width 59 height 26
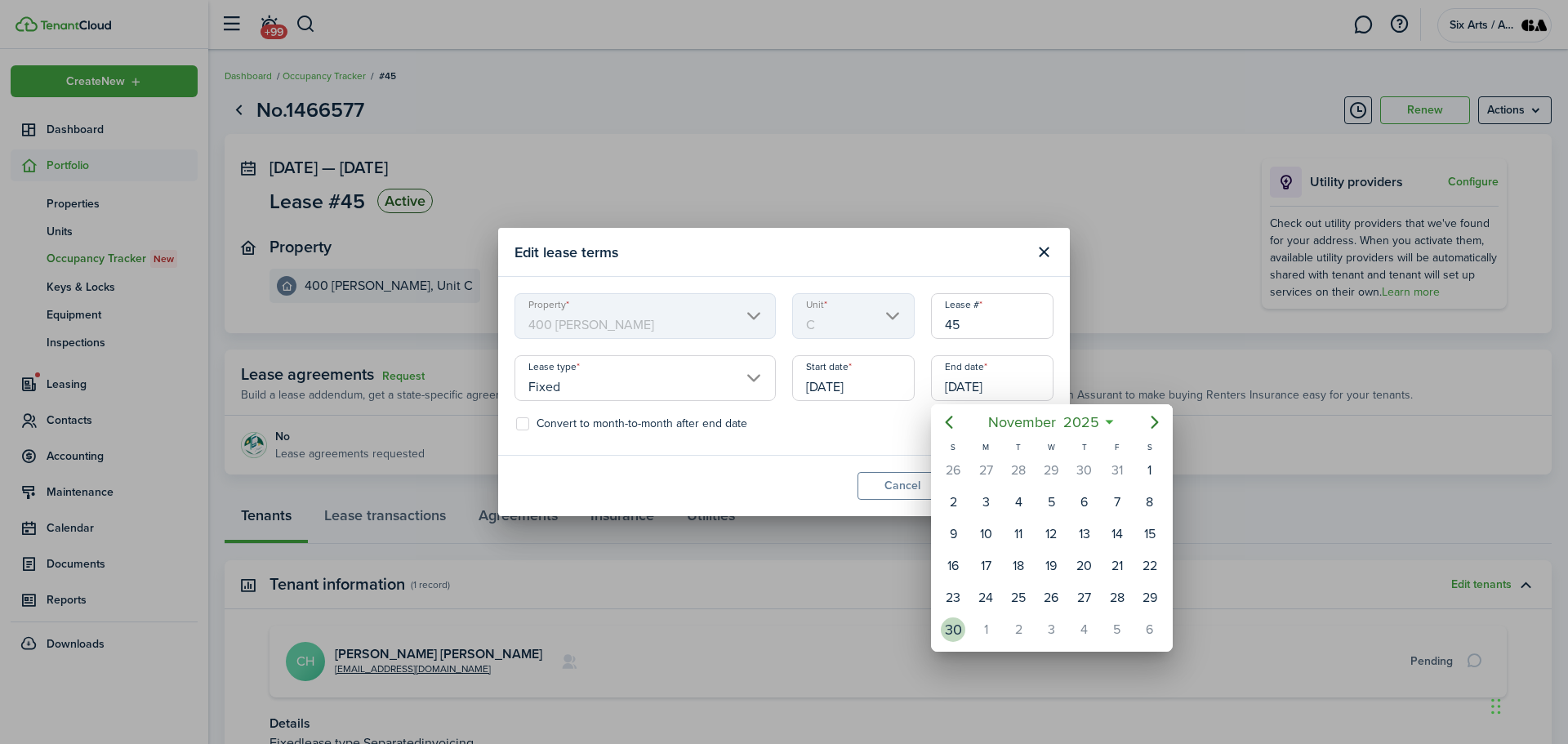
click at [950, 633] on div "30" at bounding box center [952, 629] width 24 height 24
type input "[DATE]"
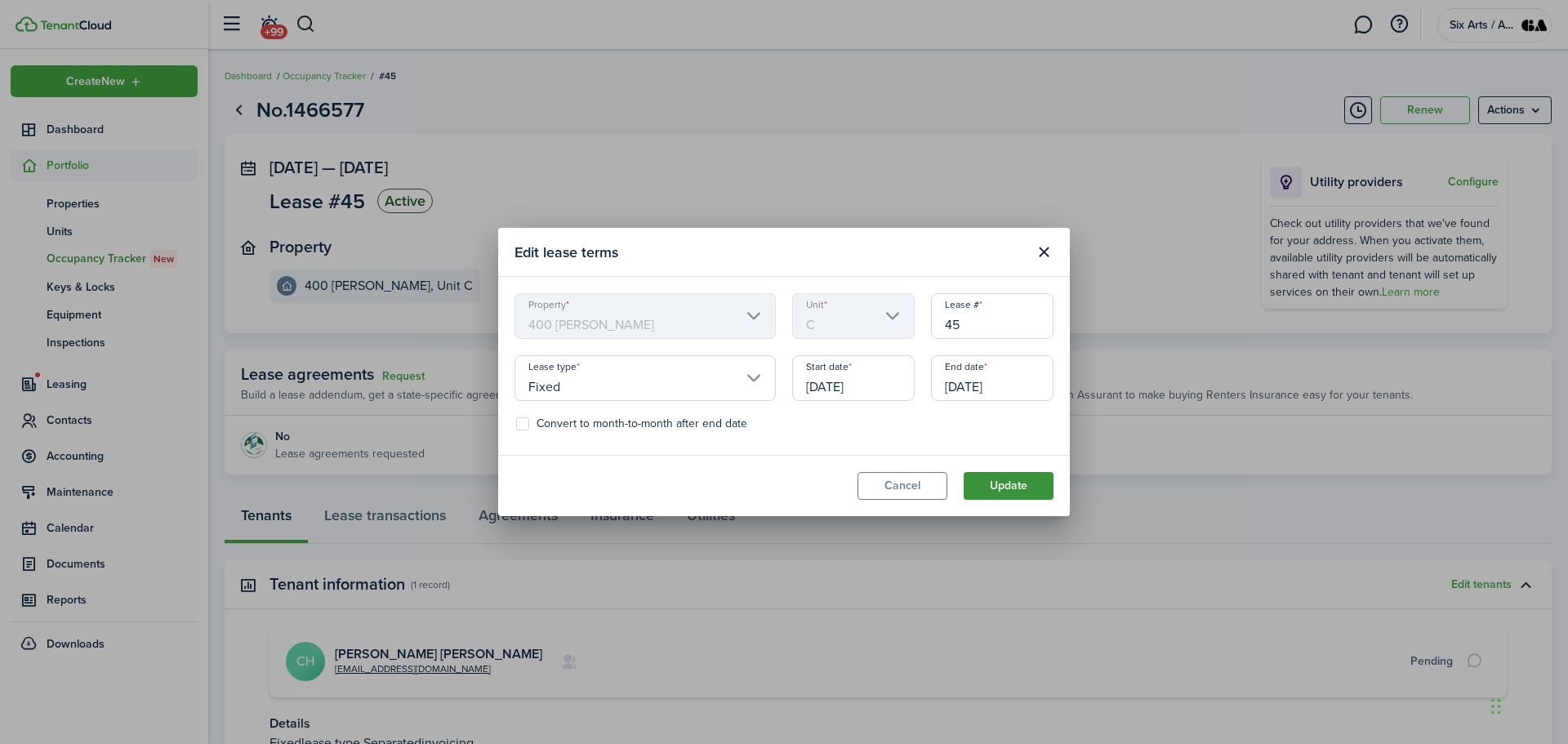
click at [1011, 479] on button "Update" at bounding box center [1008, 486] width 90 height 28
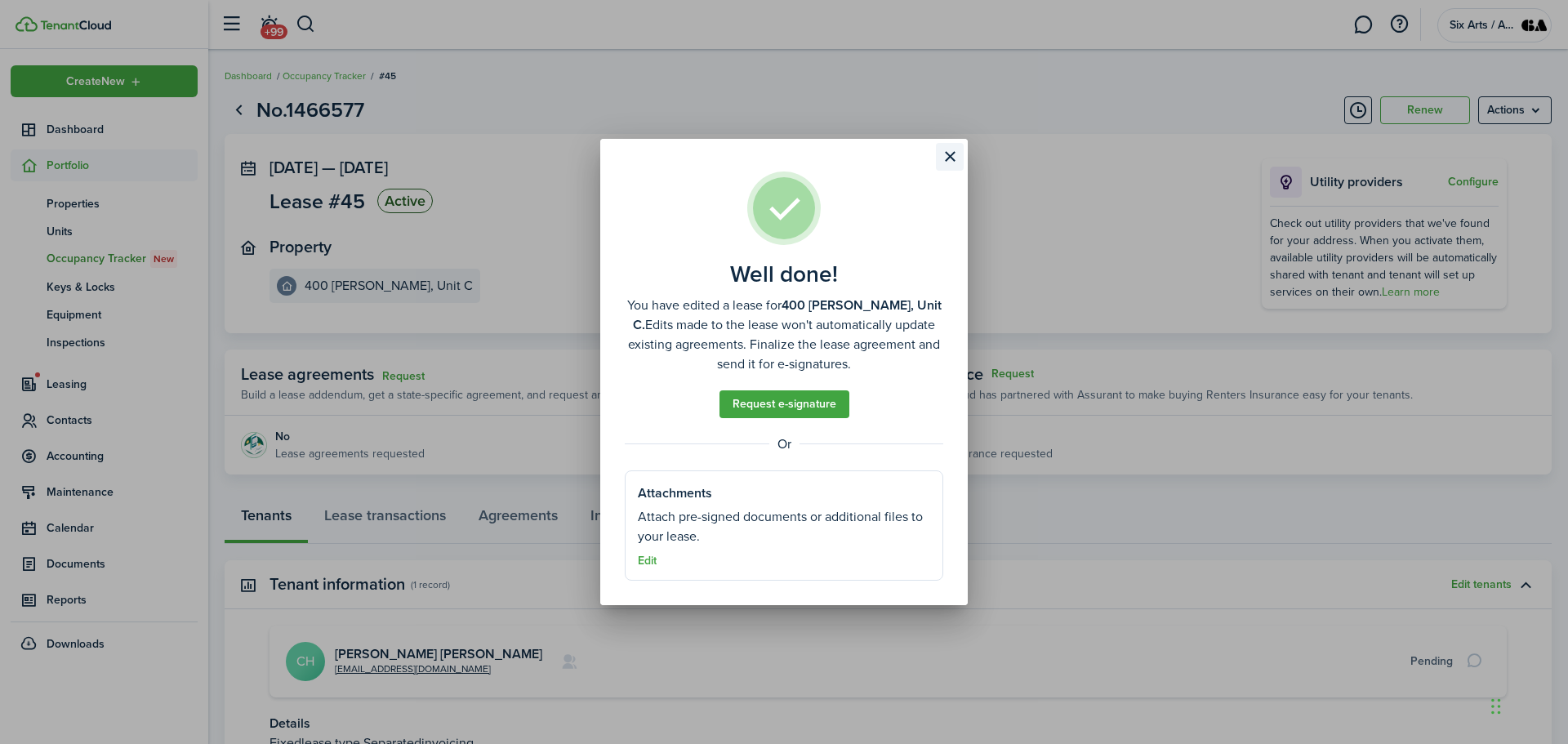
click at [948, 153] on button "Close modal" at bounding box center [950, 156] width 28 height 28
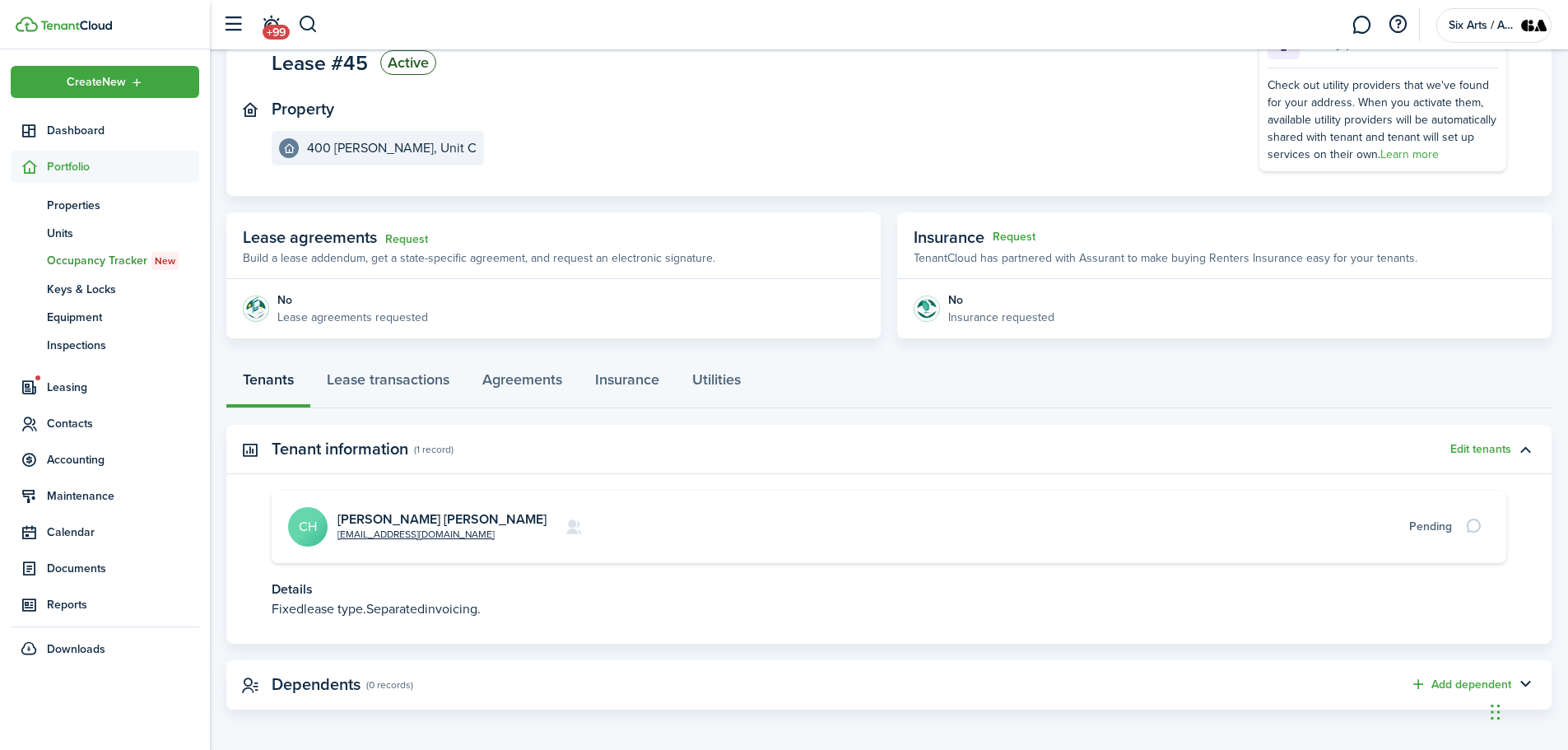
scroll to position [145, 0]
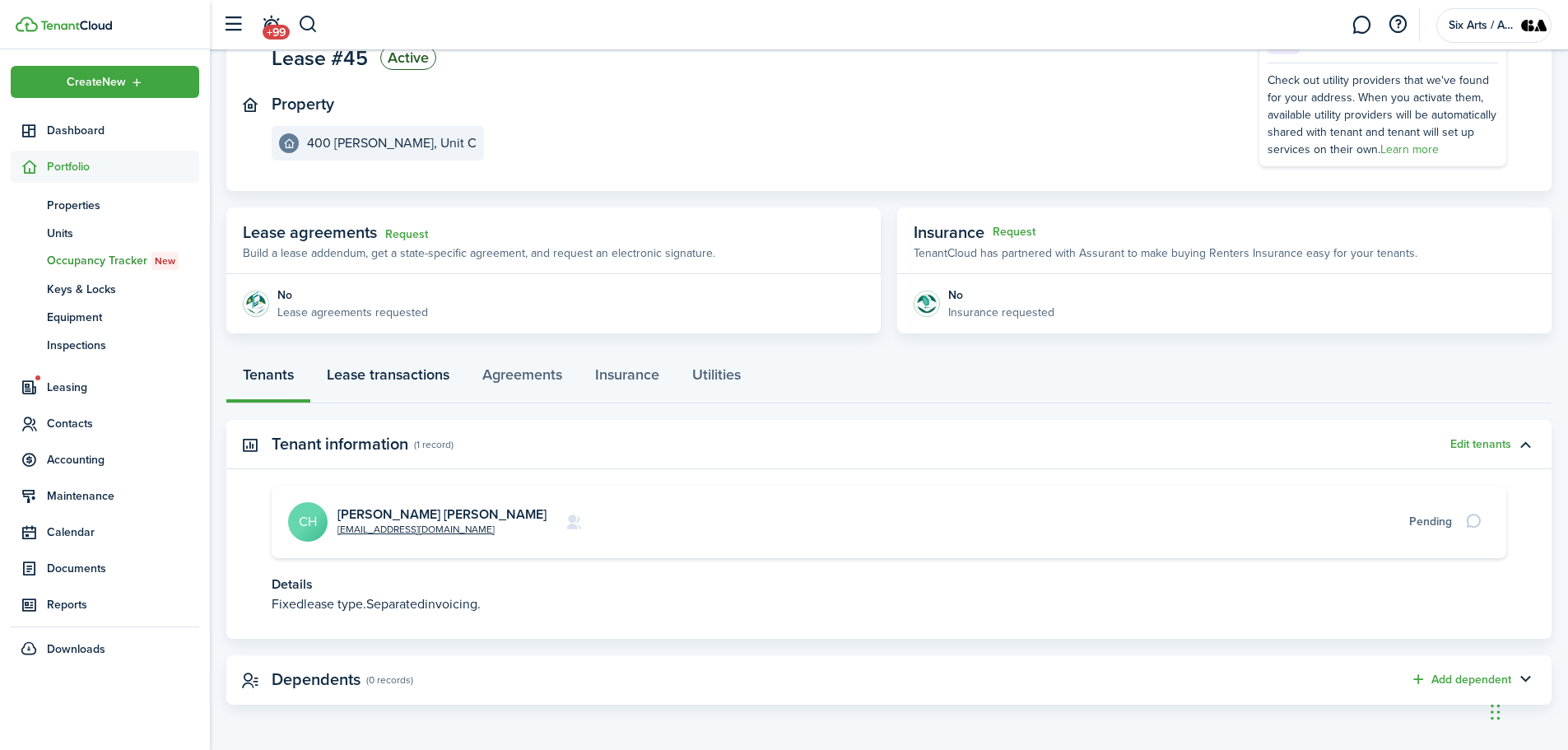
click at [400, 372] on link "Lease transactions" at bounding box center [388, 379] width 156 height 49
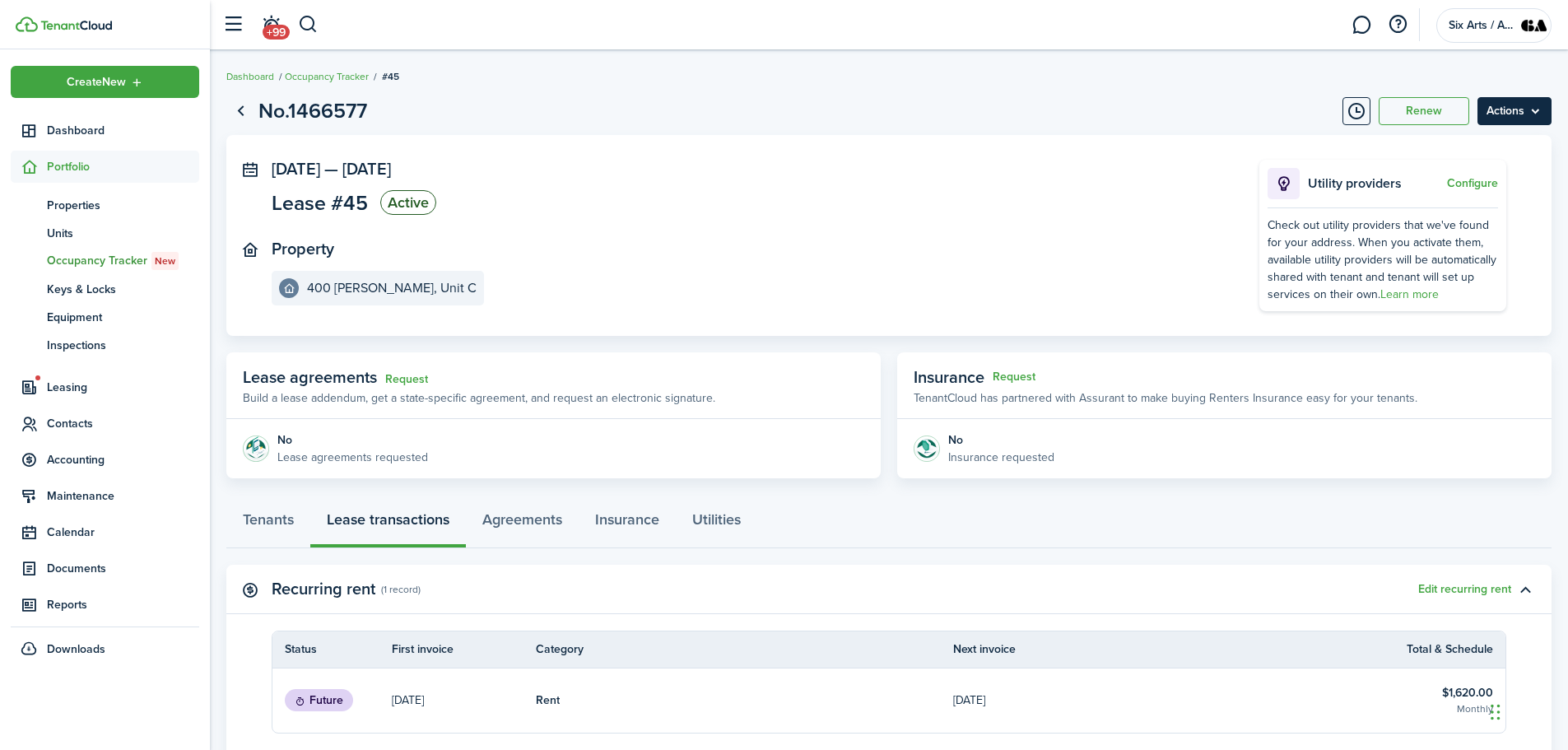
click at [1523, 115] on menu-btn "Actions" at bounding box center [1515, 111] width 74 height 28
click at [1423, 116] on button "Renew" at bounding box center [1423, 111] width 90 height 28
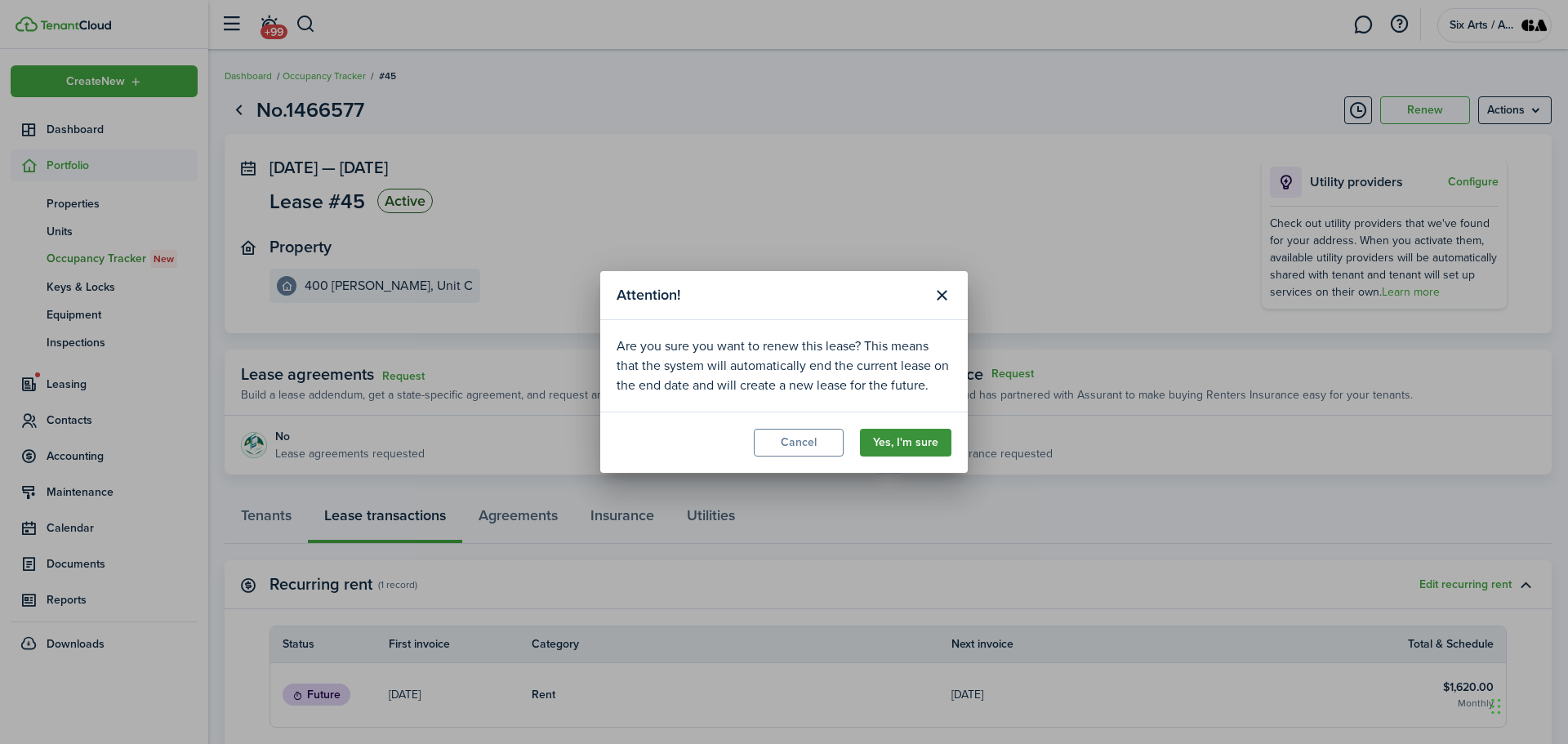
click at [928, 445] on button "Yes, I'm sure" at bounding box center [905, 442] width 91 height 28
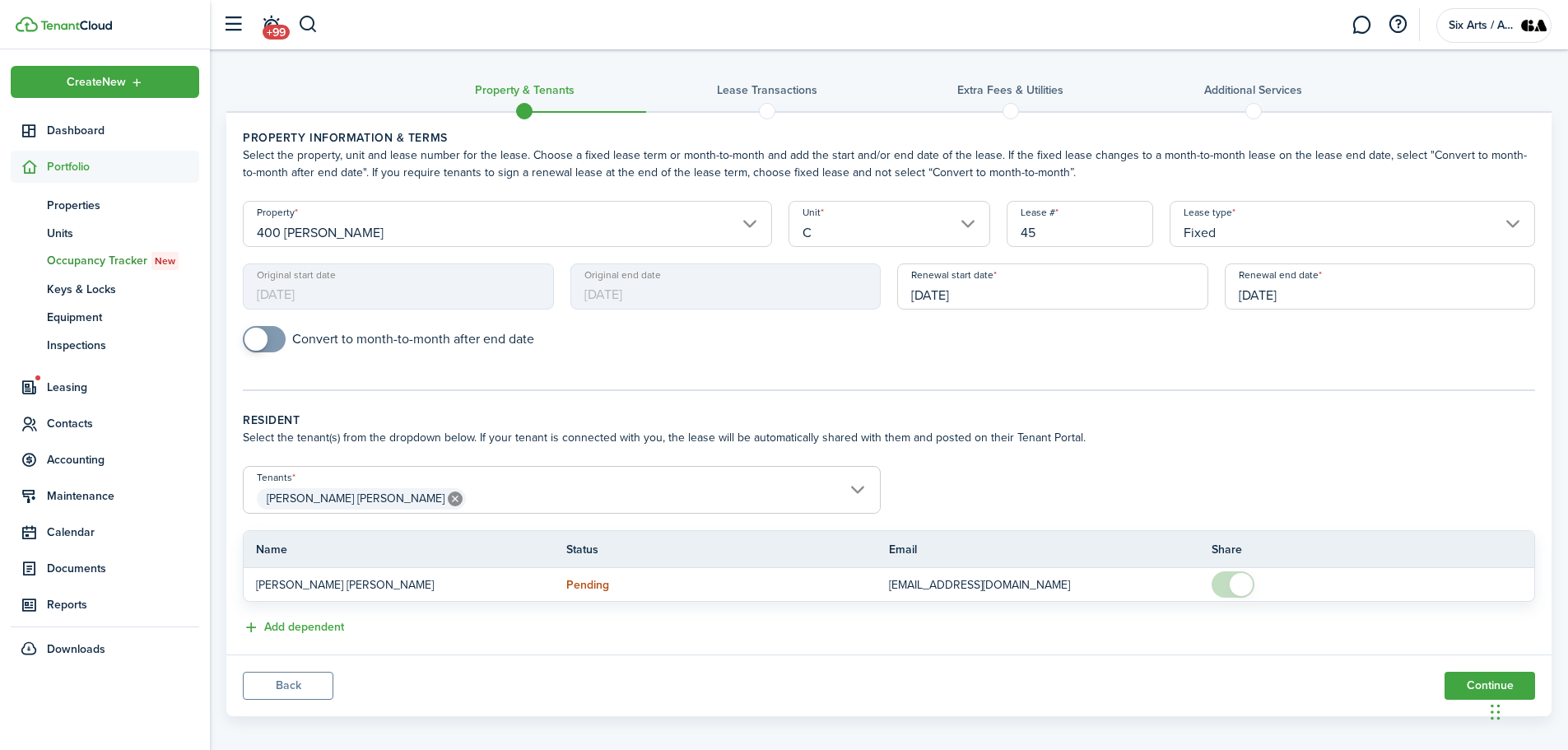
click at [272, 678] on button "Back" at bounding box center [288, 685] width 90 height 28
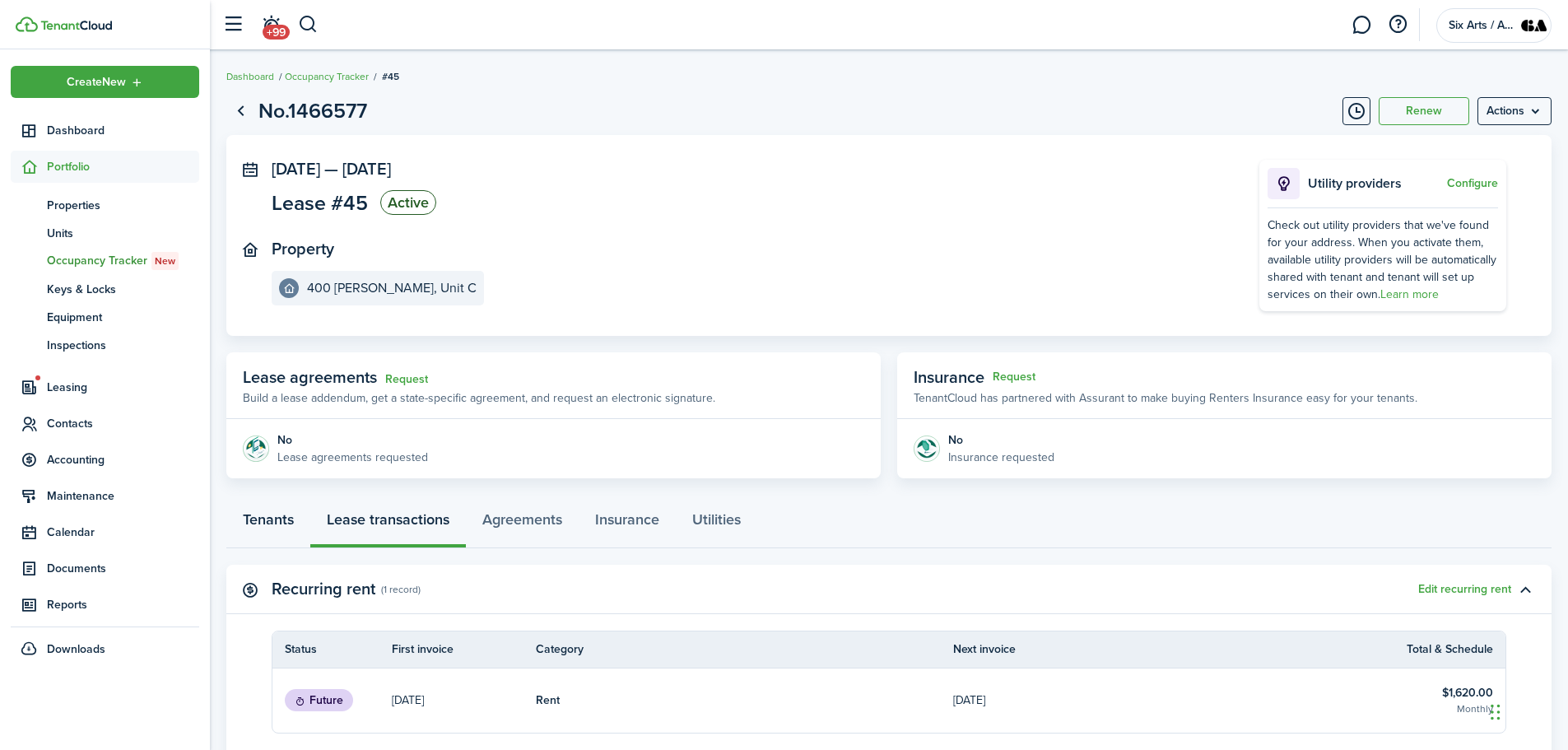
click at [276, 514] on link "Tenants" at bounding box center [268, 523] width 84 height 49
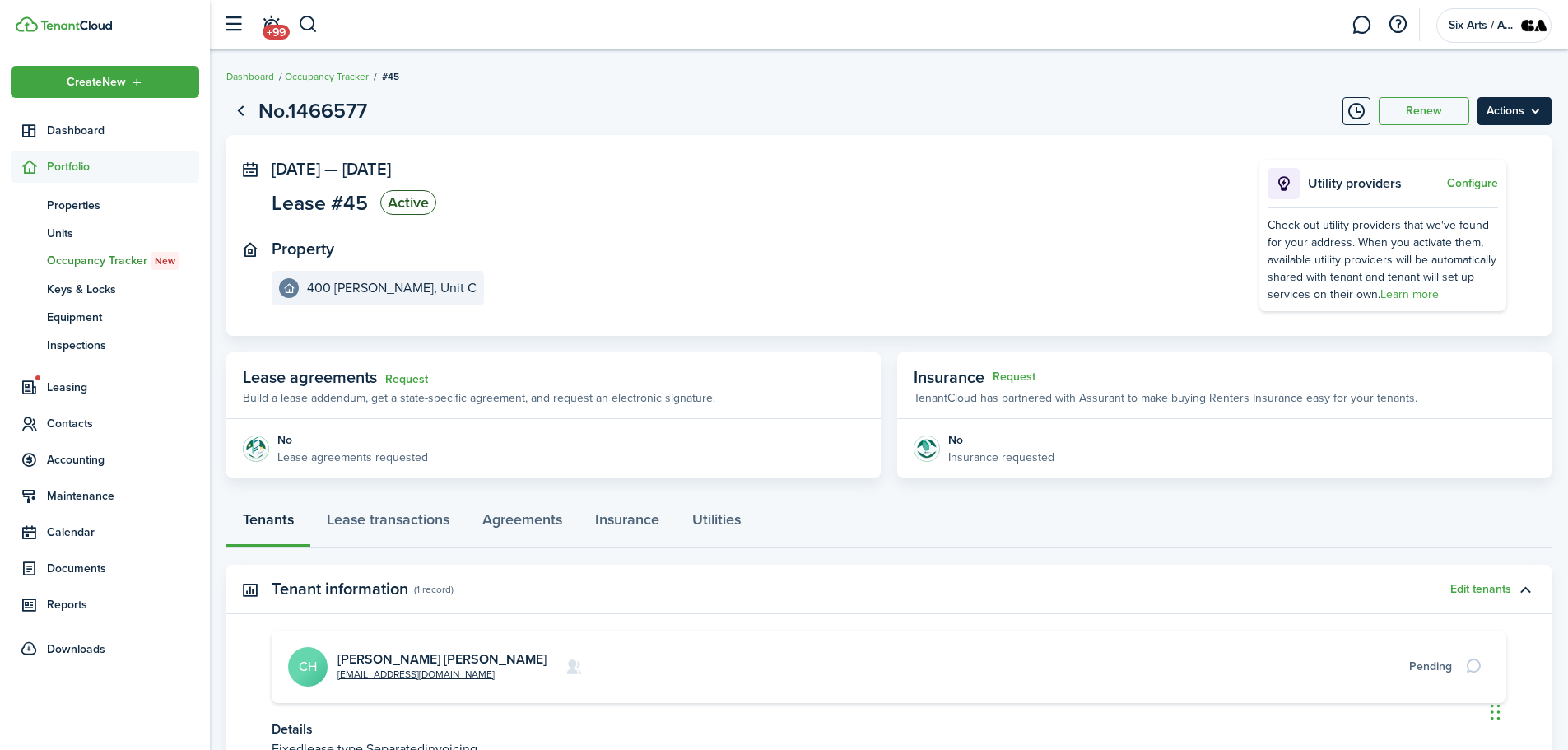
click at [1530, 113] on menu-btn "Actions" at bounding box center [1515, 111] width 74 height 28
click at [1434, 153] on button "Edit" at bounding box center [1479, 147] width 144 height 28
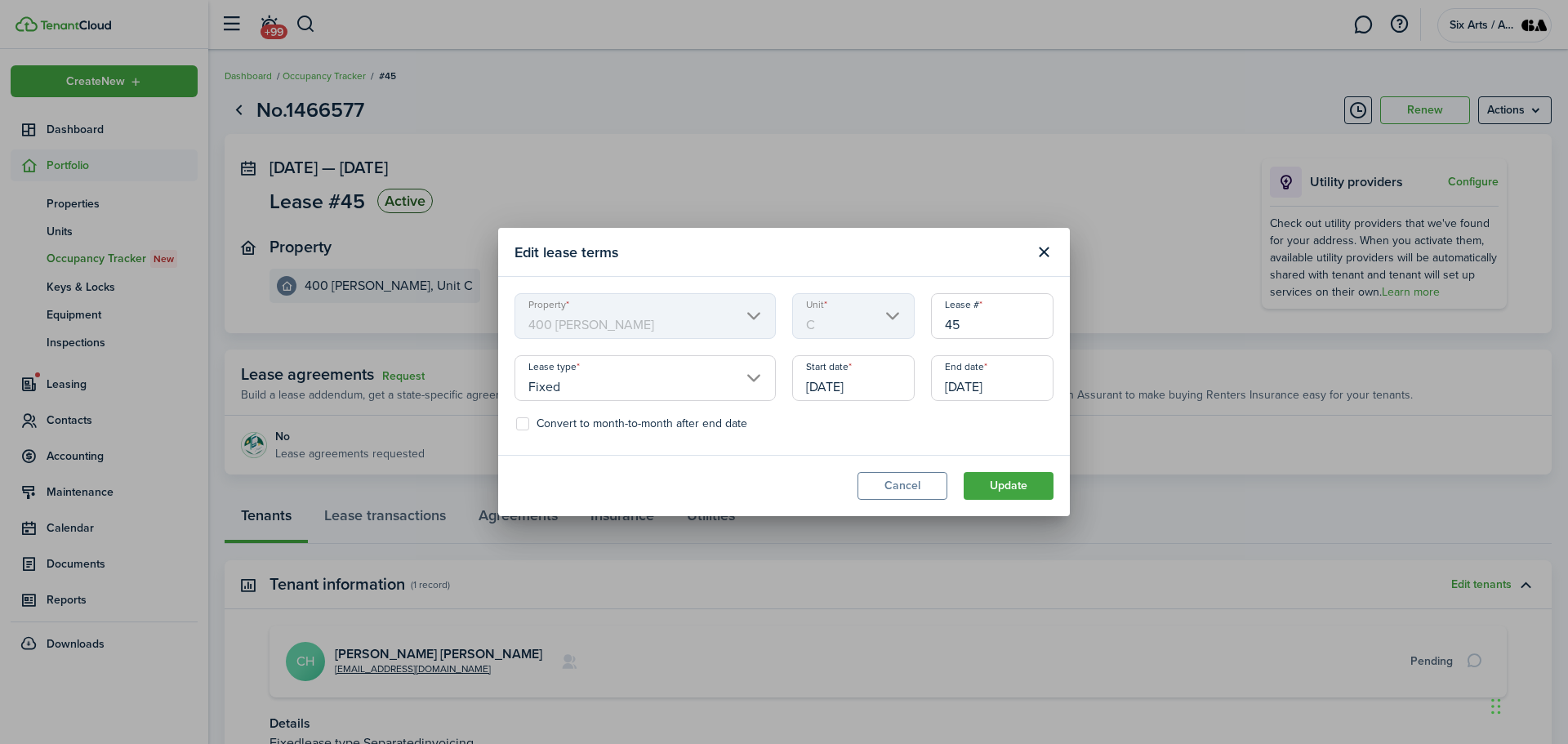
click at [954, 384] on input "[DATE]" at bounding box center [992, 377] width 122 height 46
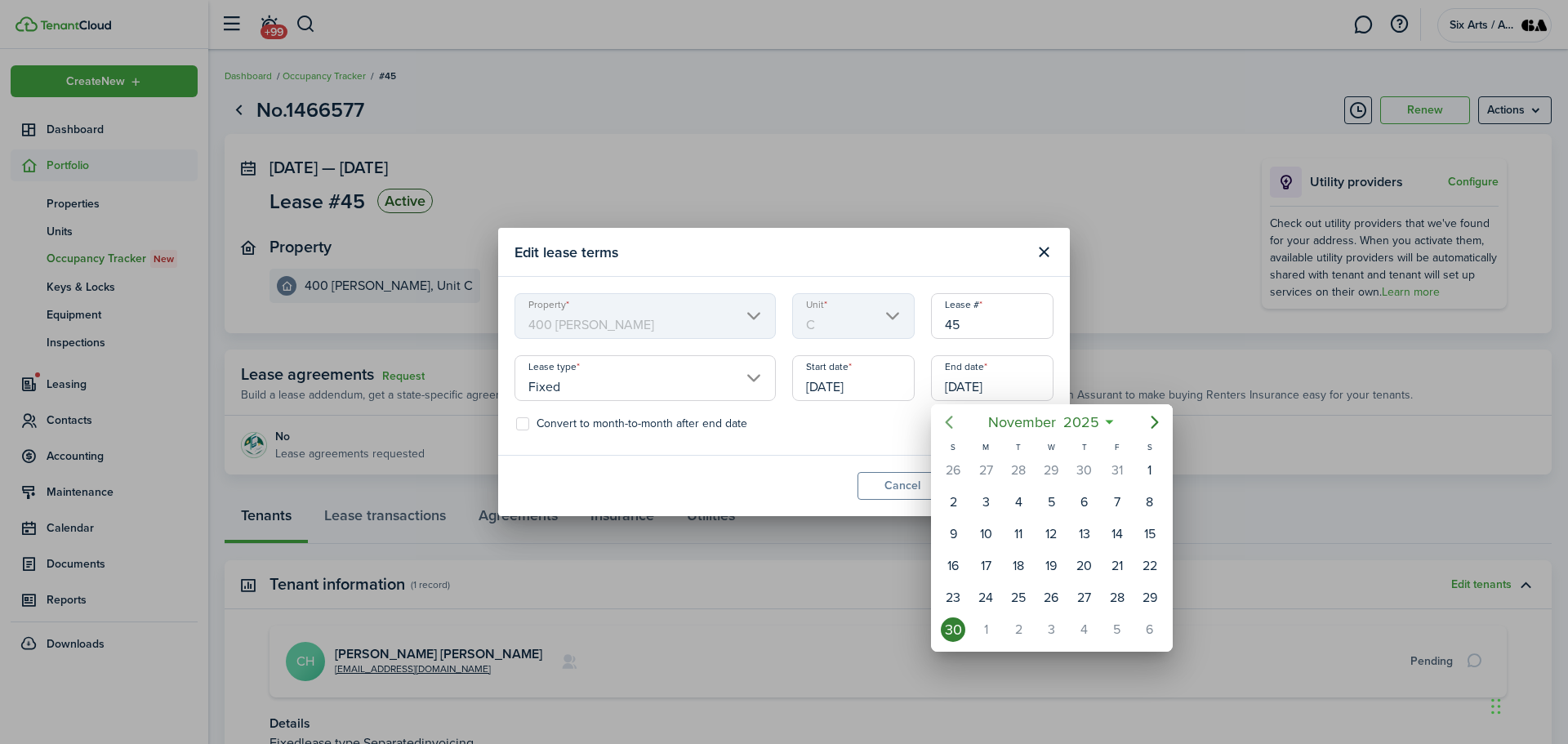
click at [946, 420] on icon "Previous page" at bounding box center [948, 422] width 19 height 19
click at [1116, 596] on div "31" at bounding box center [1117, 597] width 24 height 24
type input "[DATE]"
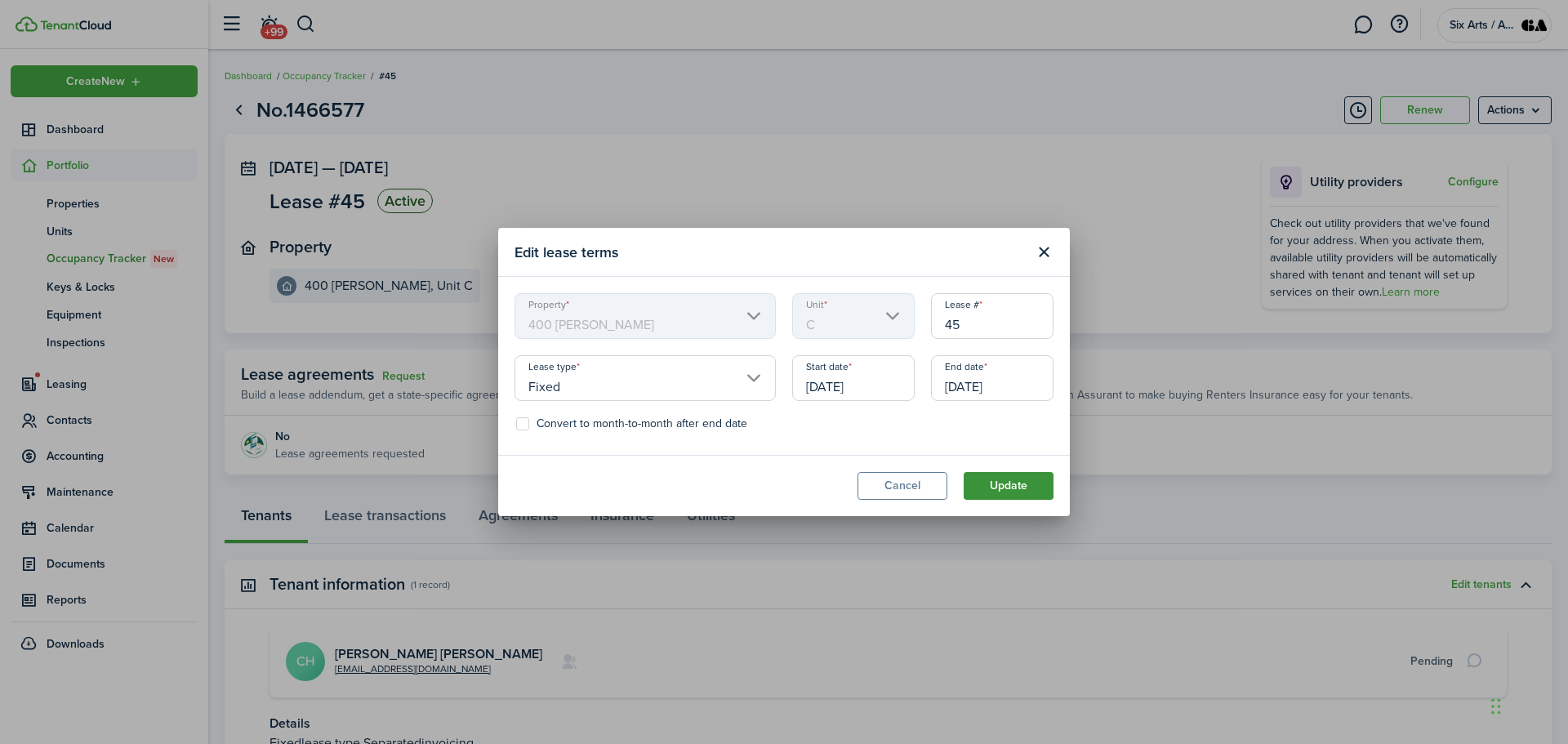
click at [1003, 492] on button "Update" at bounding box center [1008, 486] width 90 height 28
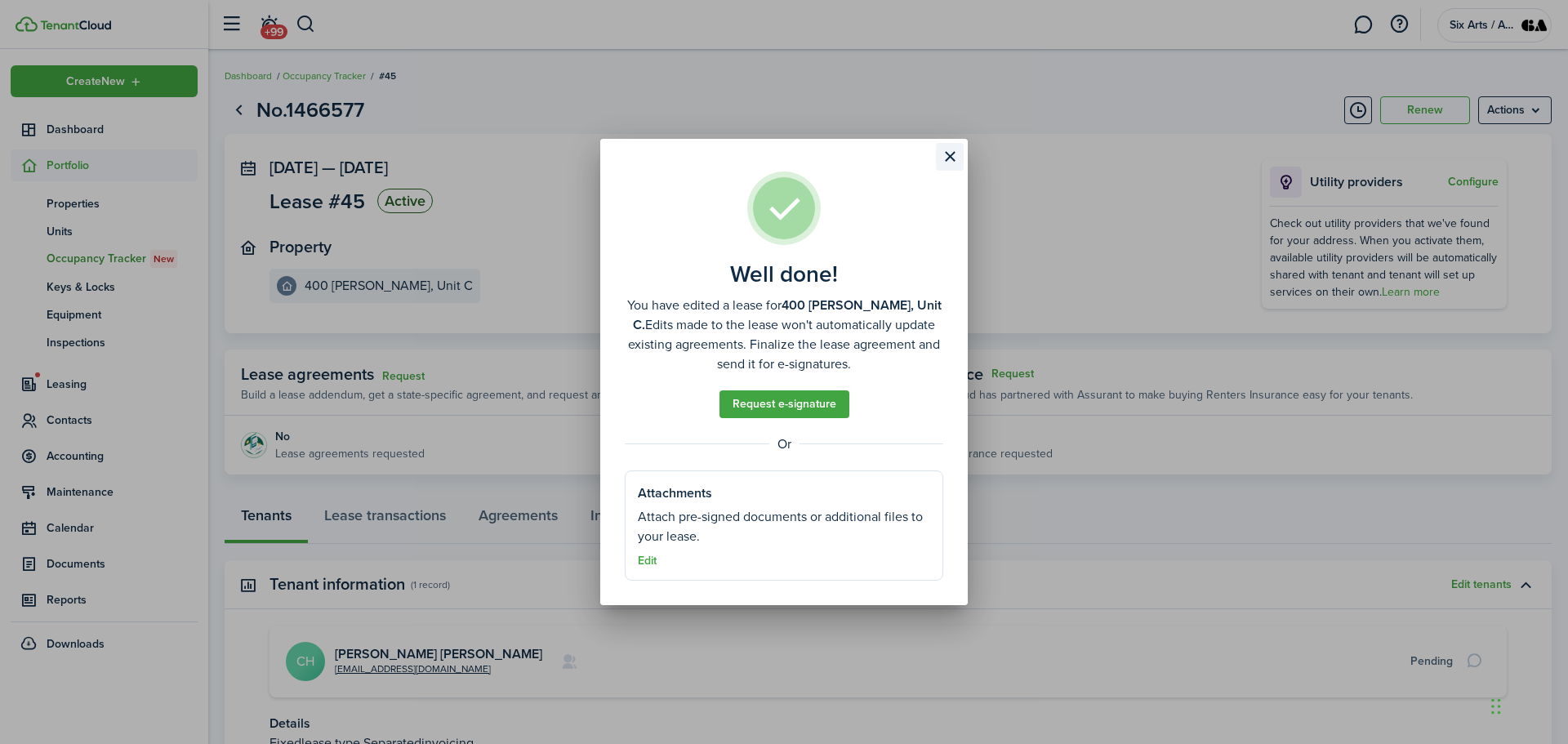
click at [945, 157] on button "Close modal" at bounding box center [950, 156] width 28 height 28
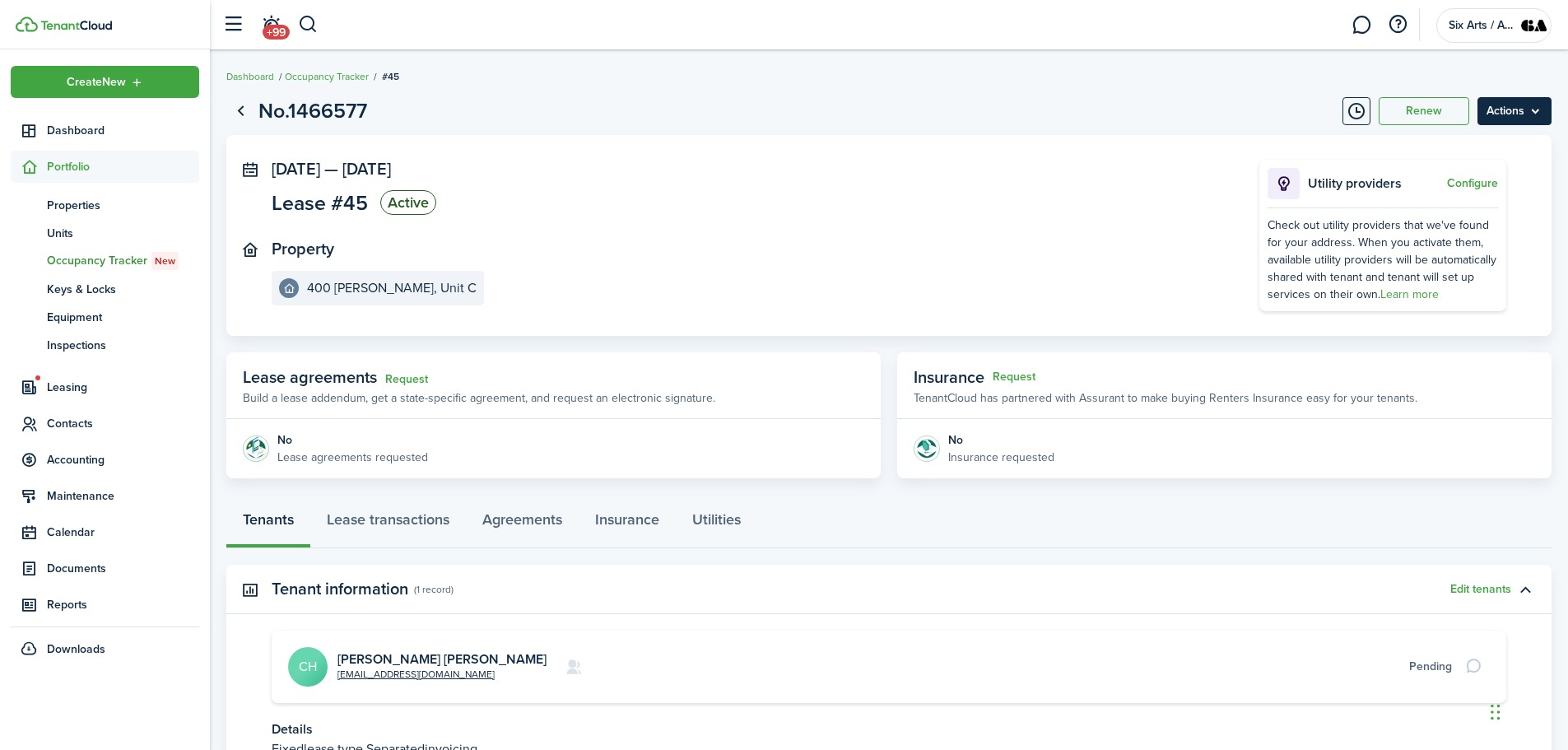
click at [1530, 114] on menu-btn "Actions" at bounding box center [1515, 111] width 74 height 28
click at [1427, 115] on button "Renew" at bounding box center [1423, 111] width 90 height 28
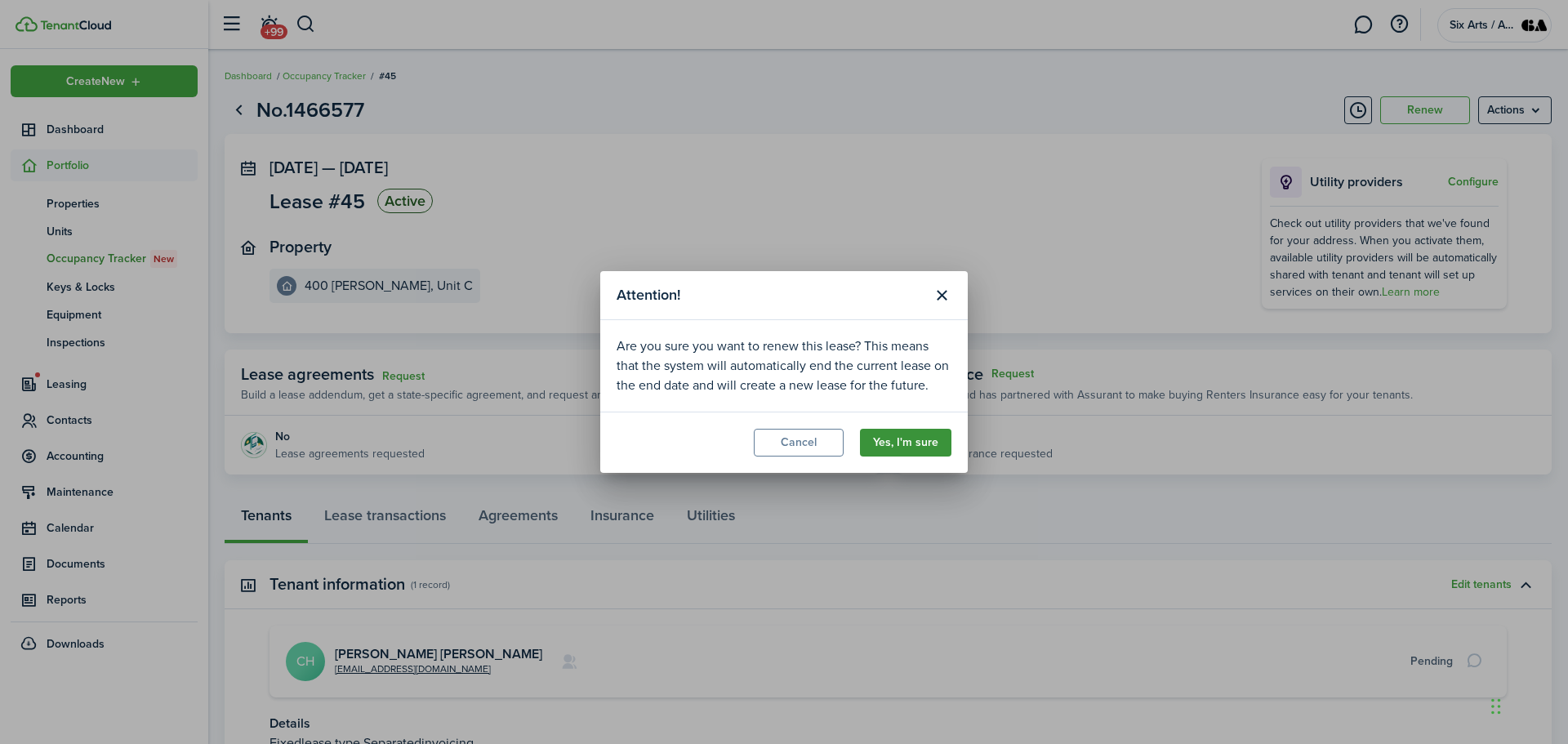
click at [878, 437] on button "Yes, I'm sure" at bounding box center [905, 442] width 91 height 28
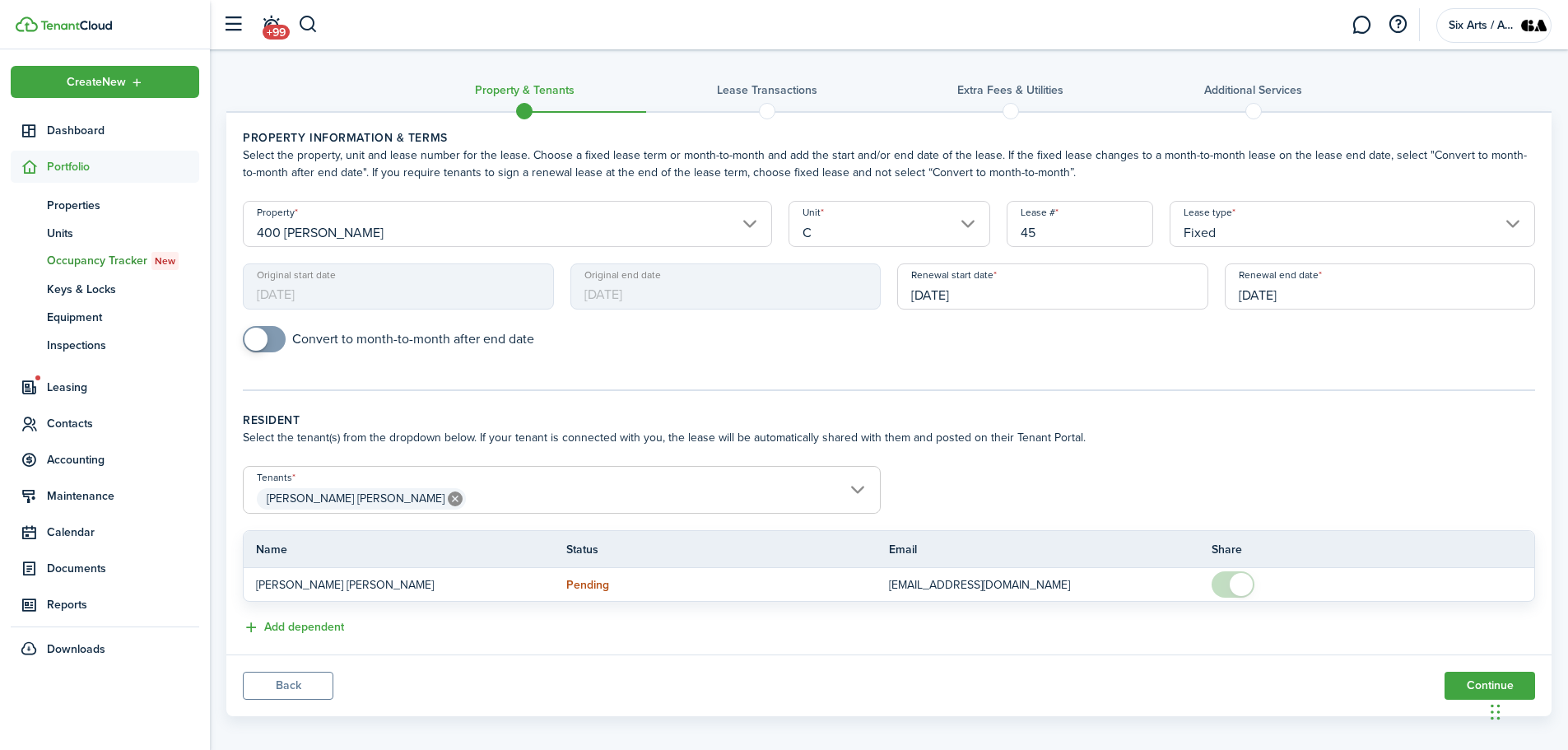
scroll to position [12, 0]
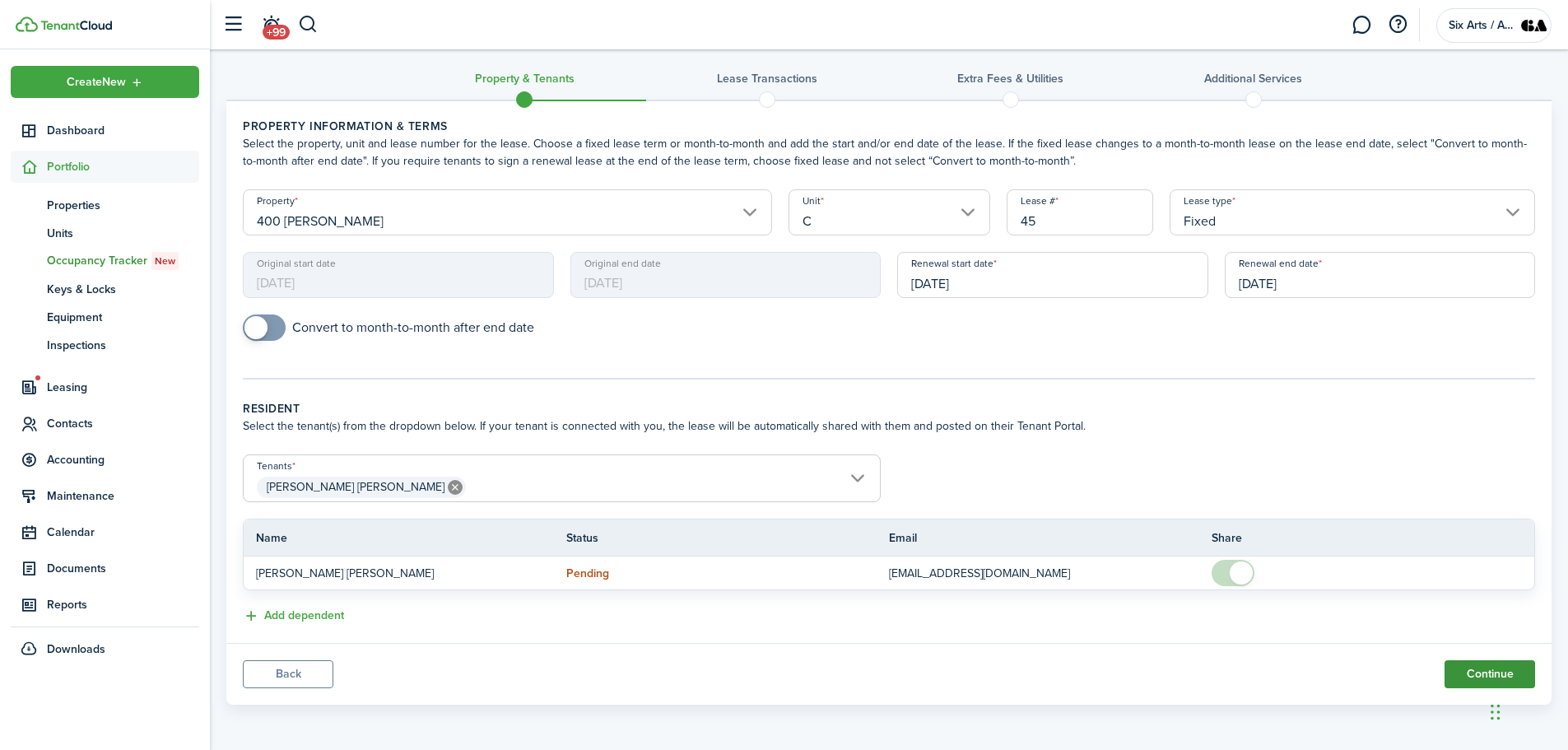
click at [1477, 678] on button "Continue" at bounding box center [1489, 674] width 90 height 28
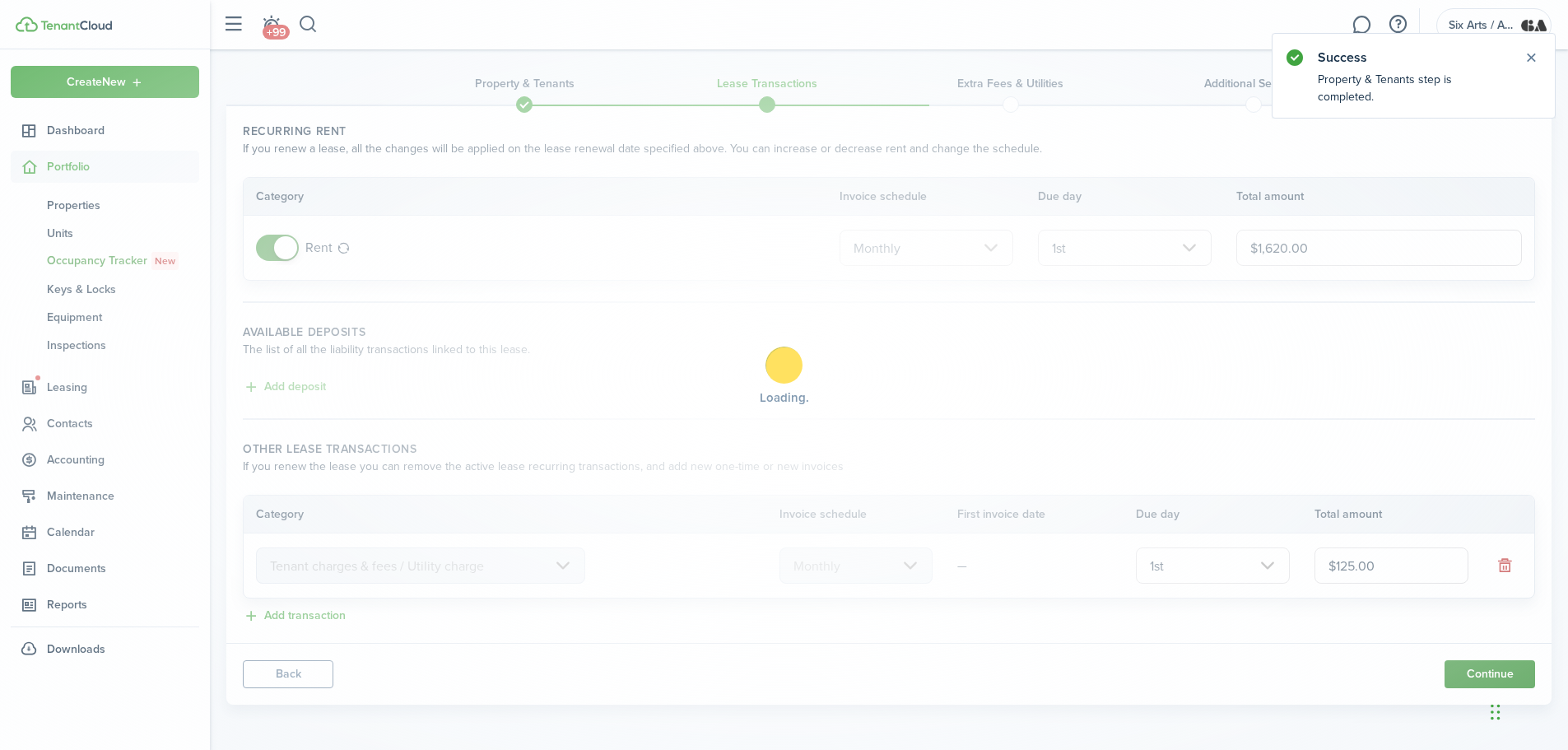
scroll to position [0, 0]
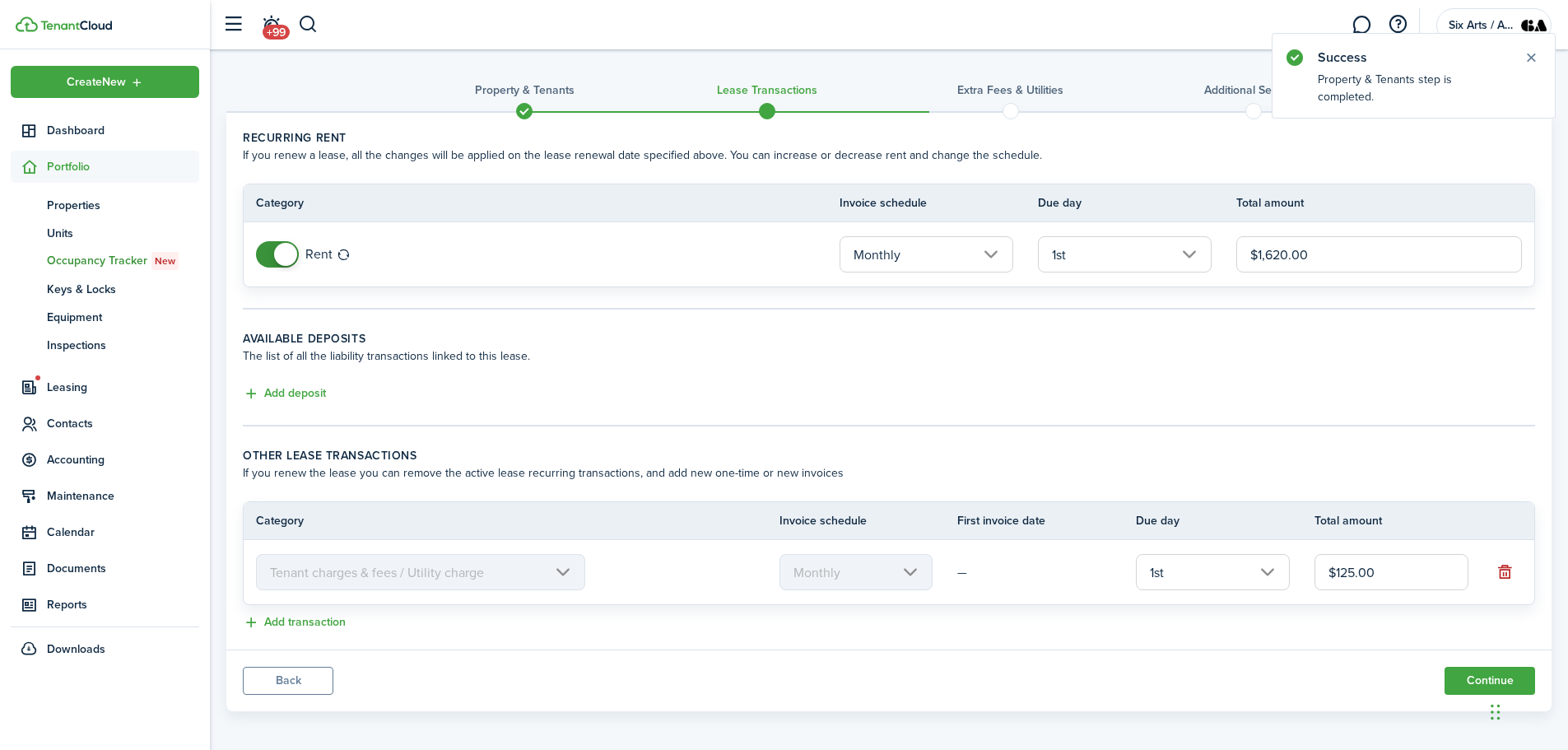
click at [1280, 255] on input "$1,620.00" at bounding box center [1379, 254] width 286 height 36
drag, startPoint x: 1287, startPoint y: 253, endPoint x: 1277, endPoint y: 255, distance: 10.2
click at [1277, 255] on input "$1,620.00" at bounding box center [1379, 254] width 286 height 36
type input "$1,669.00"
click at [1182, 373] on lease-classic-deposit "Available deposits The list of all the liability transactions linked to this le…" at bounding box center [889, 367] width 1292 height 74
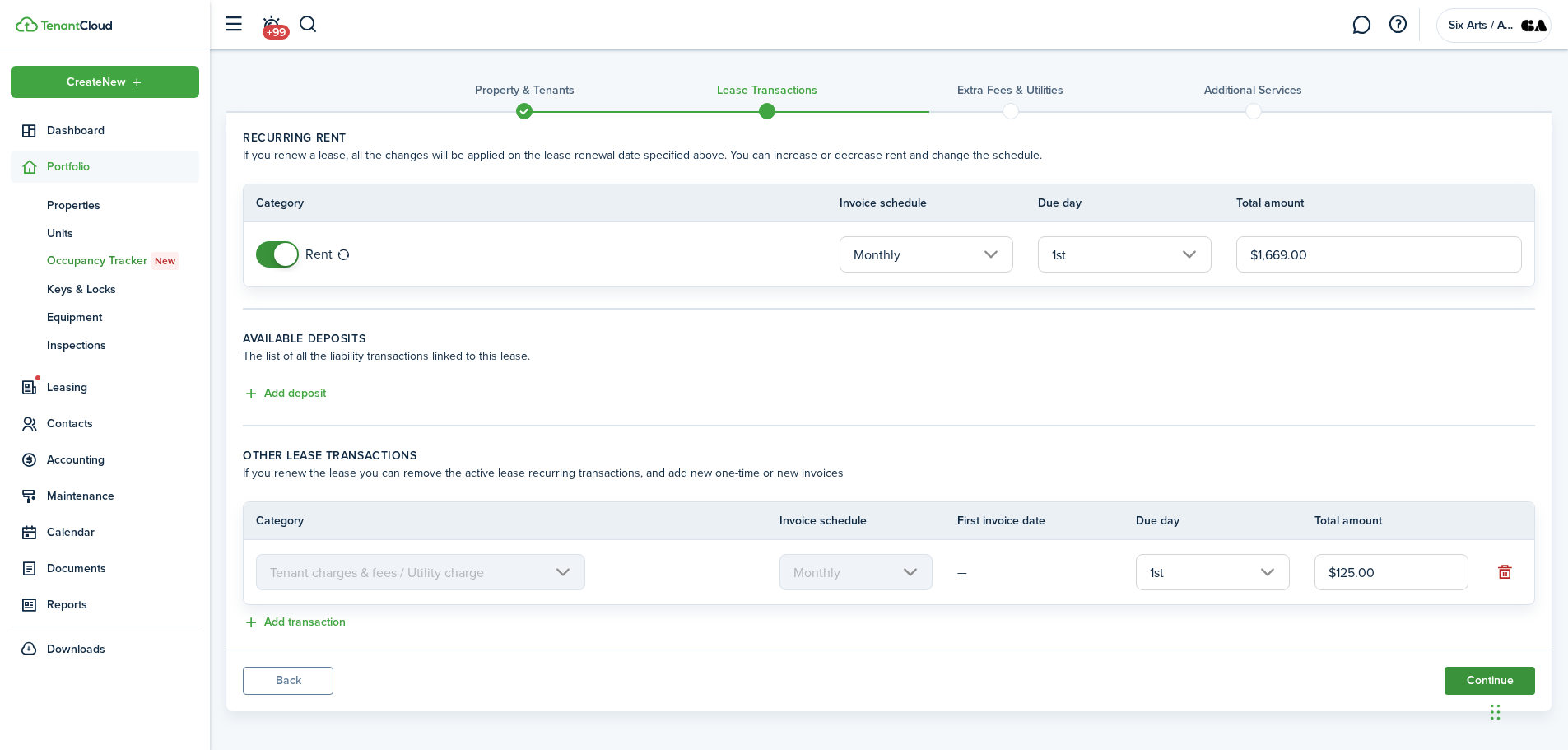
click at [1485, 683] on button "Continue" at bounding box center [1489, 680] width 90 height 28
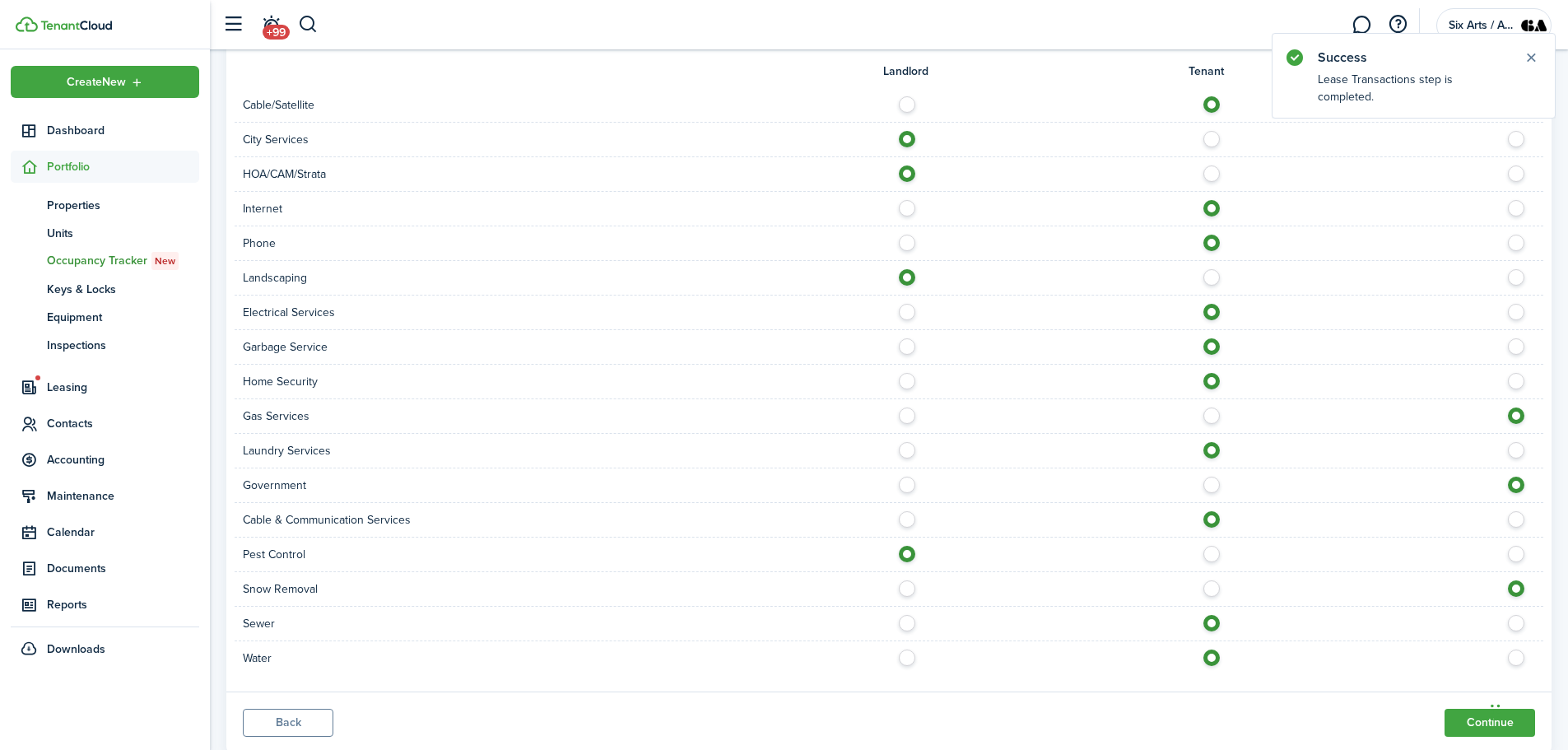
scroll to position [531, 0]
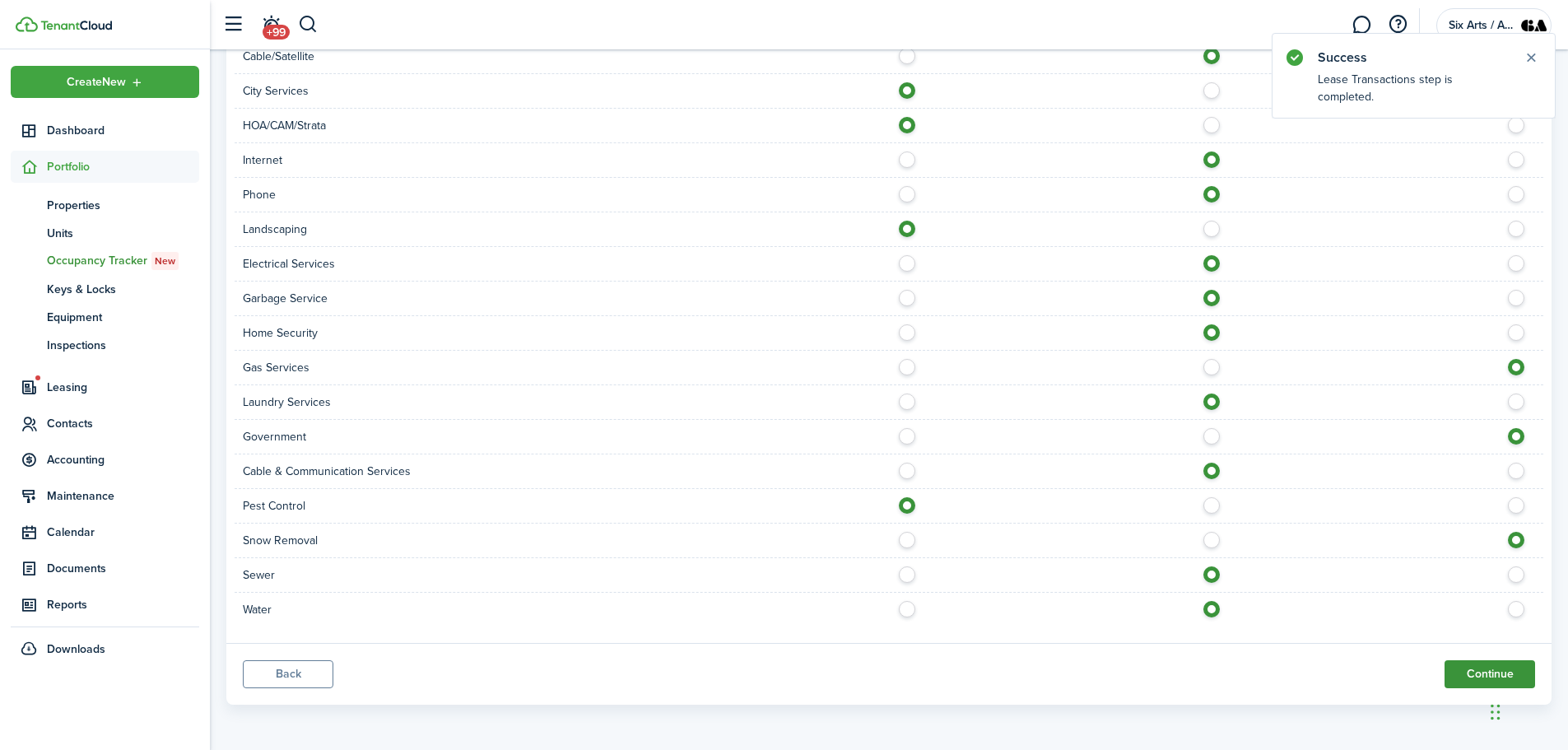
click at [1462, 681] on button "Continue" at bounding box center [1489, 674] width 90 height 28
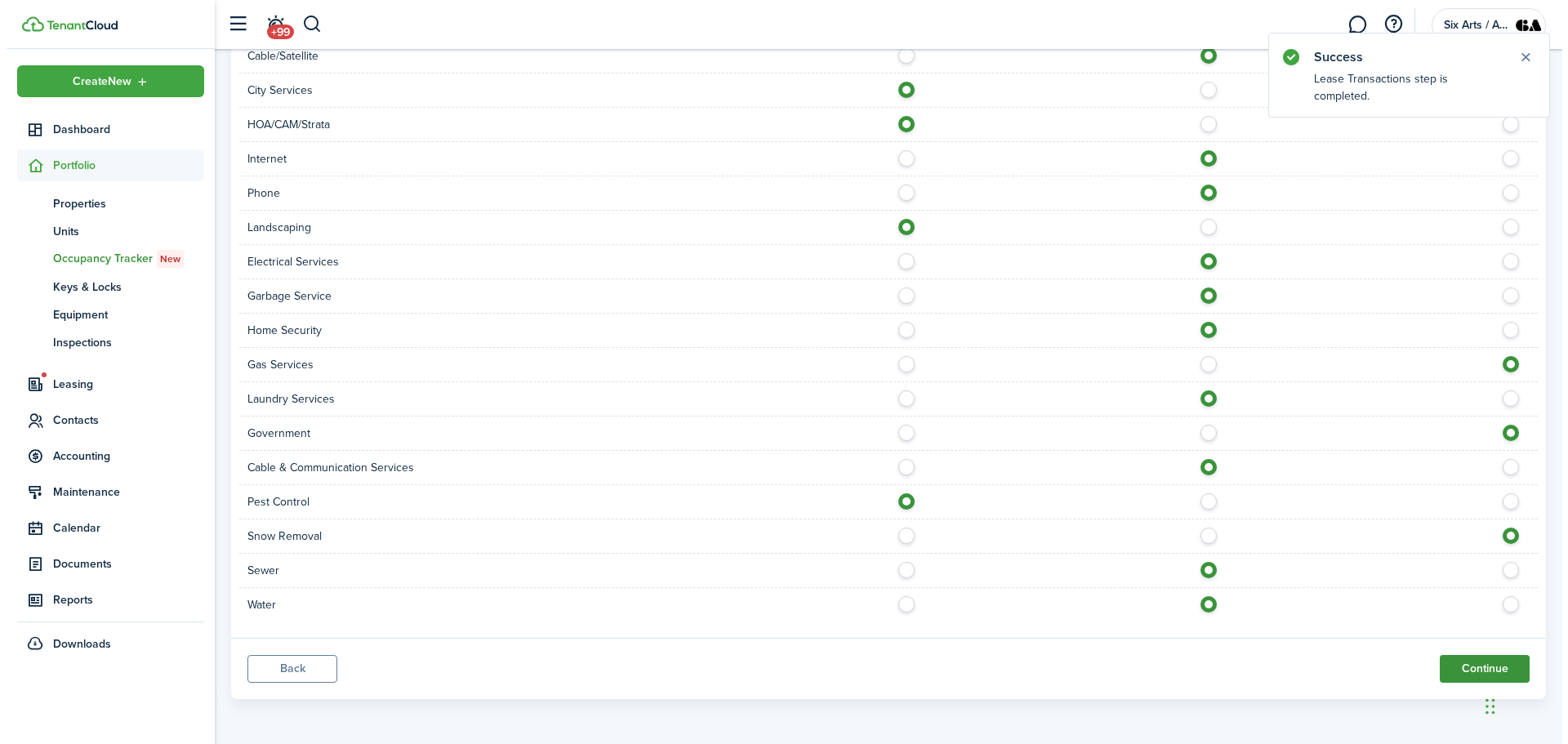
scroll to position [0, 0]
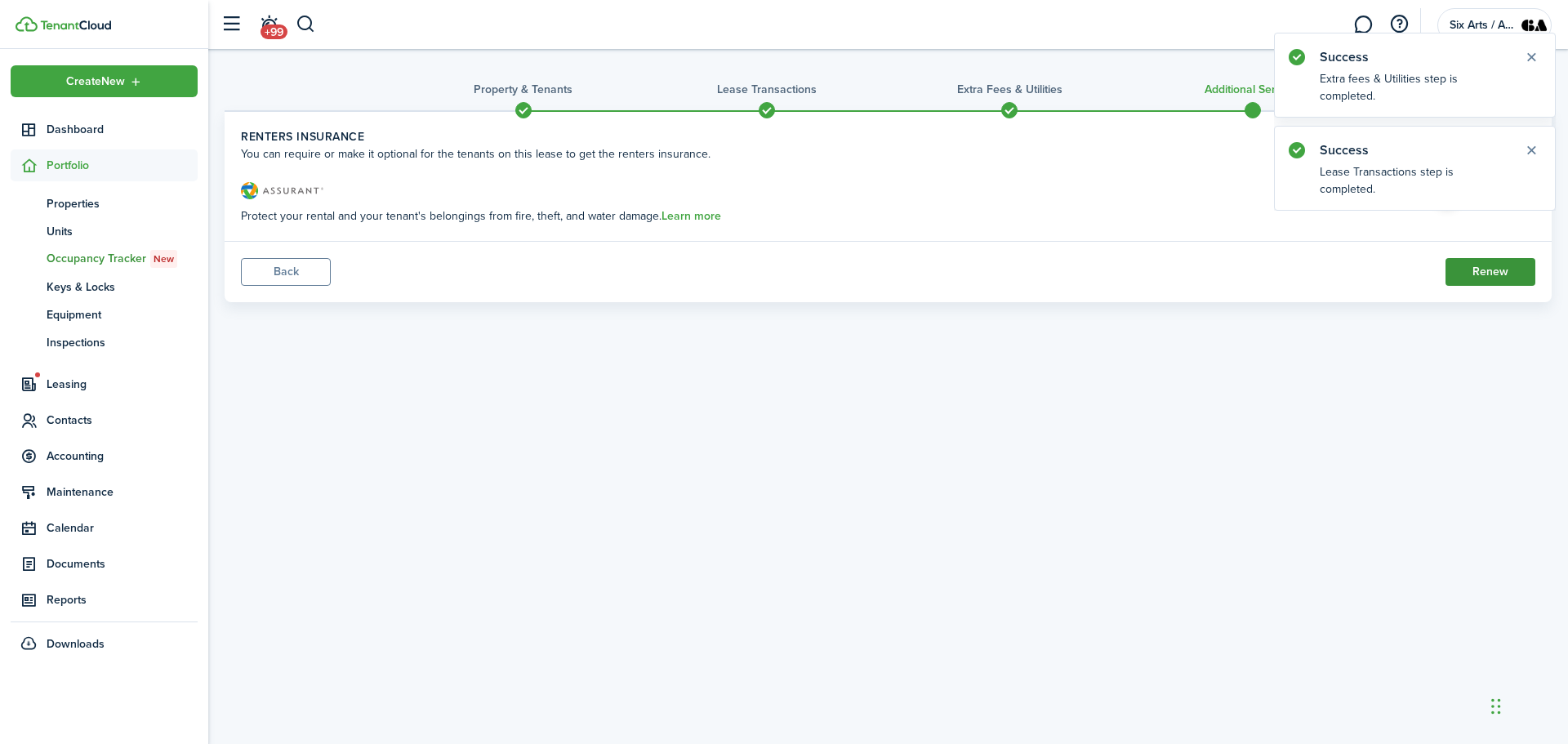
click at [1500, 281] on button "Renew" at bounding box center [1490, 272] width 90 height 28
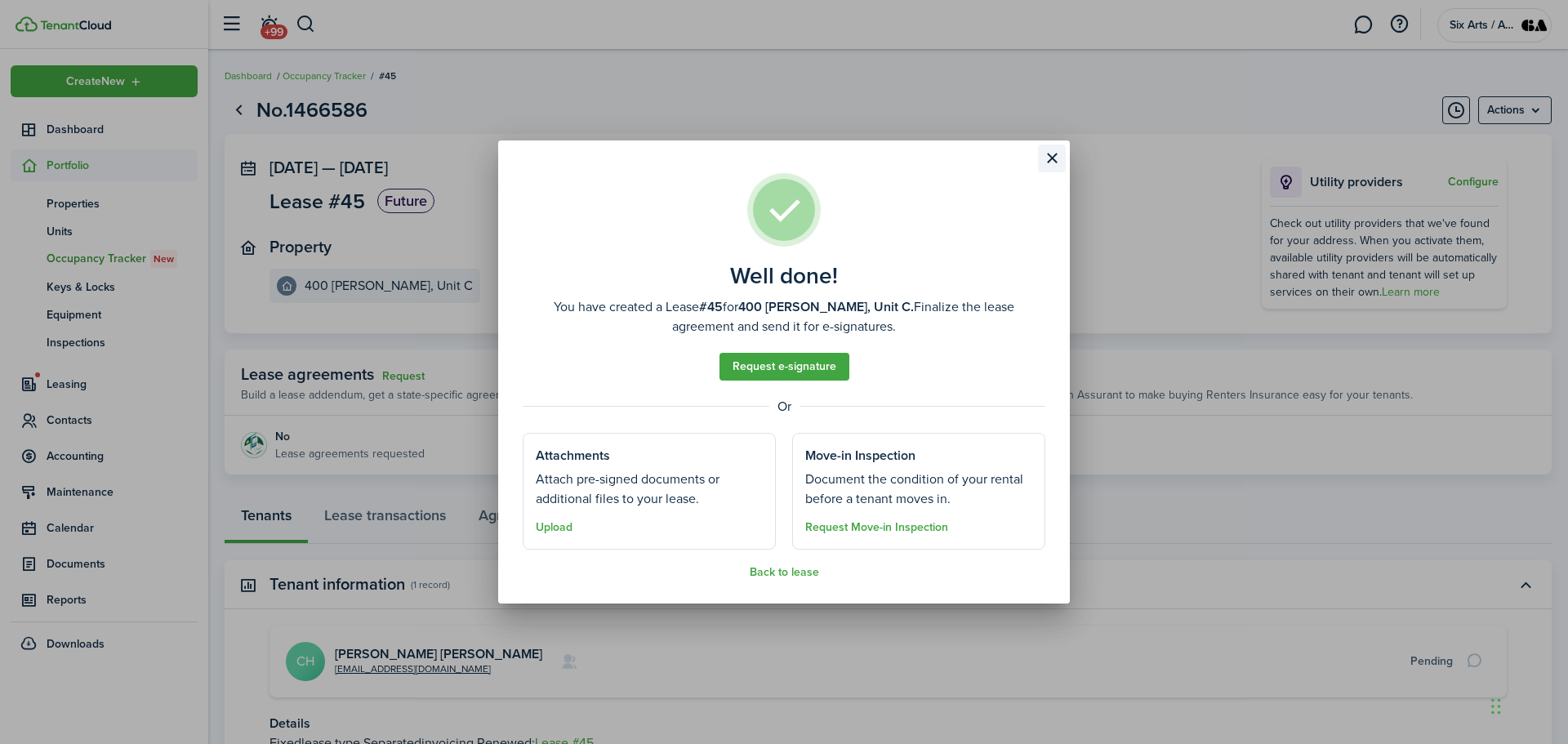
click at [1050, 156] on button "Close modal" at bounding box center [1051, 158] width 28 height 28
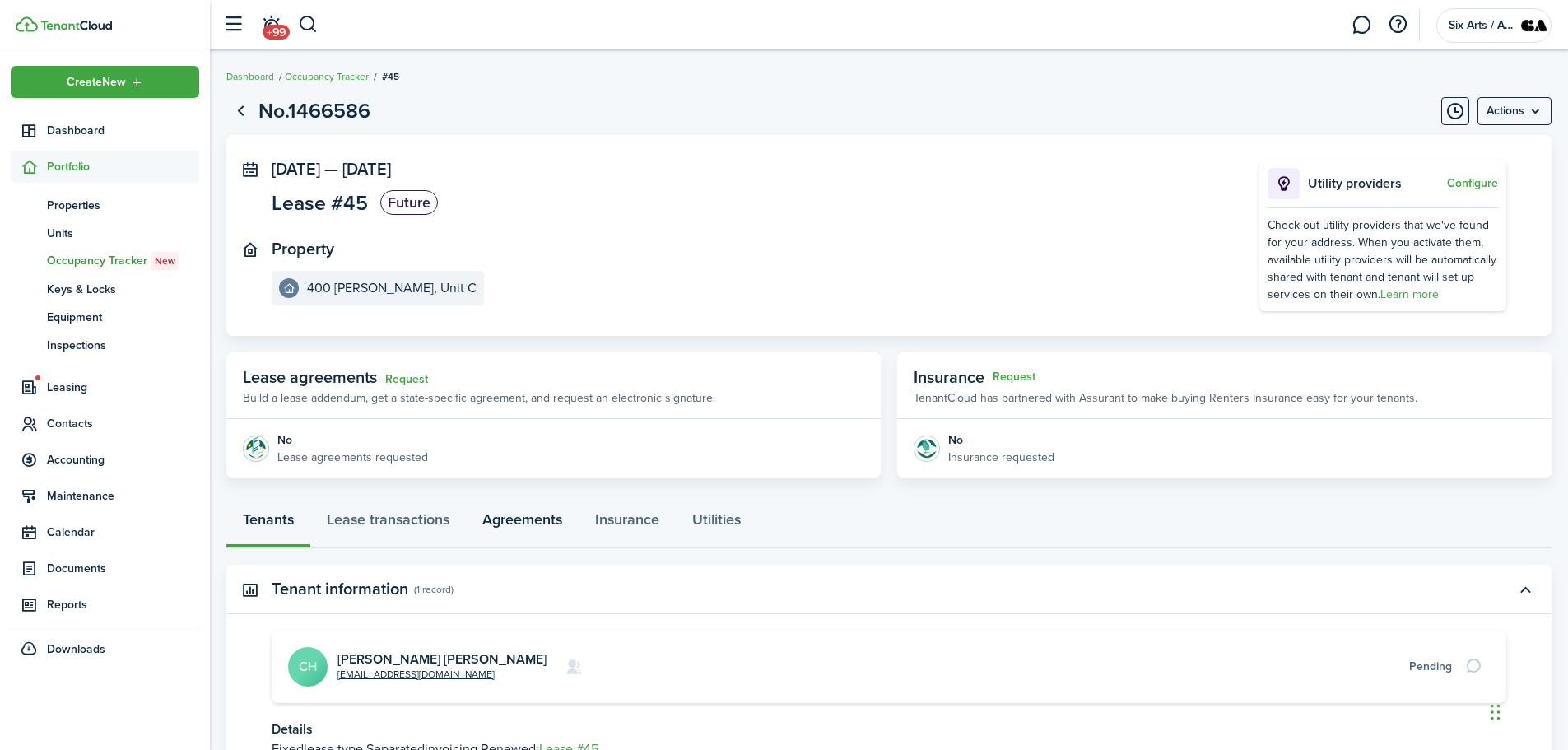
click at [551, 520] on link "Agreements" at bounding box center [522, 523] width 112 height 49
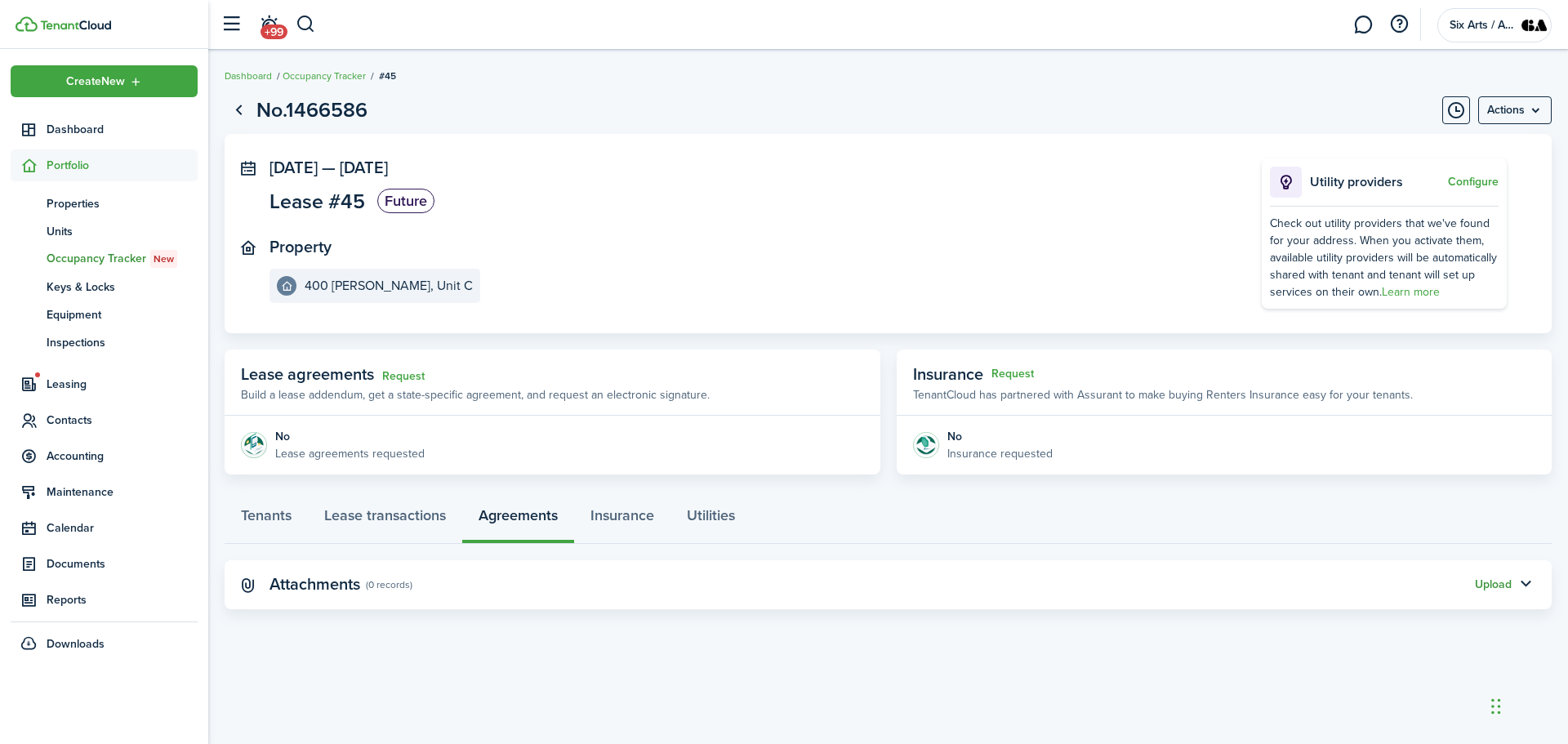
click at [1484, 585] on button "Upload" at bounding box center [1493, 585] width 37 height 13
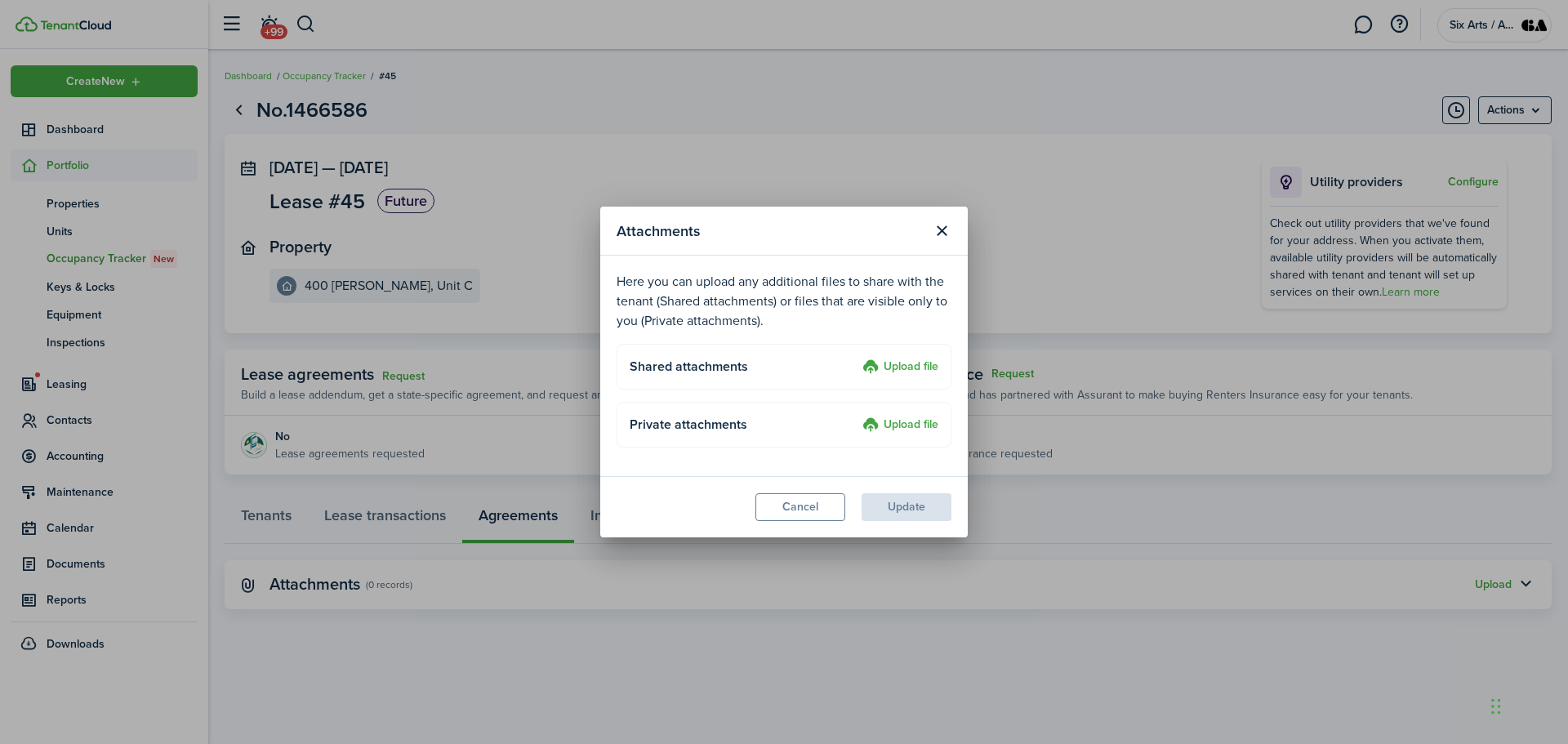
click at [900, 361] on label "Upload file" at bounding box center [900, 367] width 76 height 19
click at [857, 357] on input "Upload file" at bounding box center [857, 357] width 0 height 0
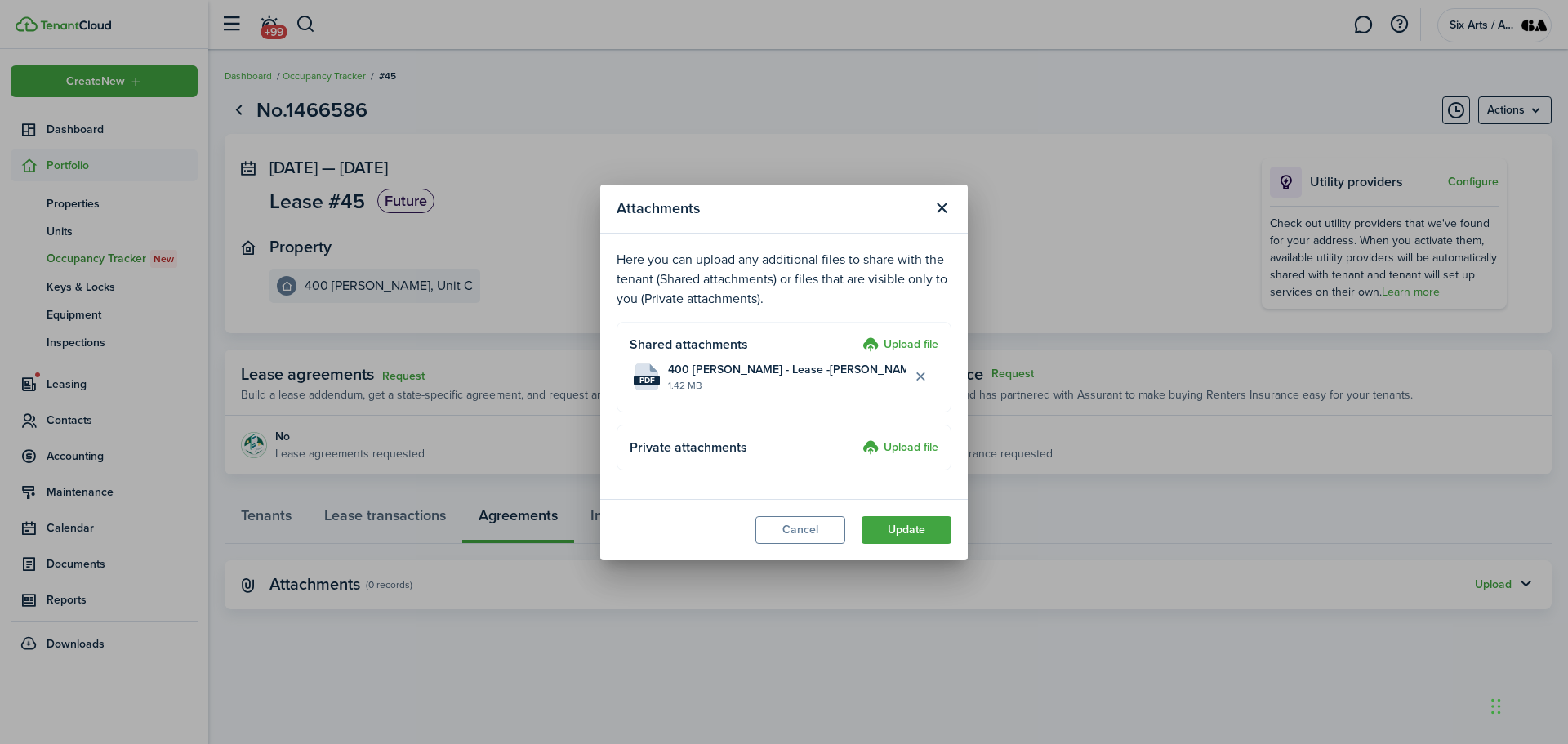
click at [928, 443] on label "Upload file" at bounding box center [900, 448] width 76 height 19
click at [857, 439] on input "Upload file" at bounding box center [857, 439] width 0 height 0
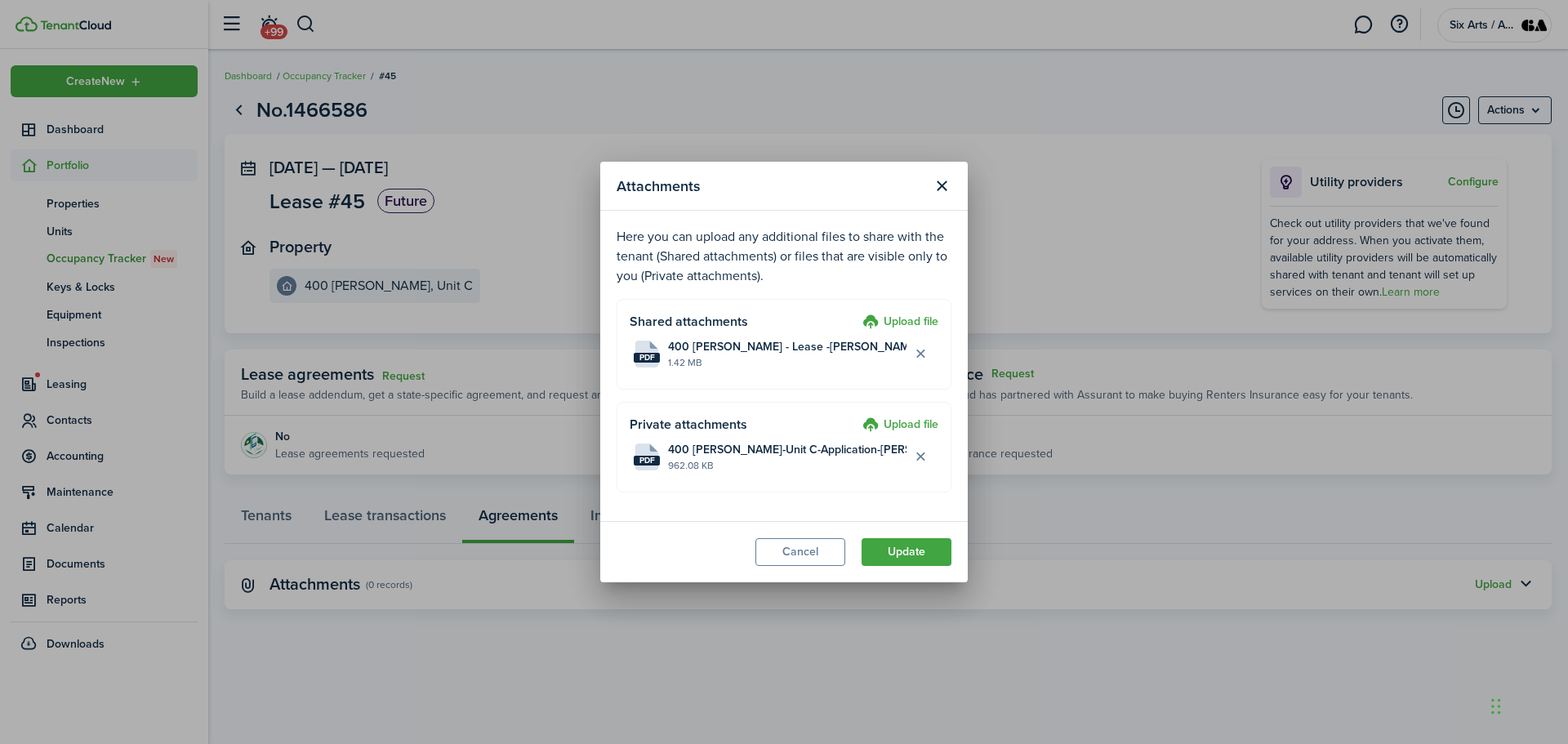
click at [900, 316] on label "Upload file" at bounding box center [900, 322] width 76 height 19
click at [857, 313] on input "Upload file" at bounding box center [857, 313] width 0 height 0
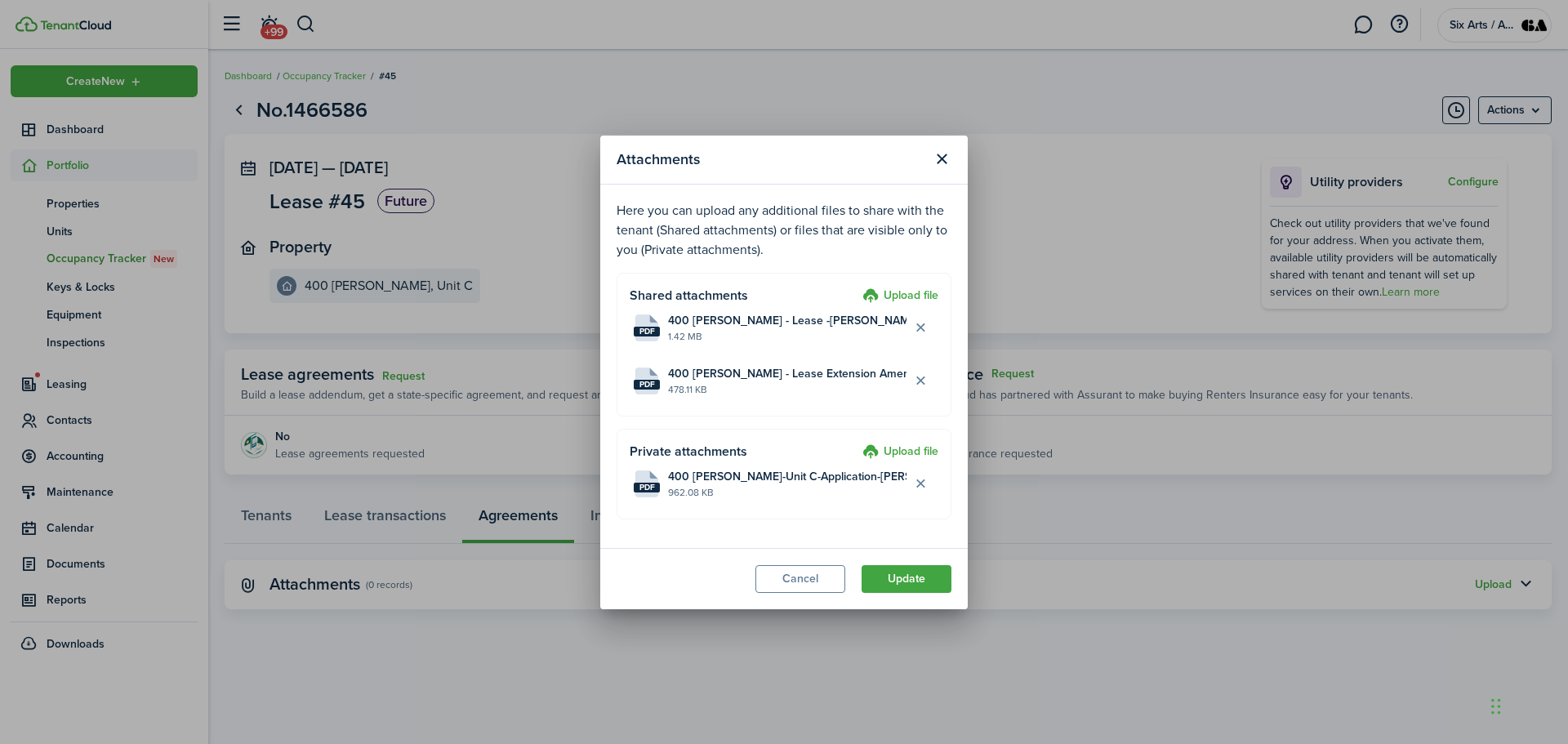
click at [899, 294] on label "Upload file" at bounding box center [900, 296] width 76 height 19
click at [857, 287] on input "Upload file" at bounding box center [857, 287] width 0 height 0
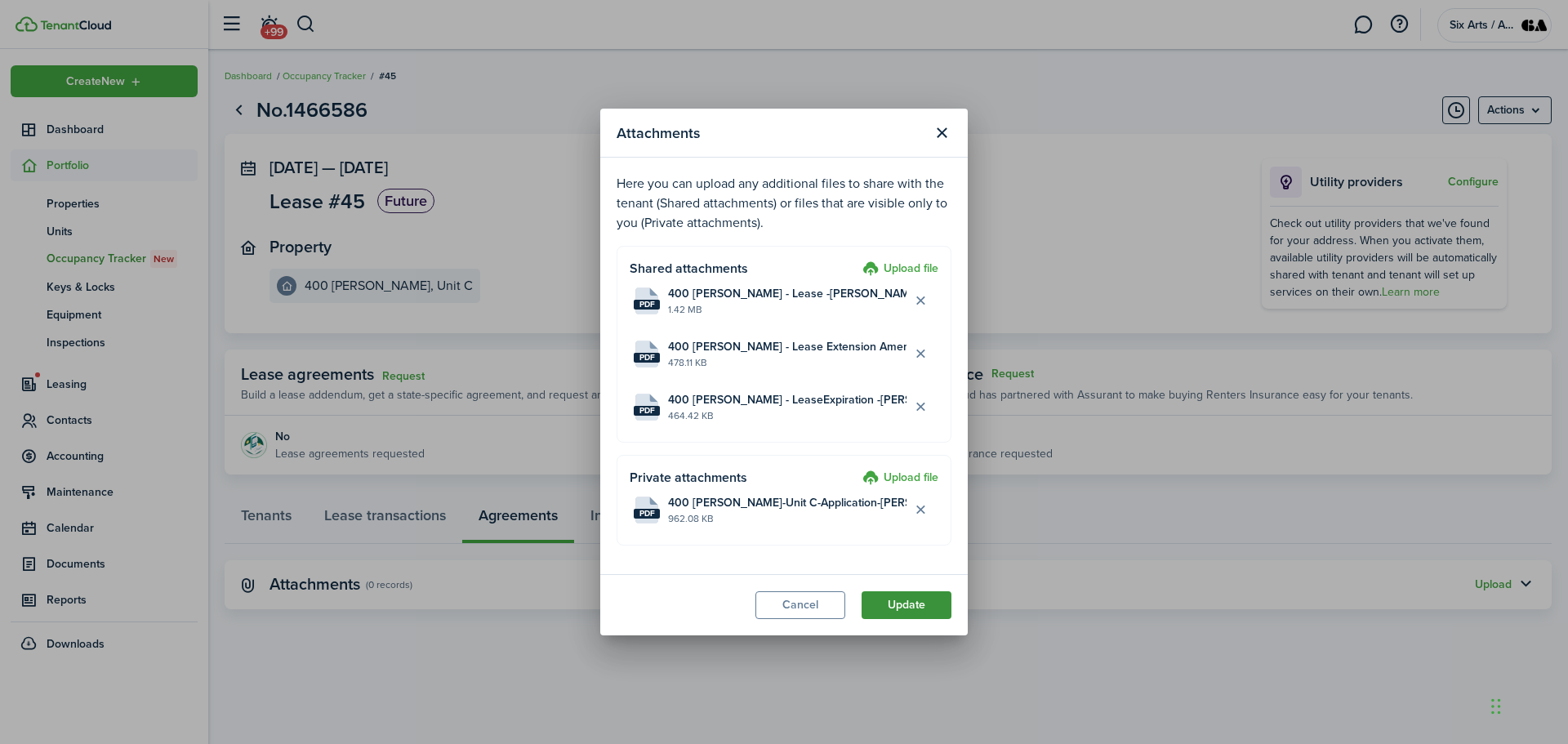
click at [932, 604] on button "Update" at bounding box center [906, 605] width 90 height 28
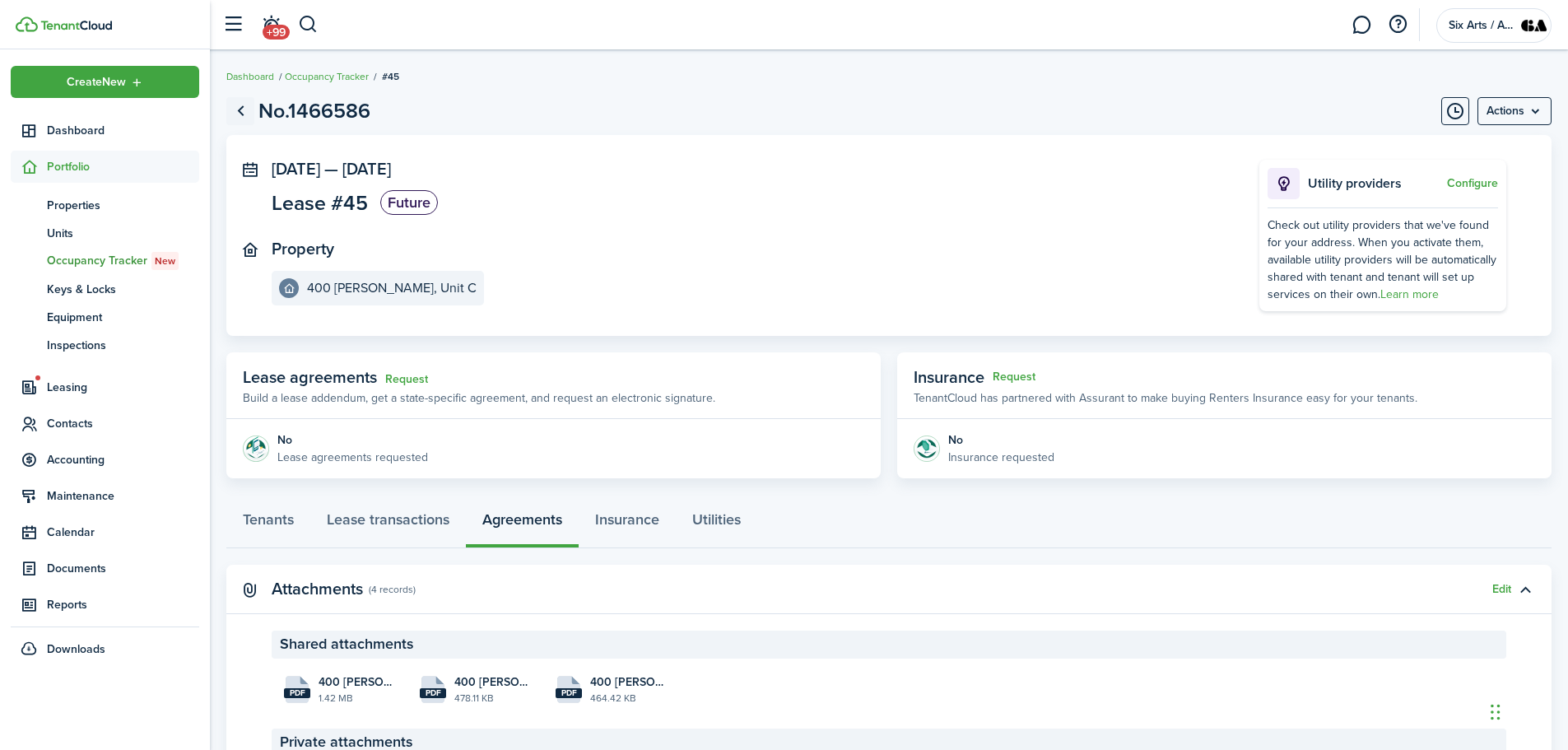
click at [236, 112] on link "Go back" at bounding box center [240, 111] width 28 height 28
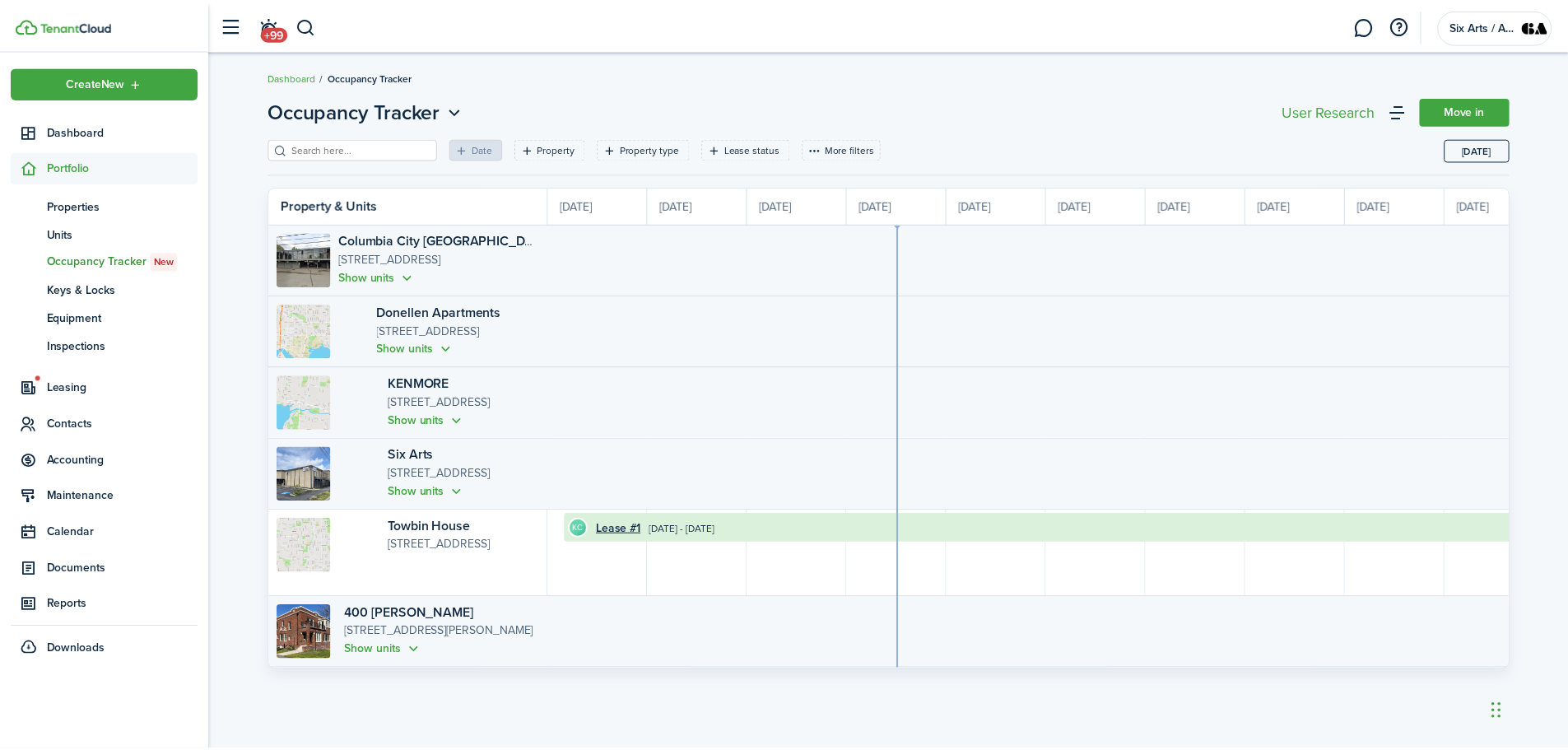
scroll to position [0, 301]
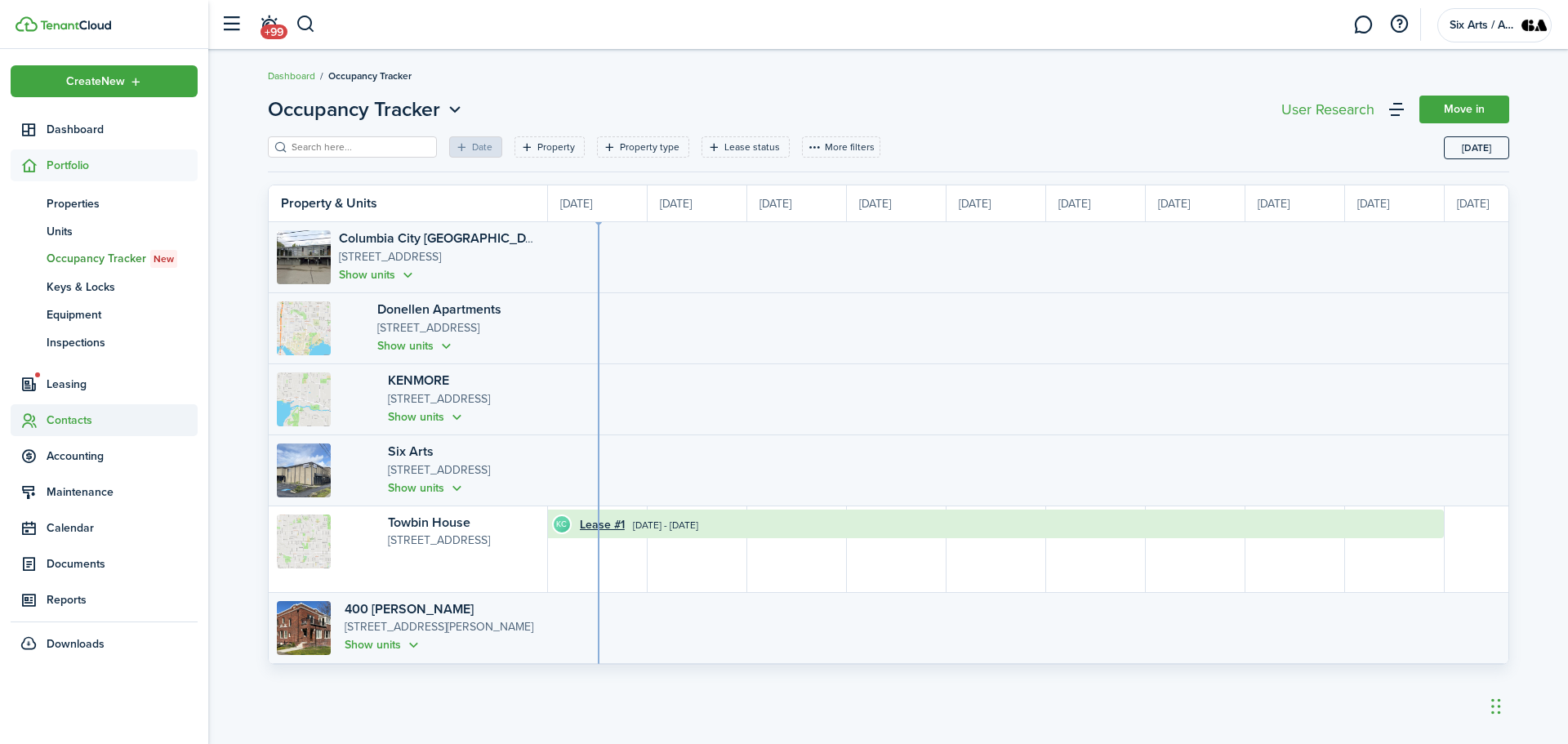
click at [82, 414] on span "Contacts" at bounding box center [122, 420] width 151 height 17
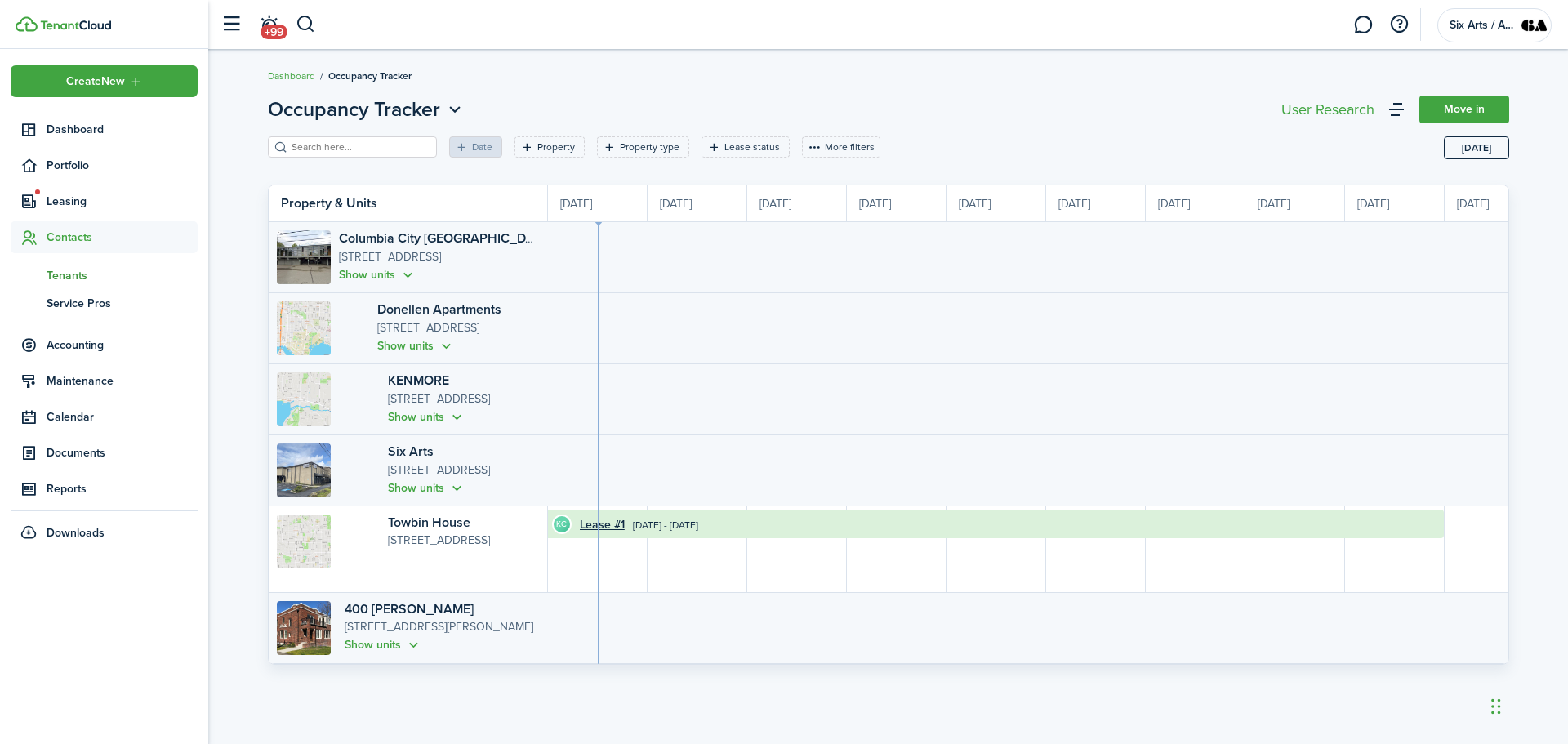
click at [76, 263] on link "tn Tenants" at bounding box center [104, 274] width 187 height 28
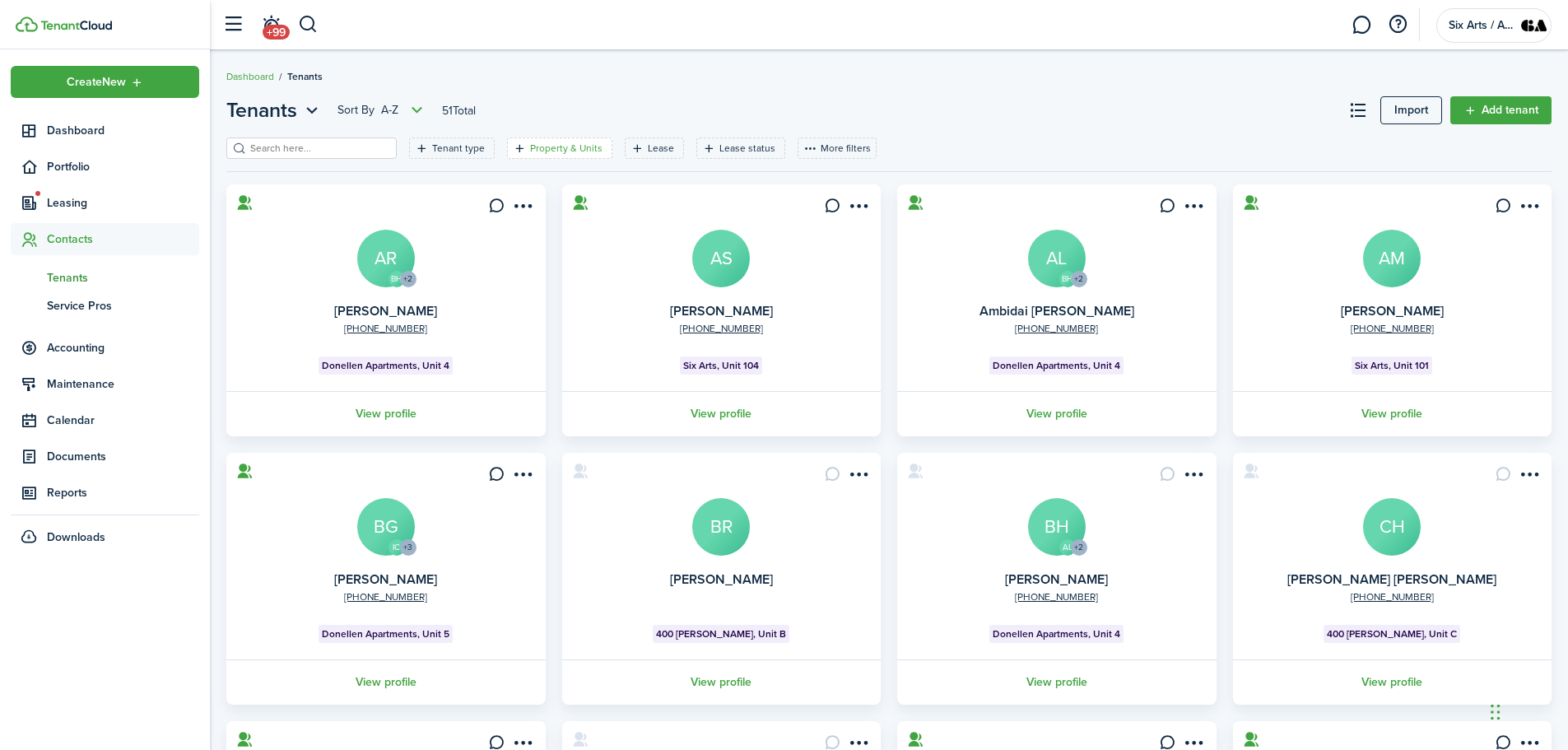
click at [542, 146] on filter-tag-label "Property & Units" at bounding box center [567, 148] width 73 height 15
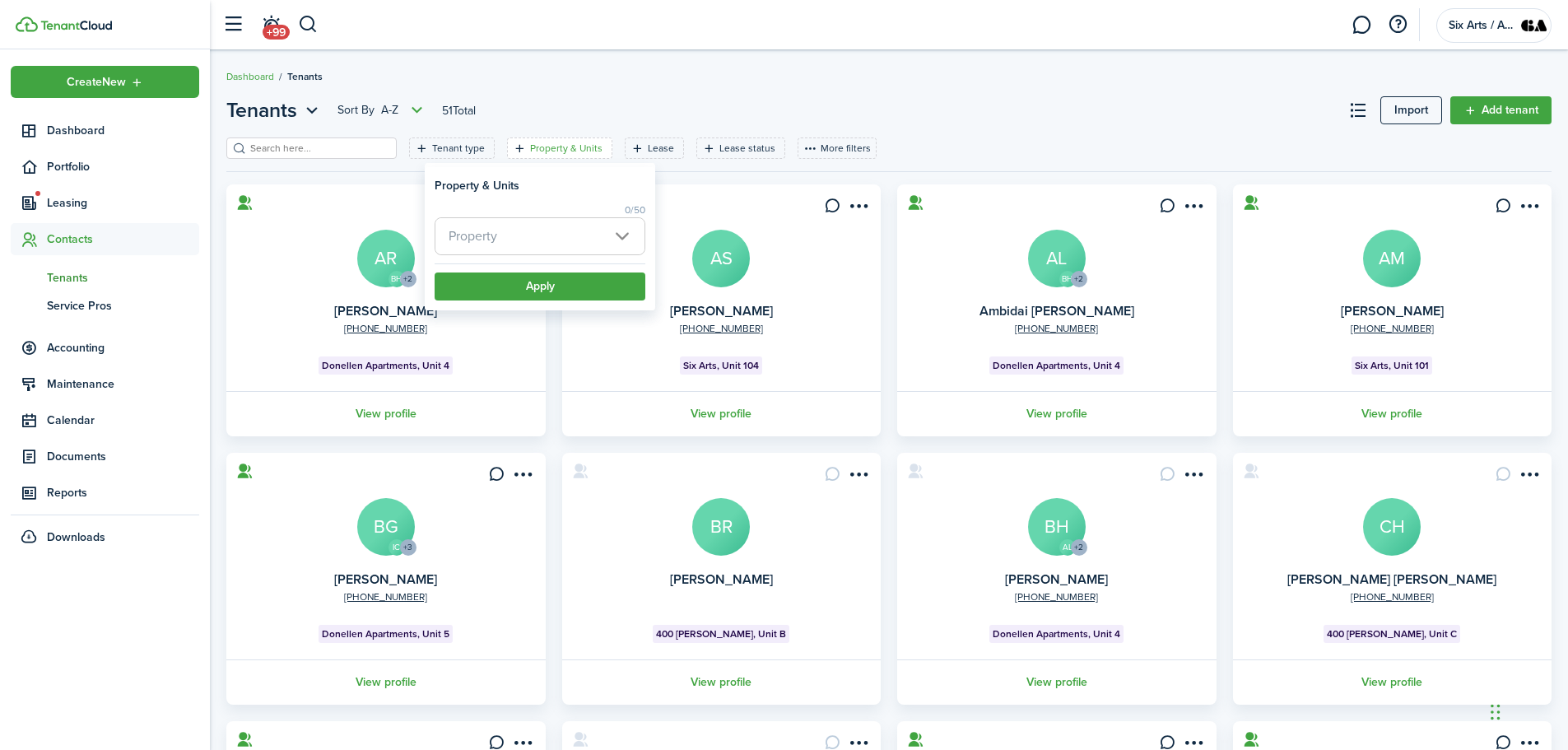
click at [623, 234] on span "Property" at bounding box center [540, 236] width 209 height 36
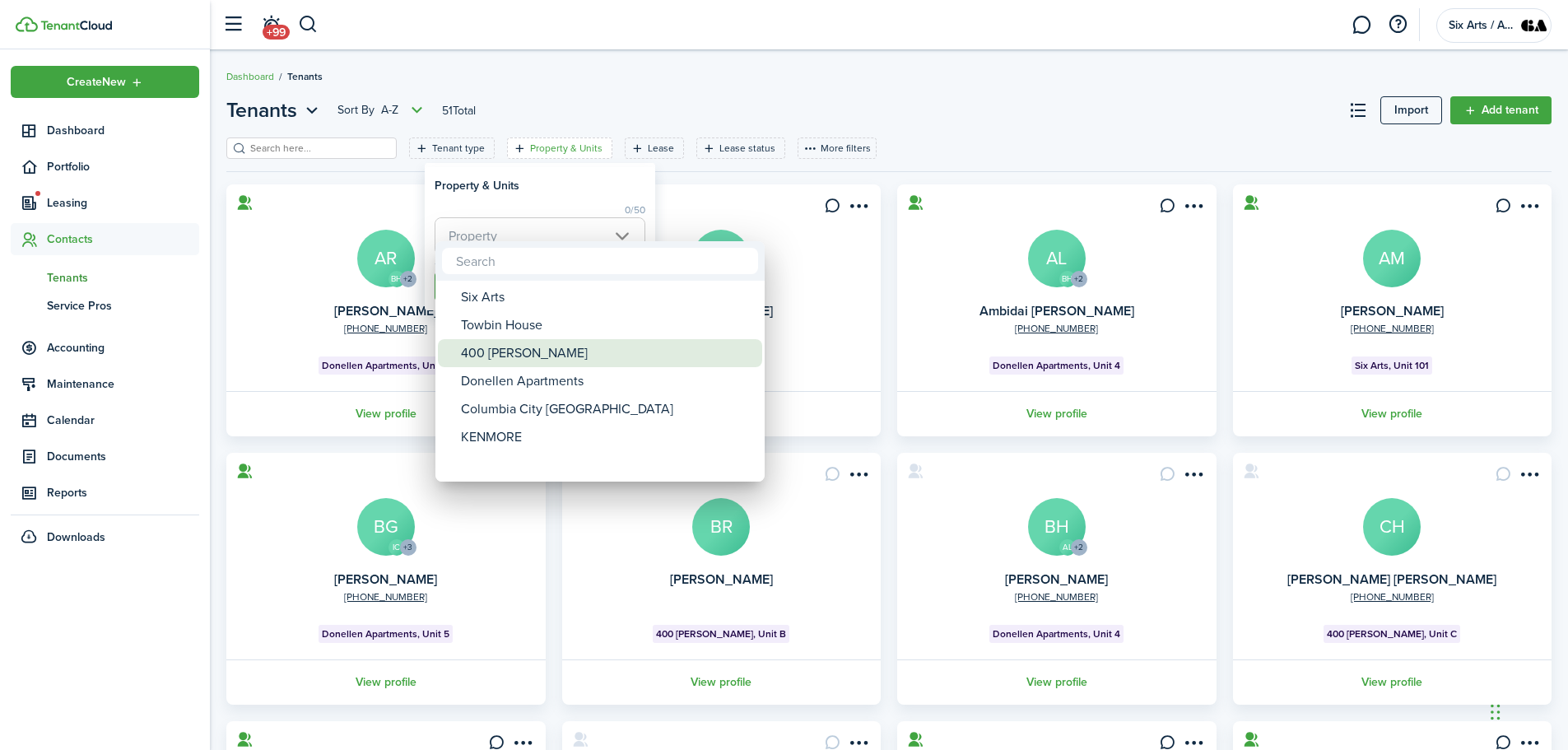
click at [488, 350] on div "400 [PERSON_NAME]" at bounding box center [606, 353] width 292 height 28
type input "400 [PERSON_NAME]"
click at [576, 192] on div at bounding box center [784, 375] width 1832 height 1013
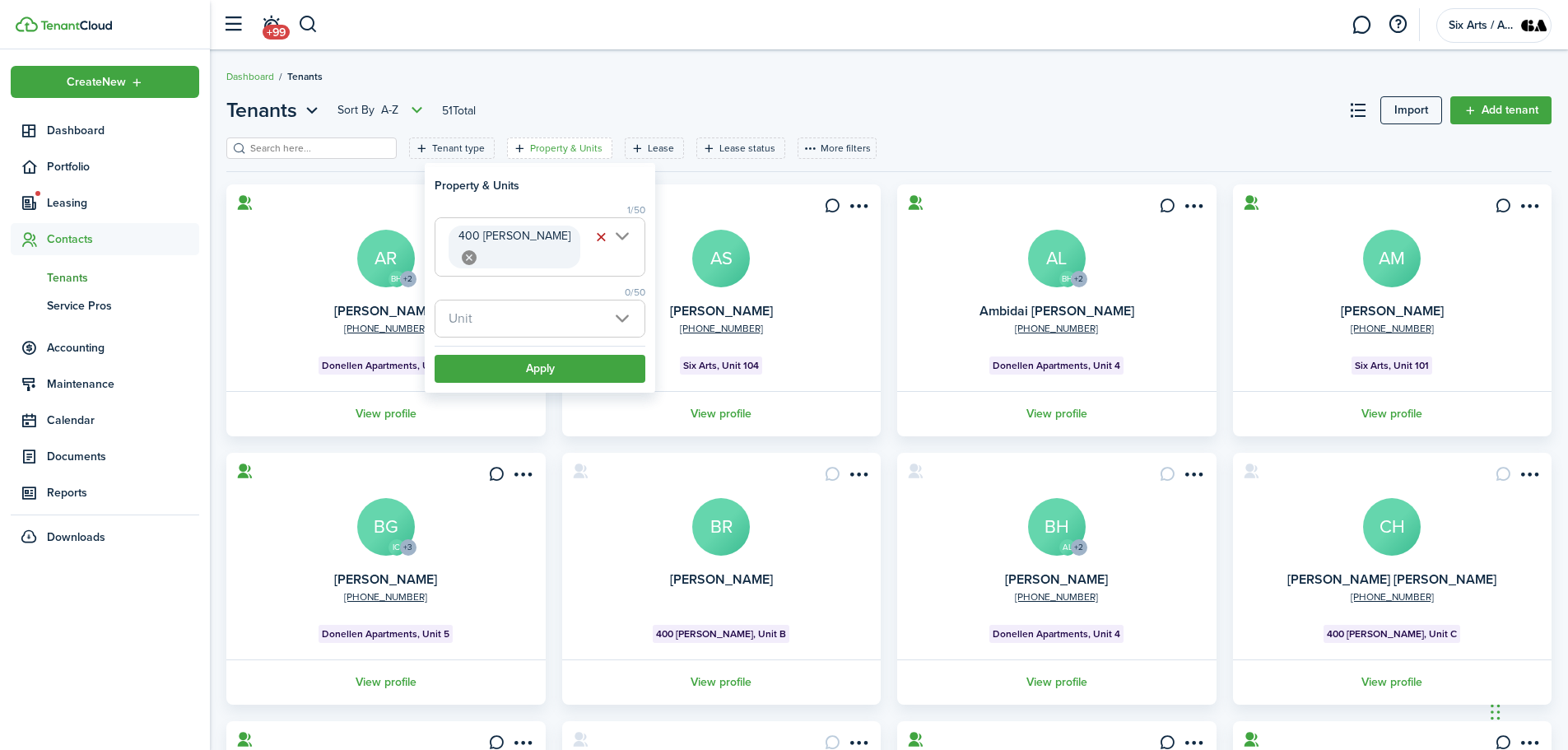
click at [623, 300] on span "Unit" at bounding box center [540, 318] width 209 height 36
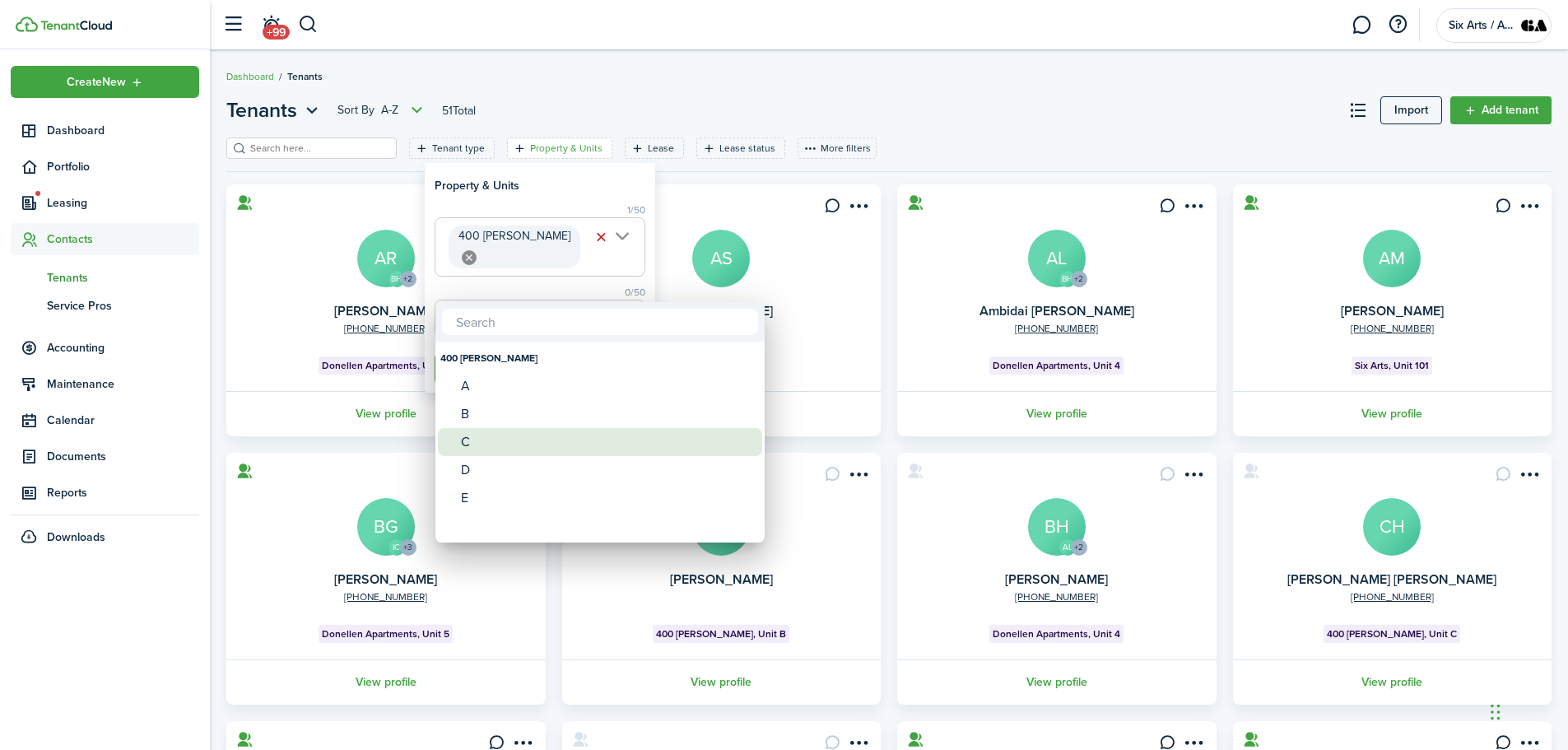
click at [477, 436] on div "C" at bounding box center [606, 441] width 292 height 28
type input "C"
click at [555, 182] on div at bounding box center [784, 375] width 1832 height 1013
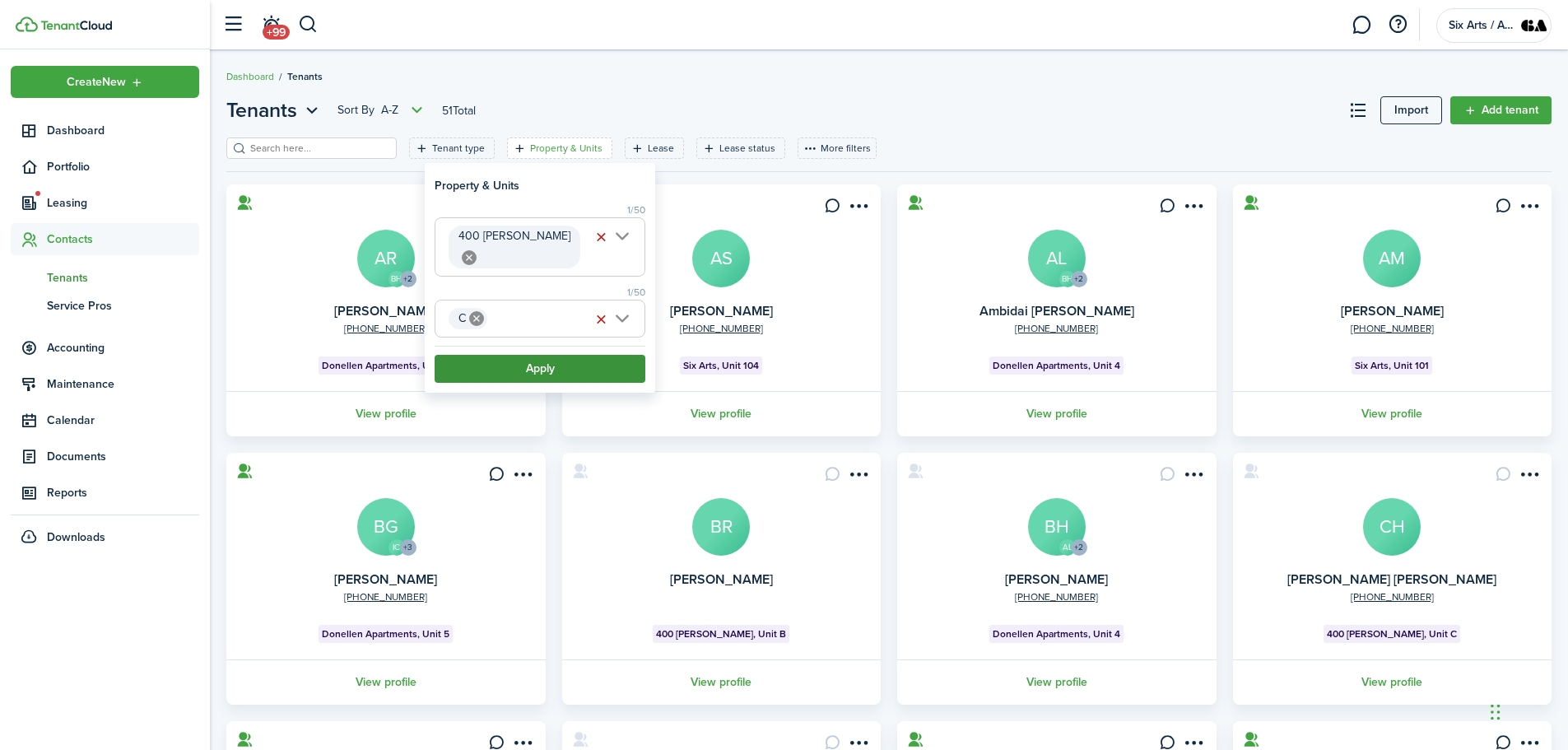
click at [517, 355] on button "Apply" at bounding box center [540, 369] width 211 height 28
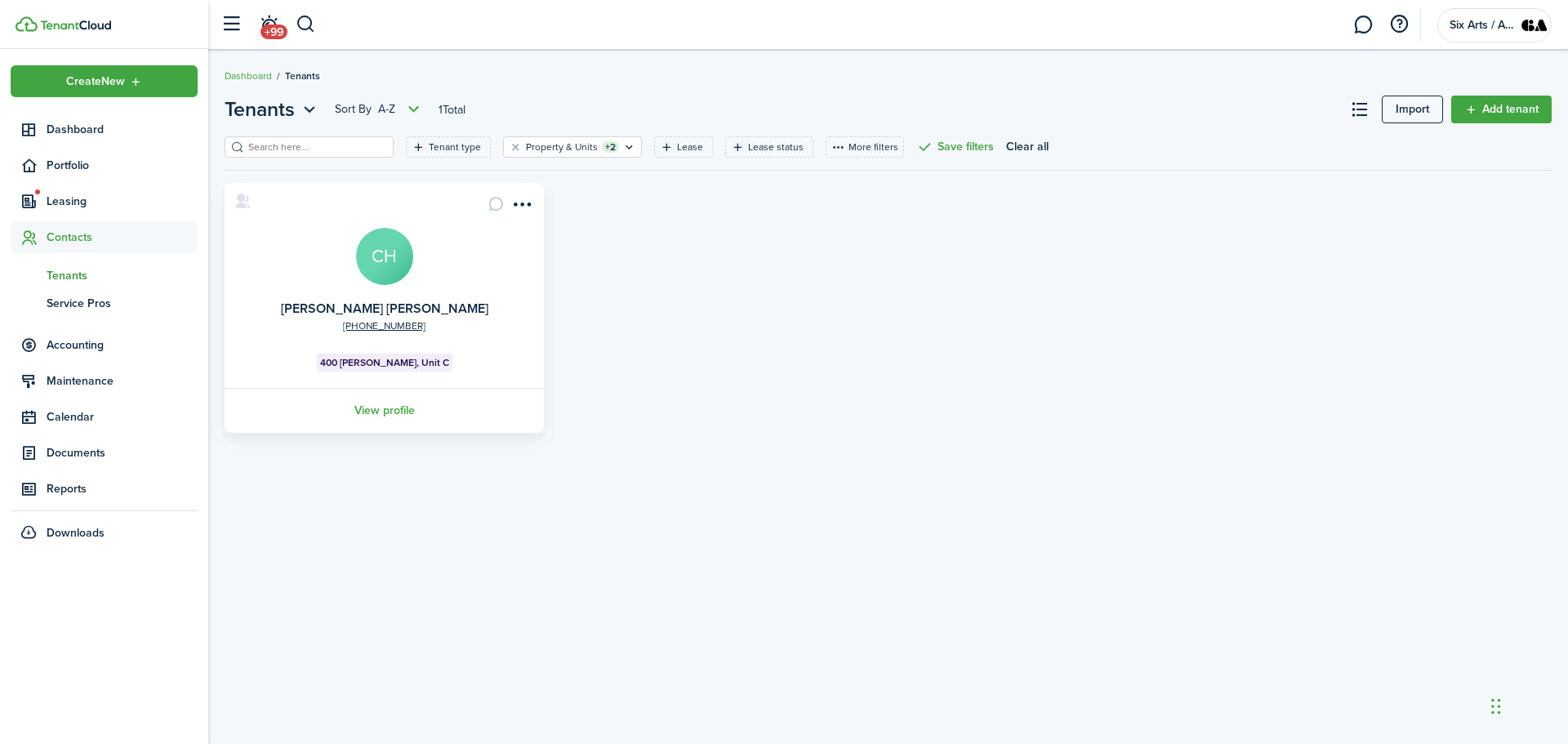
click at [380, 272] on avatar-text "CH" at bounding box center [384, 257] width 57 height 57
